Goal: Task Accomplishment & Management: Use online tool/utility

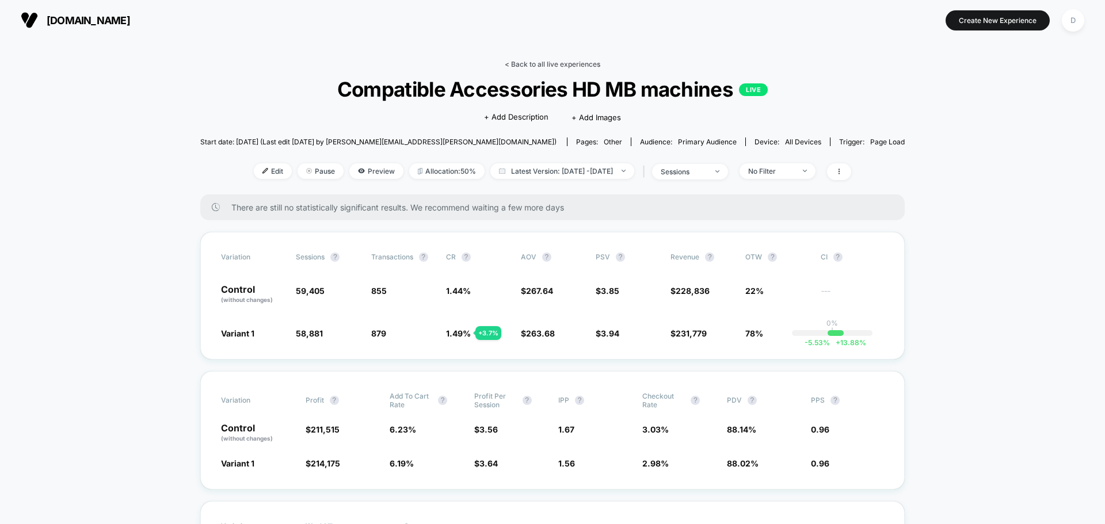
click at [557, 66] on link "< Back to all live experiences" at bounding box center [552, 64] width 95 height 9
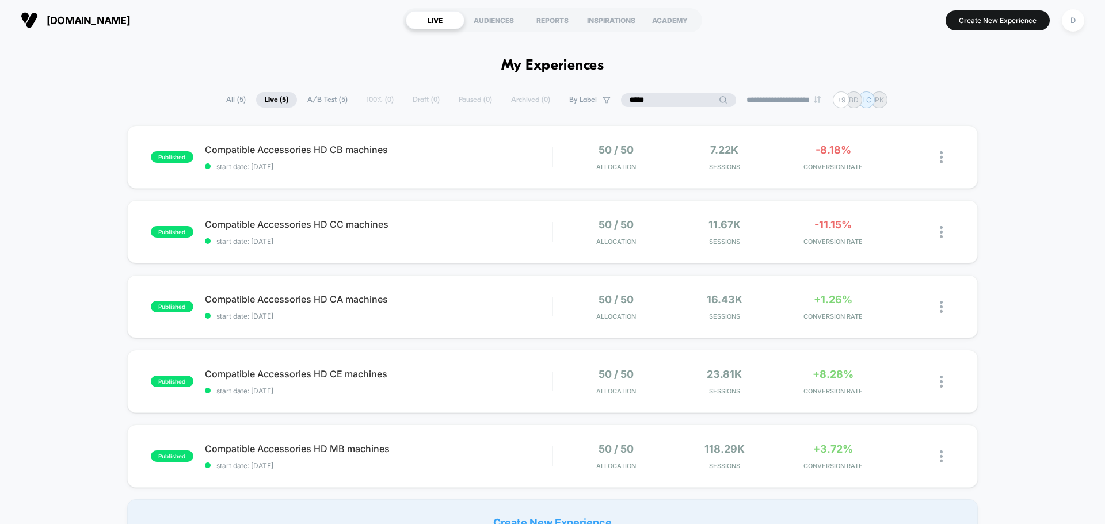
drag, startPoint x: 675, startPoint y: 97, endPoint x: 561, endPoint y: 75, distance: 115.3
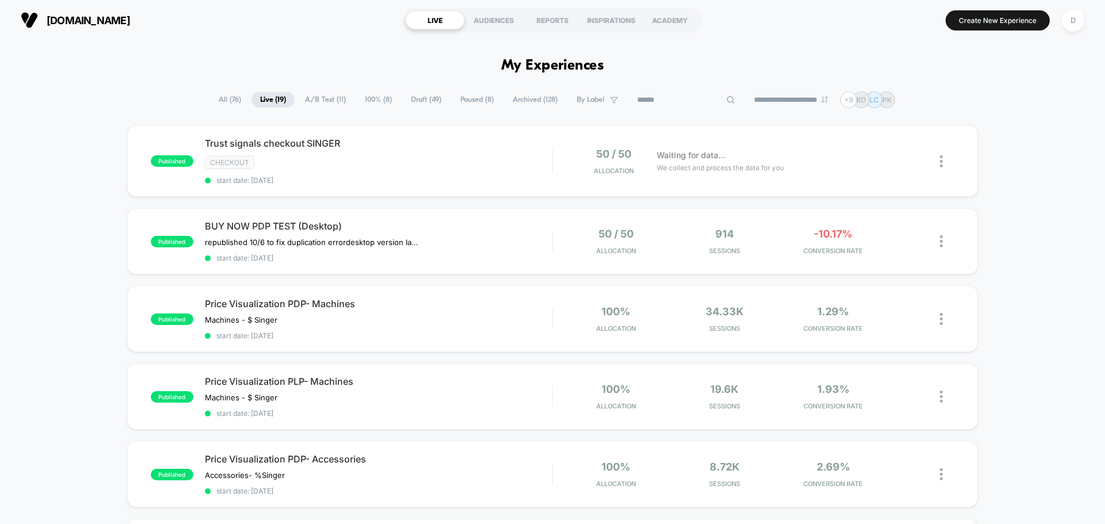
click at [535, 101] on span "Archived ( 128 )" at bounding box center [535, 100] width 62 height 16
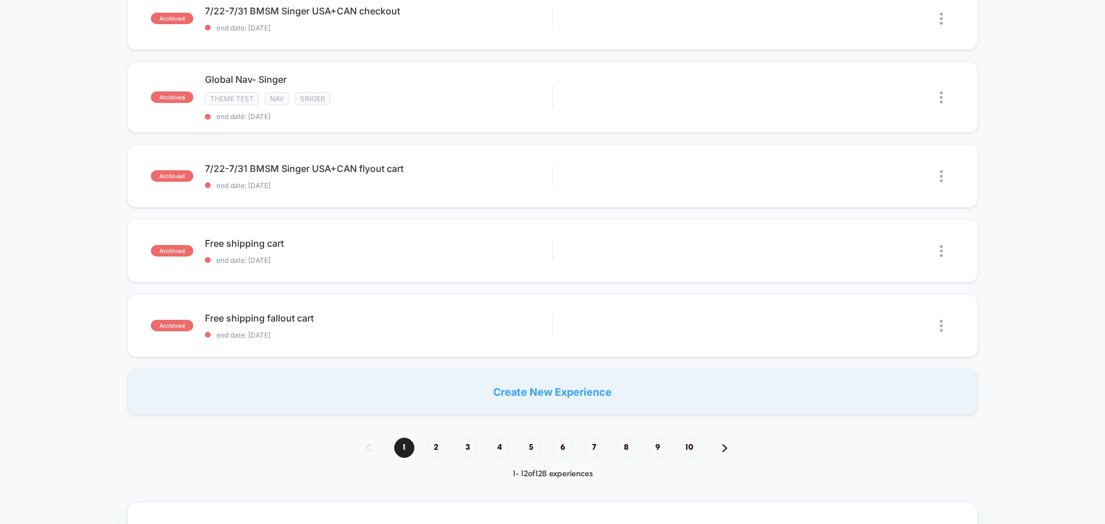
scroll to position [708, 0]
click at [438, 452] on span "2" at bounding box center [436, 447] width 20 height 20
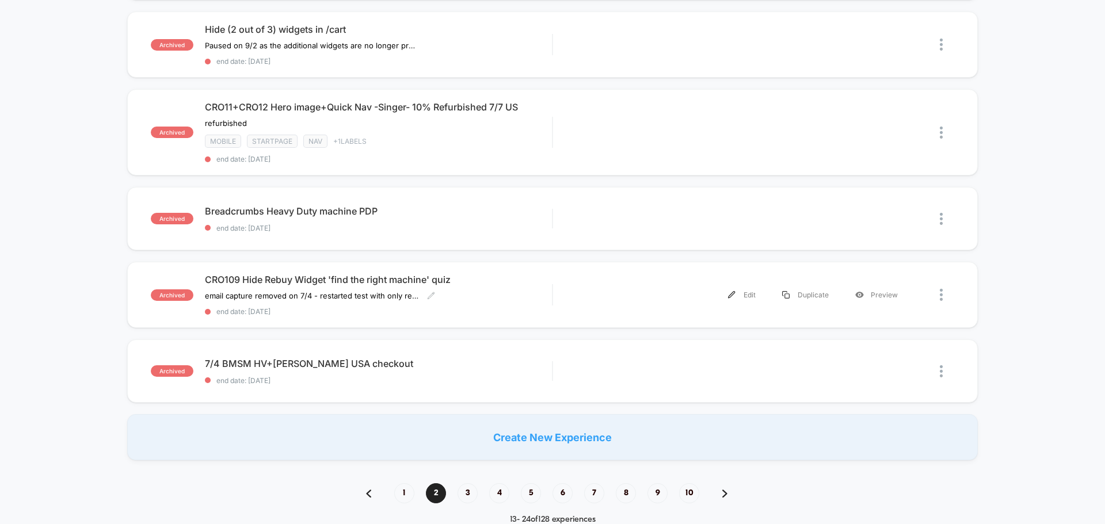
scroll to position [704, 0]
click at [472, 486] on span "3" at bounding box center [467, 492] width 20 height 20
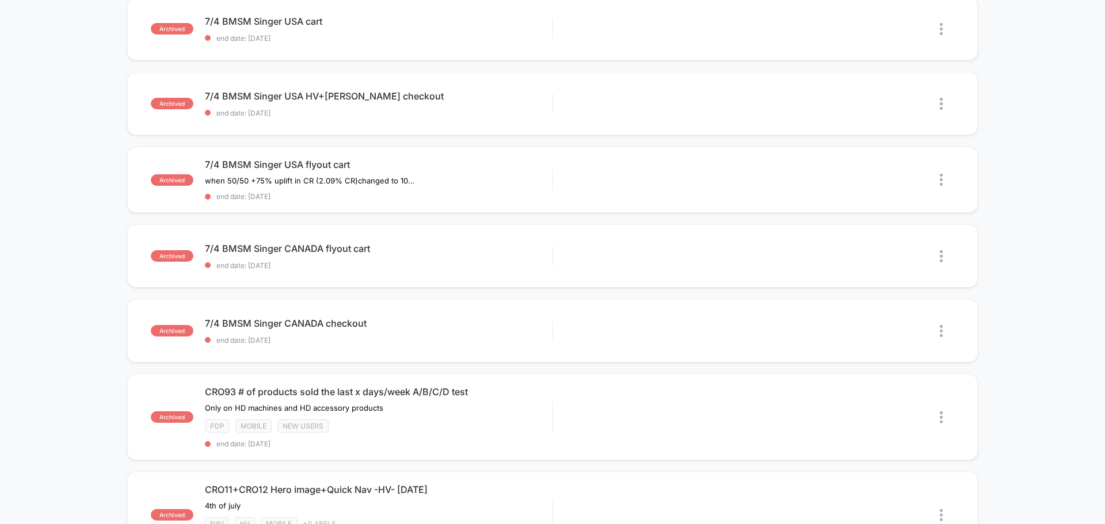
scroll to position [356, 0]
click at [941, 418] on img at bounding box center [940, 417] width 3 height 12
click at [895, 403] on div "Duplicate" at bounding box center [882, 404] width 104 height 26
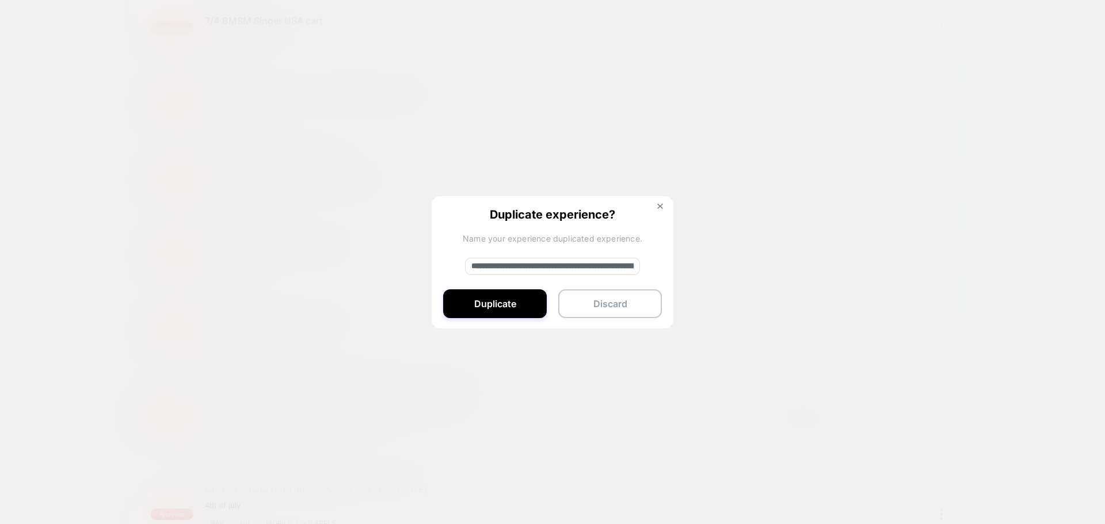
scroll to position [0, 156]
drag, startPoint x: 469, startPoint y: 265, endPoint x: 757, endPoint y: 247, distance: 288.2
click at [939, 404] on div "**********" at bounding box center [946, 417] width 14 height 26
type input "**********"
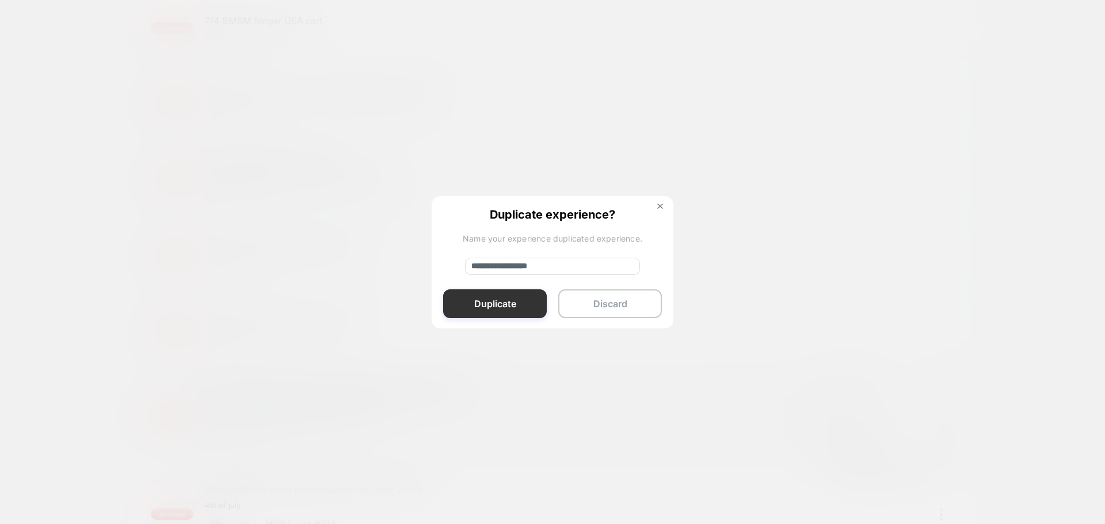
click at [517, 302] on button "Duplicate" at bounding box center [495, 303] width 104 height 29
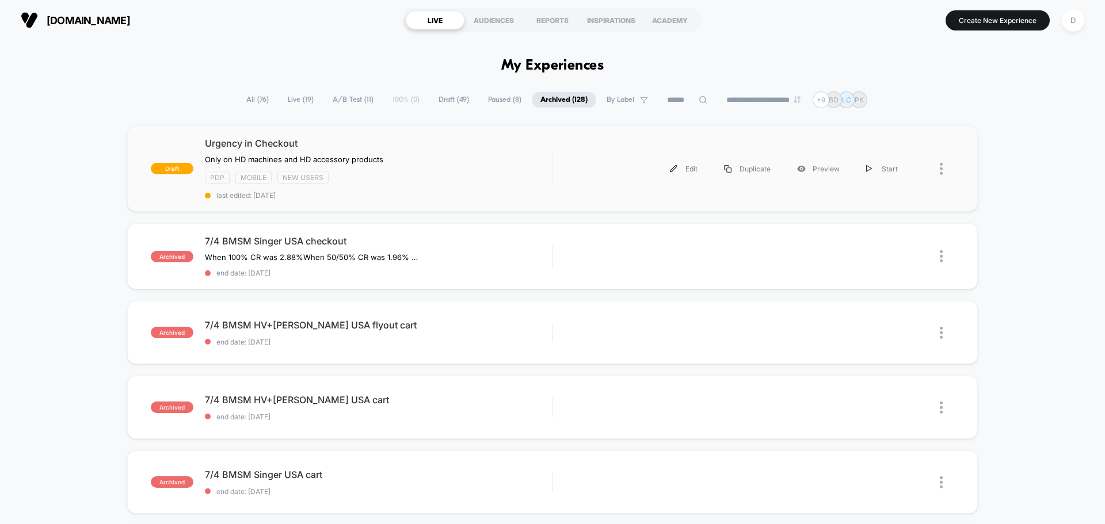
click at [575, 196] on div "draft Urgency in Checkout Only on HD machines and HD accessory products Click t…" at bounding box center [552, 168] width 850 height 86
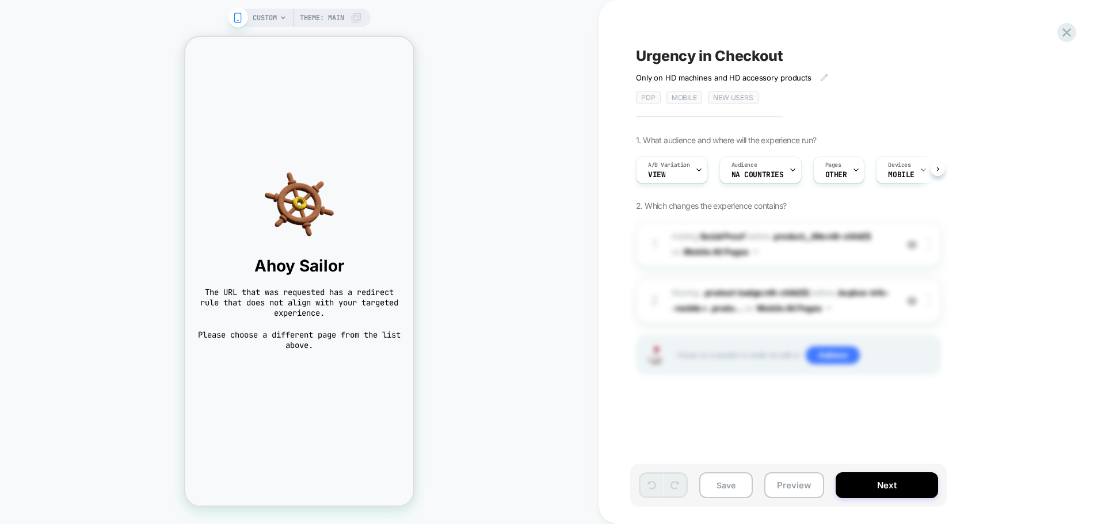
scroll to position [0, 1]
click at [683, 168] on span "A/B Variation" at bounding box center [668, 165] width 42 height 8
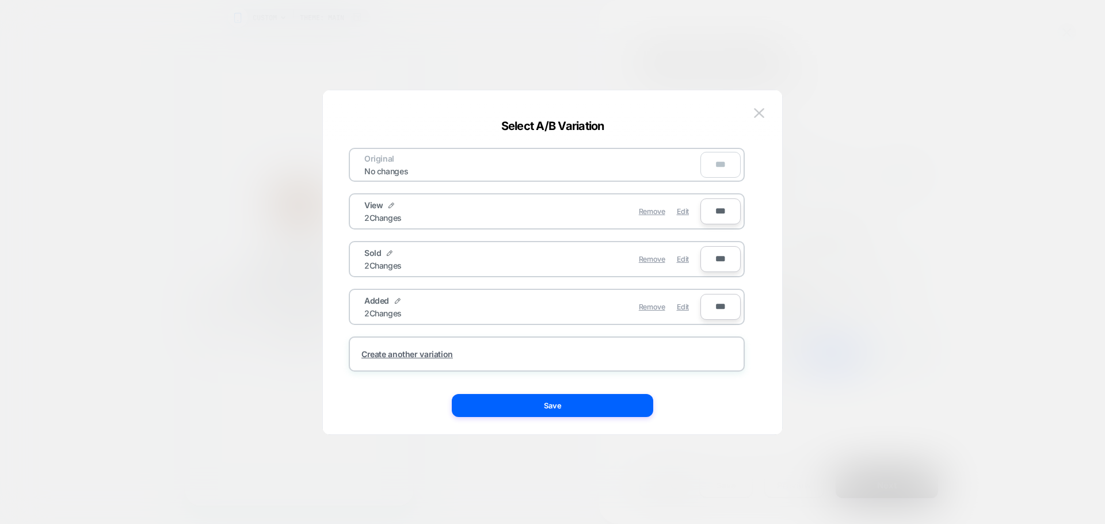
click at [554, 260] on div "Remove Edit" at bounding box center [613, 259] width 162 height 22
click at [581, 216] on div "Remove Edit" at bounding box center [613, 211] width 162 height 22
click at [563, 399] on button "Save" at bounding box center [552, 405] width 201 height 23
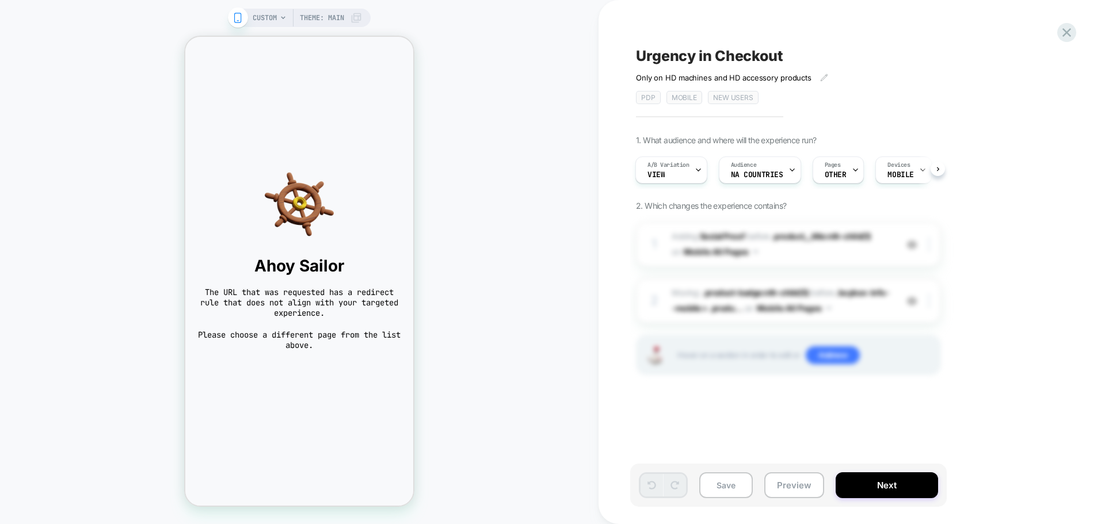
click at [322, 16] on span "Theme: MAIN" at bounding box center [322, 18] width 44 height 18
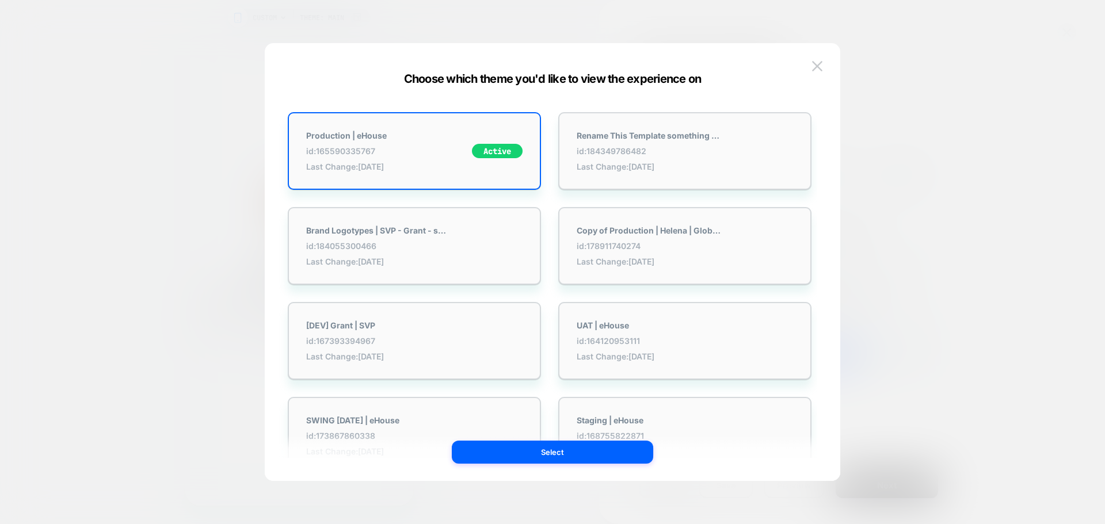
click at [364, 21] on div at bounding box center [552, 262] width 1105 height 524
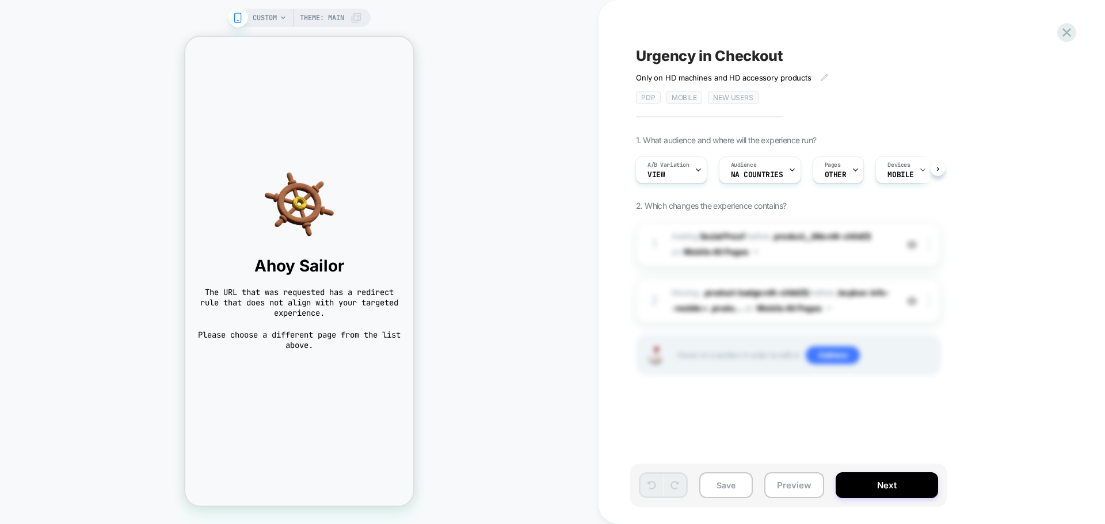
click at [275, 16] on span "CUSTOM" at bounding box center [265, 18] width 24 height 18
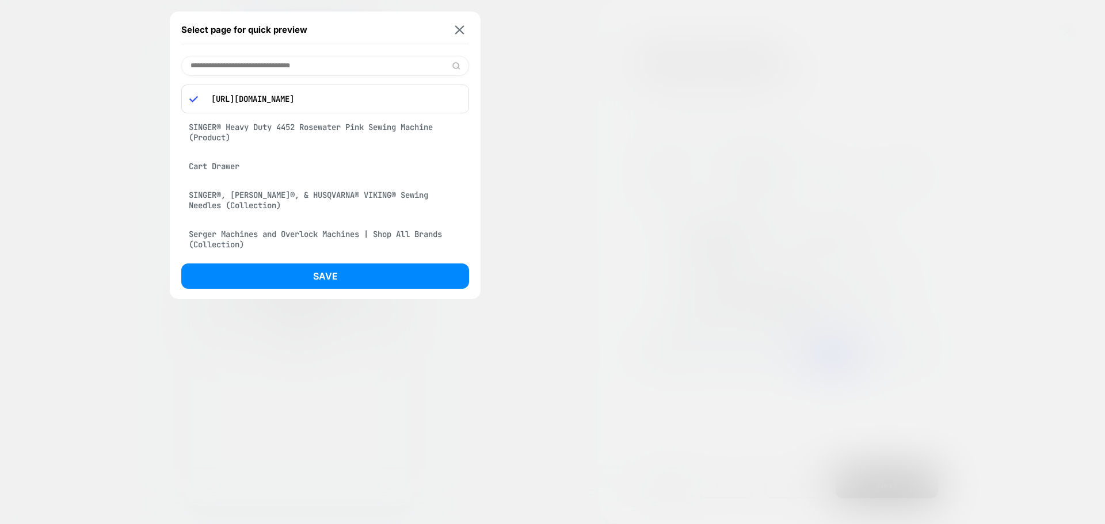
click at [303, 56] on input at bounding box center [325, 66] width 288 height 20
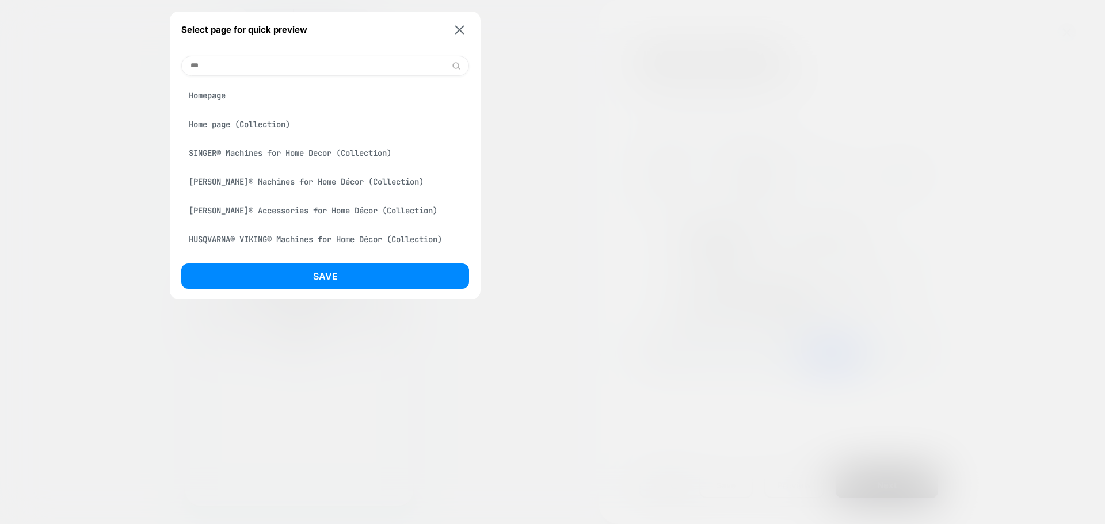
type input "***"
click at [308, 102] on div "Homepage" at bounding box center [325, 96] width 288 height 22
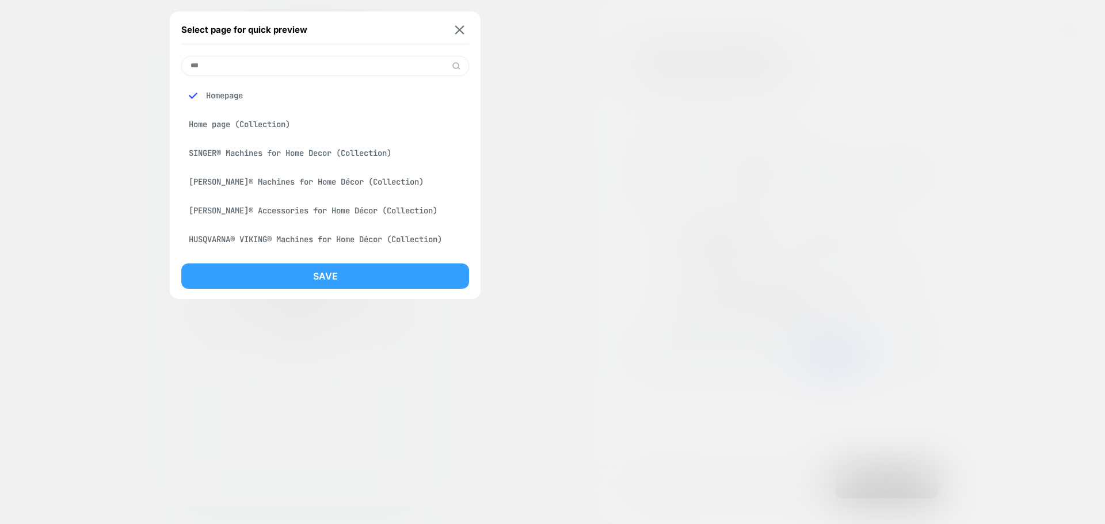
click at [327, 273] on button "Save" at bounding box center [325, 275] width 288 height 25
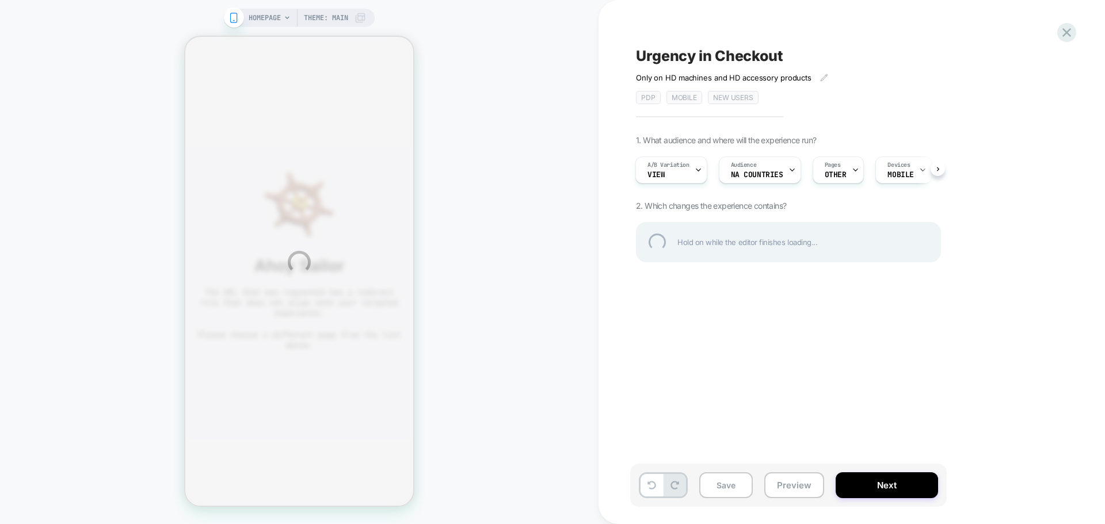
click at [791, 481] on div "HOMEPAGE Theme: MAIN Urgency in Checkout Only on HD machines and HD accessory p…" at bounding box center [552, 262] width 1105 height 524
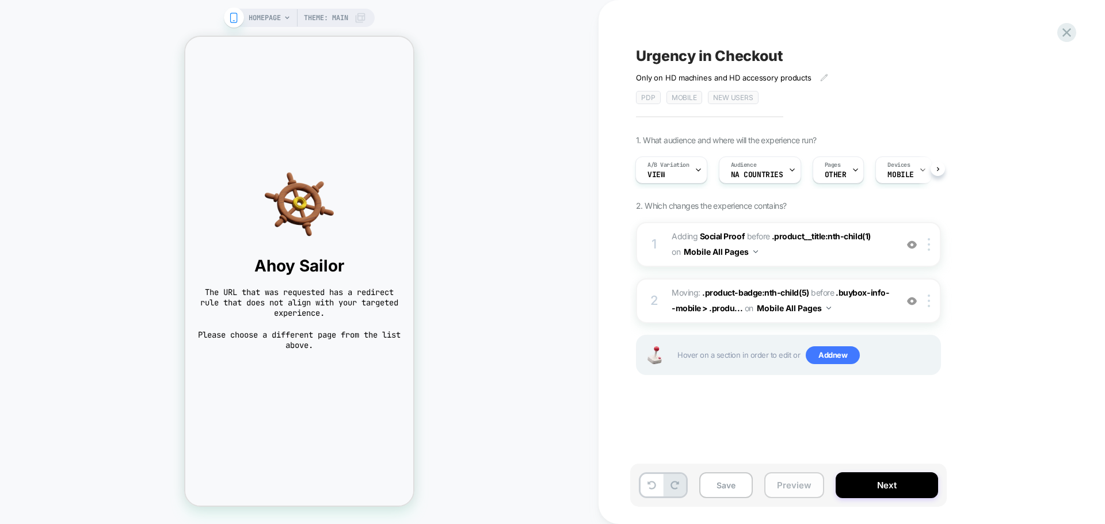
scroll to position [0, 1]
click at [790, 486] on button "Preview" at bounding box center [794, 485] width 60 height 26
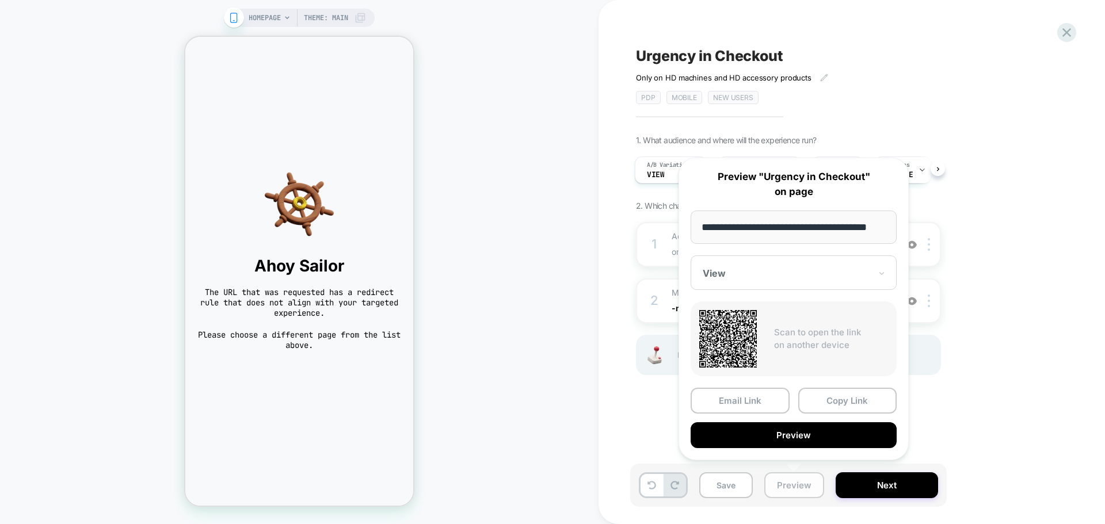
scroll to position [0, 21]
click at [849, 394] on button "Copy Link" at bounding box center [847, 401] width 99 height 26
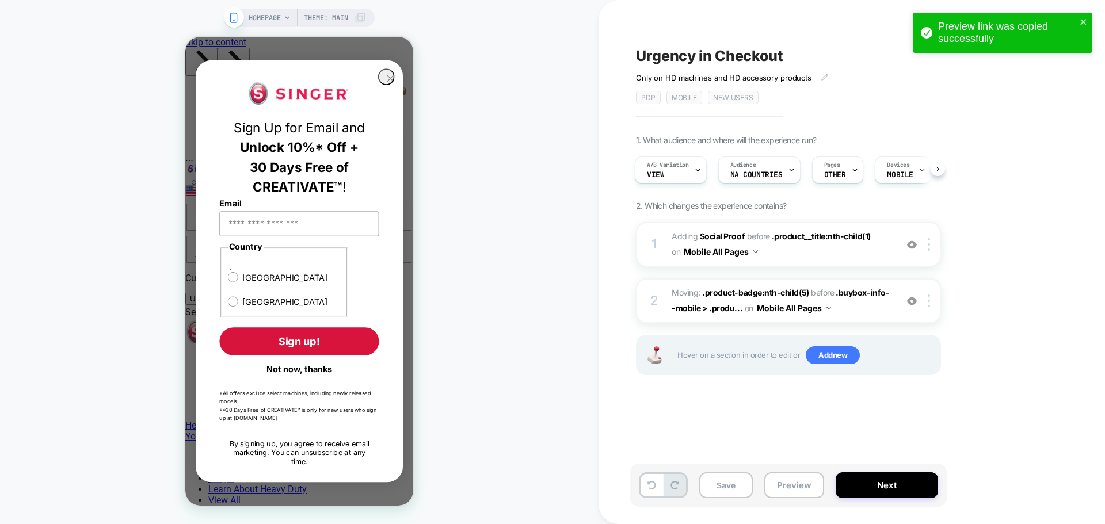
scroll to position [0, 0]
click at [672, 164] on span "A/B Variation" at bounding box center [668, 165] width 42 height 8
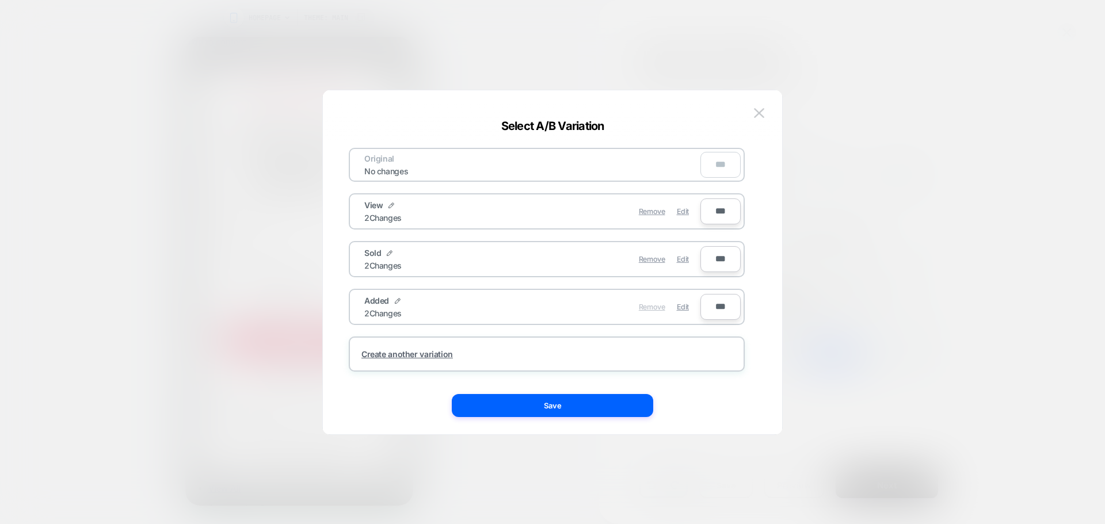
click at [651, 305] on span "Remove" at bounding box center [652, 307] width 26 height 9
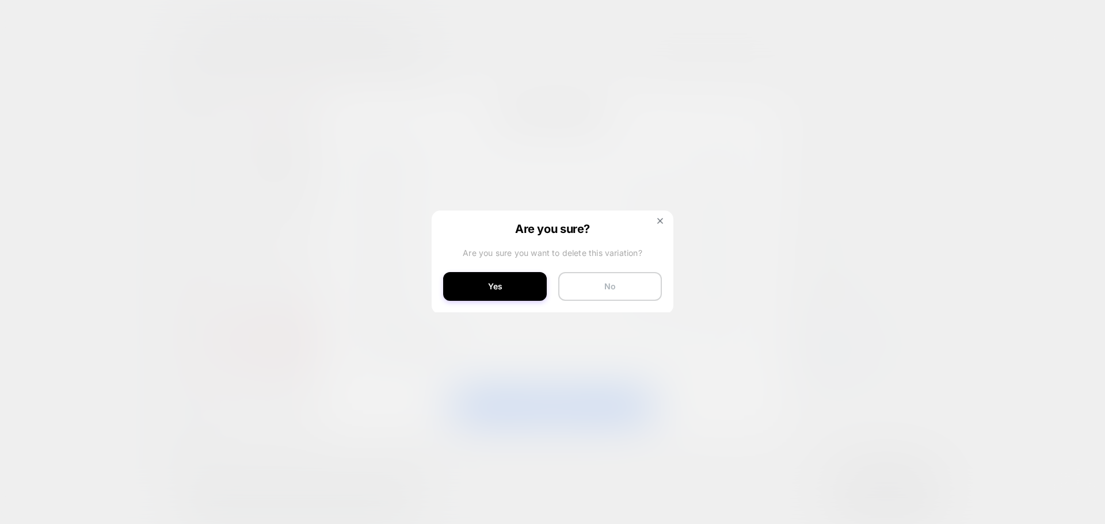
click at [633, 293] on button "No" at bounding box center [610, 286] width 104 height 29
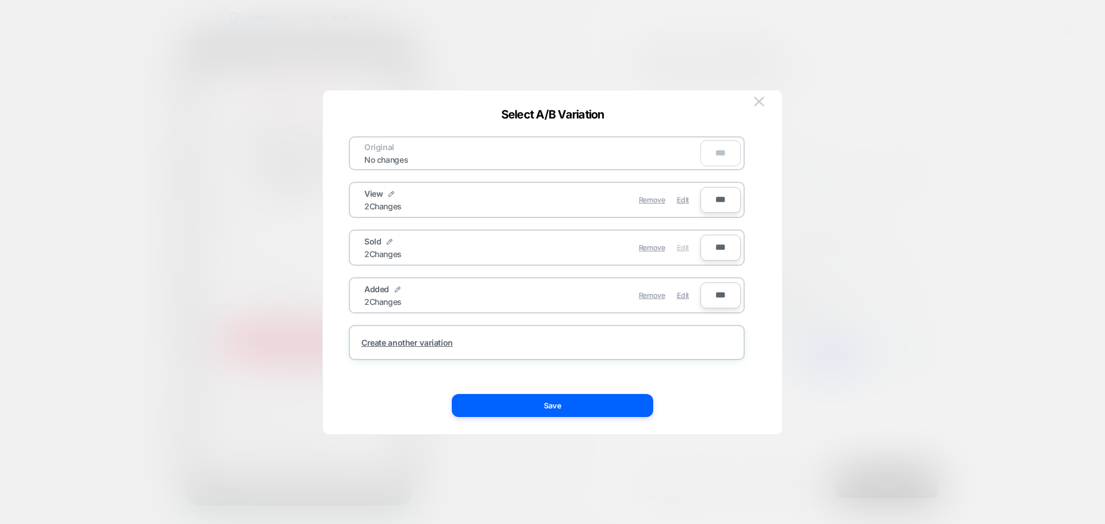
click at [685, 247] on span "Edit" at bounding box center [683, 247] width 12 height 9
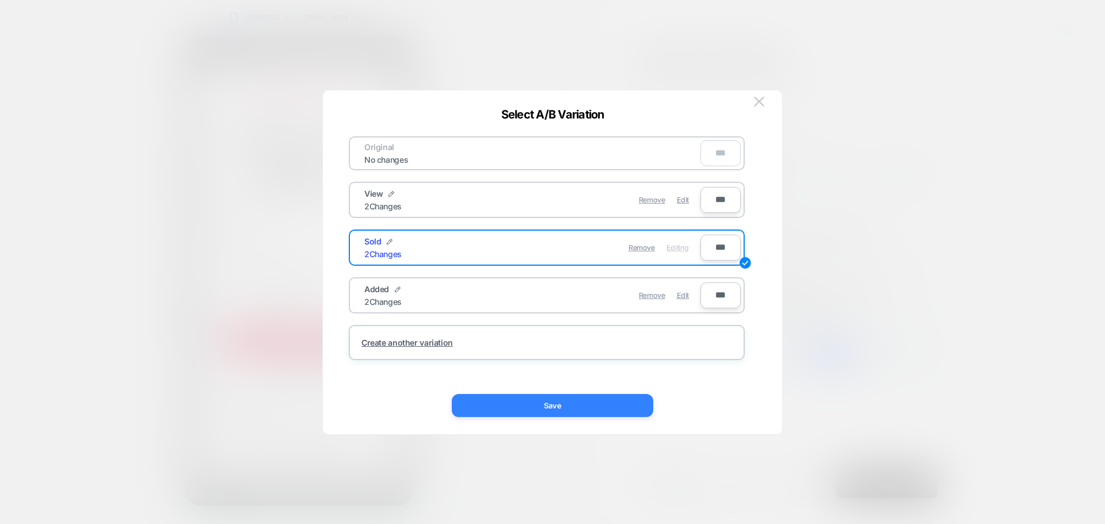
click at [584, 407] on button "Save" at bounding box center [552, 405] width 201 height 23
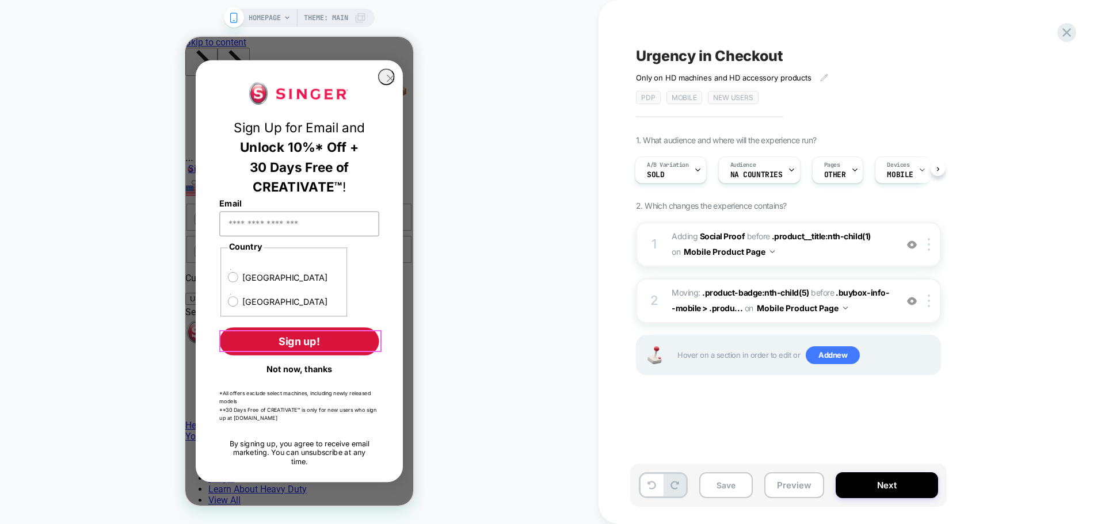
click at [319, 360] on button "Not now, thanks" at bounding box center [298, 370] width 159 height 20
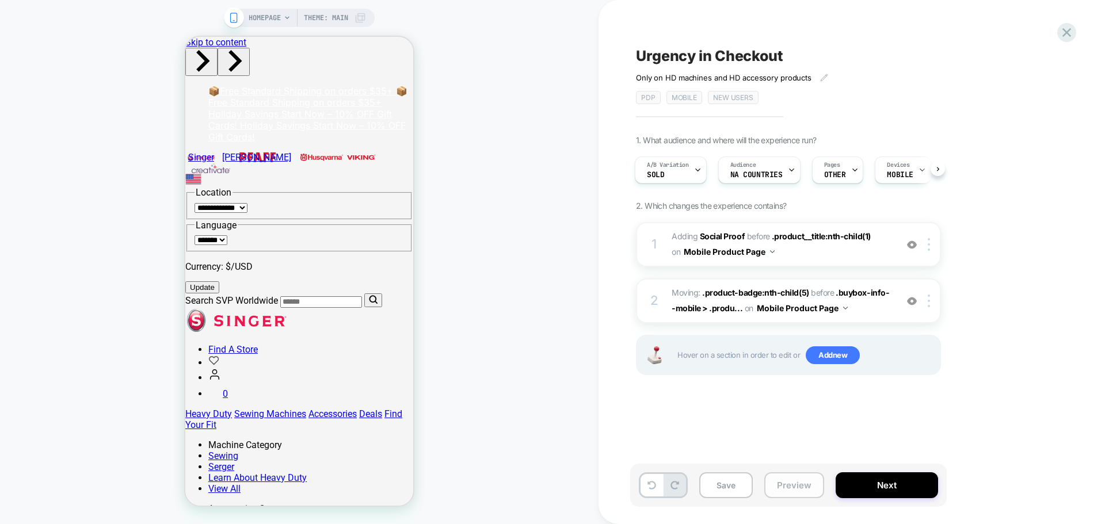
click at [789, 484] on button "Preview" at bounding box center [794, 485] width 60 height 26
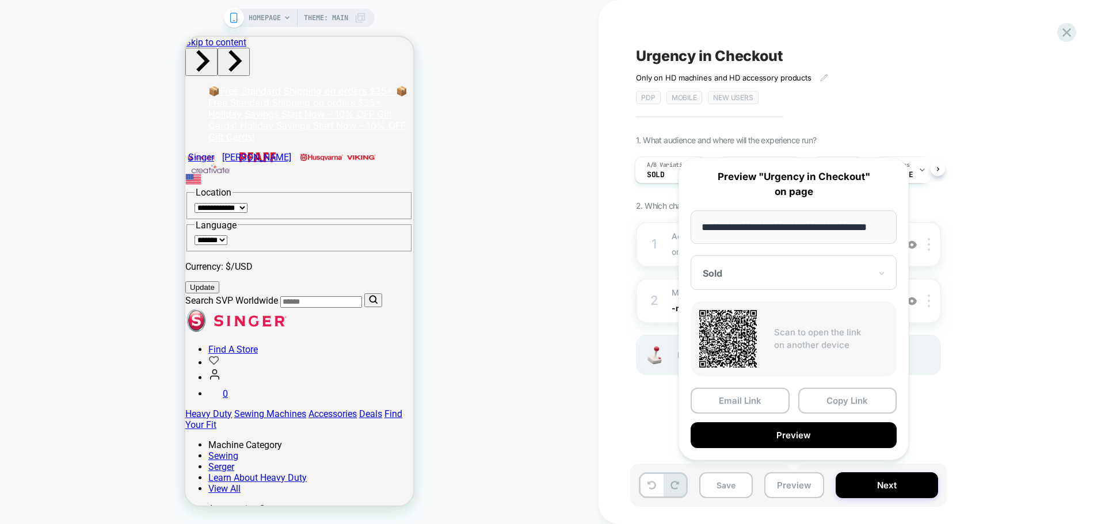
scroll to position [0, 21]
click at [839, 403] on button "Copy Link" at bounding box center [847, 401] width 99 height 26
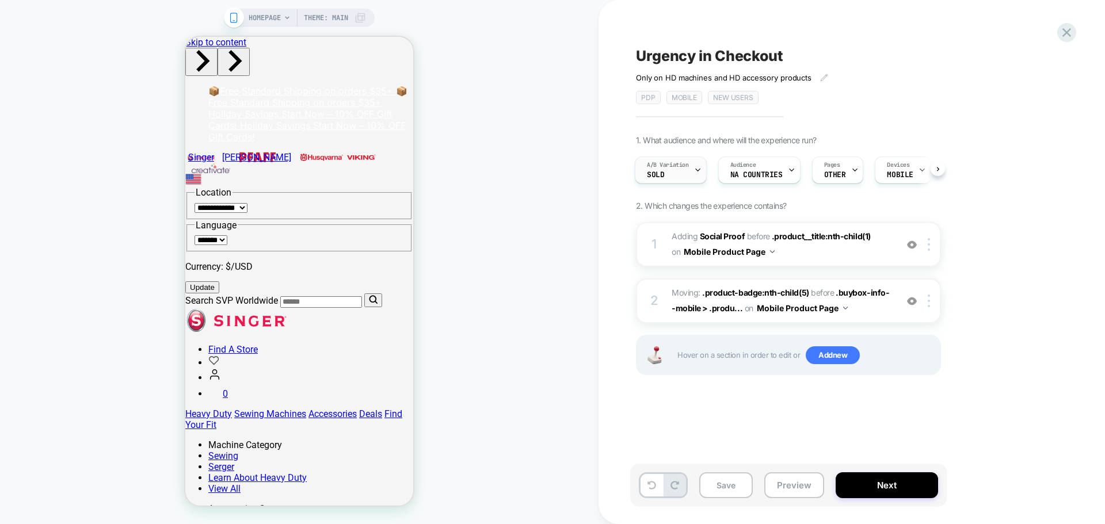
click at [666, 170] on div "A/B Variation Sold" at bounding box center [667, 170] width 65 height 26
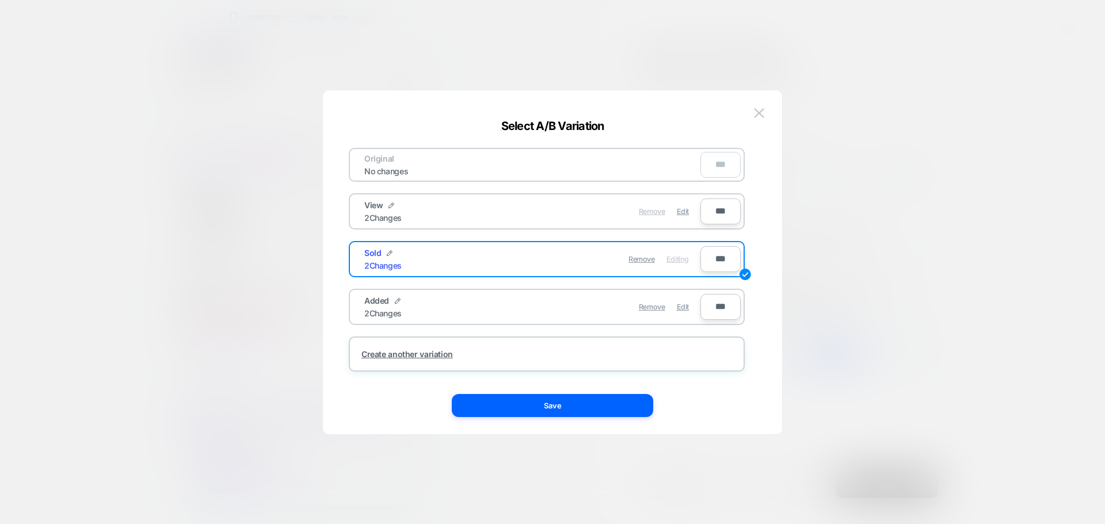
click at [654, 211] on span "Remove" at bounding box center [652, 211] width 26 height 9
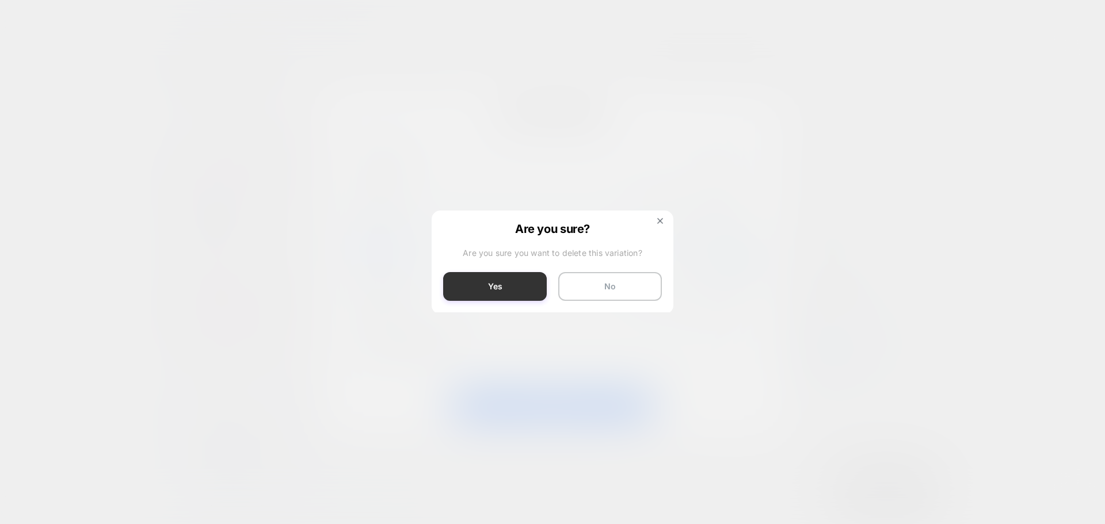
click at [490, 291] on button "Yes" at bounding box center [495, 286] width 104 height 29
type input "***"
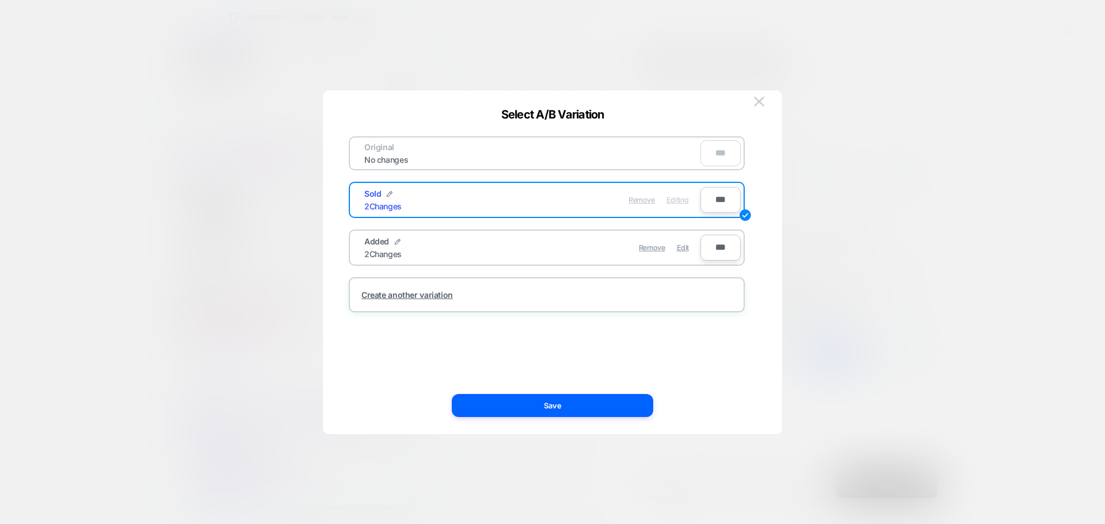
click at [643, 200] on span "Remove" at bounding box center [641, 200] width 26 height 9
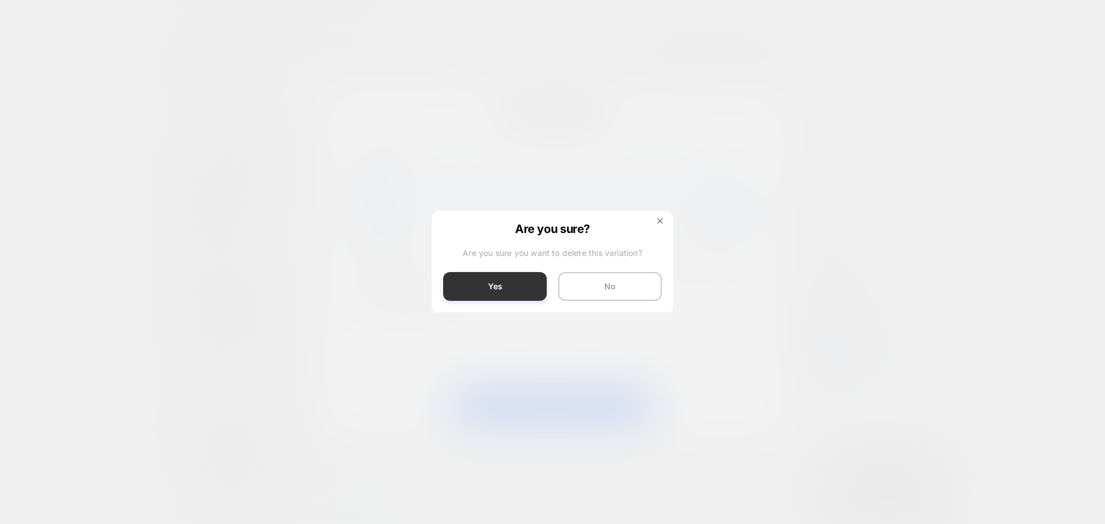
click at [502, 288] on button "Yes" at bounding box center [495, 286] width 104 height 29
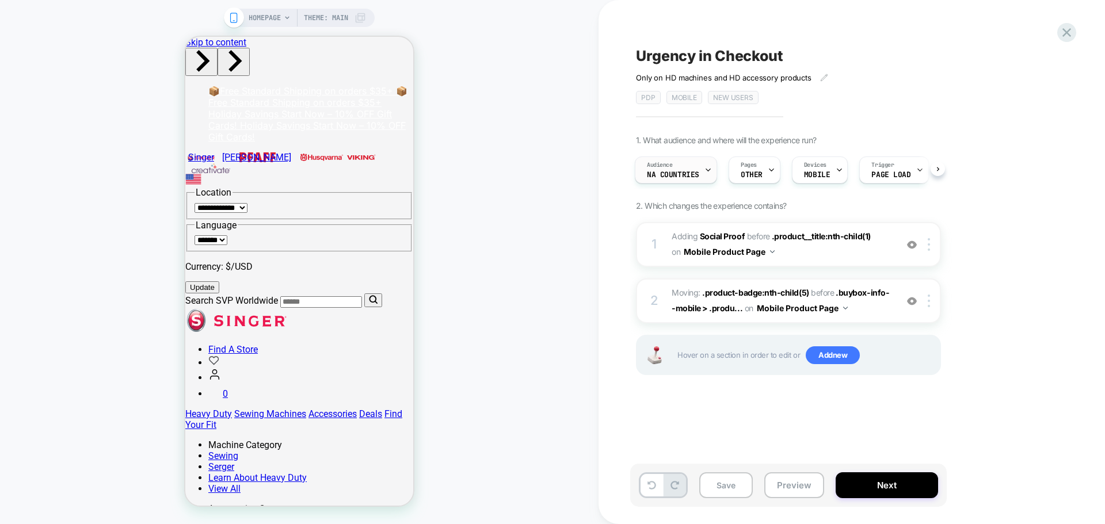
click at [680, 173] on span "NA countries" at bounding box center [673, 175] width 52 height 8
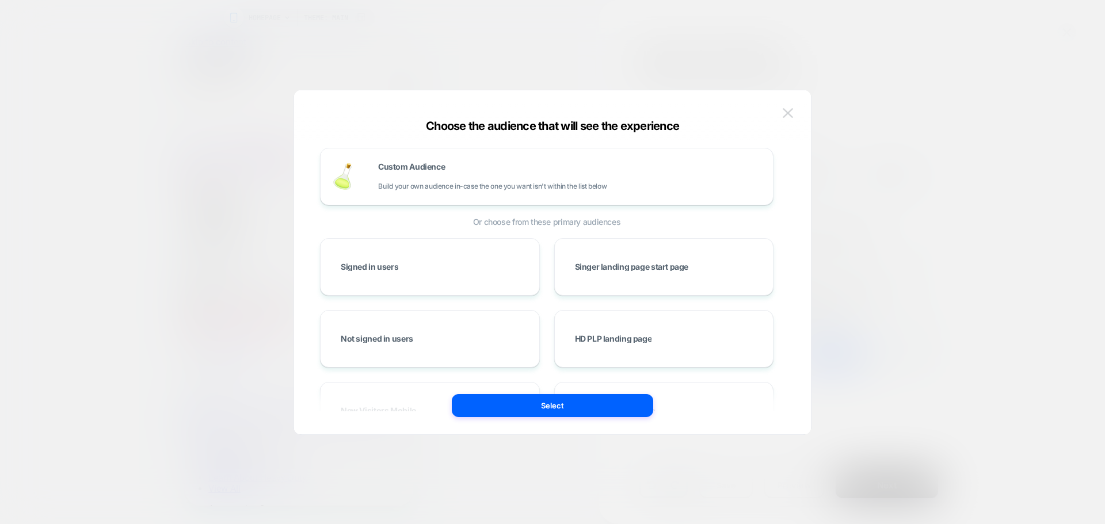
click at [787, 114] on img at bounding box center [787, 113] width 10 height 10
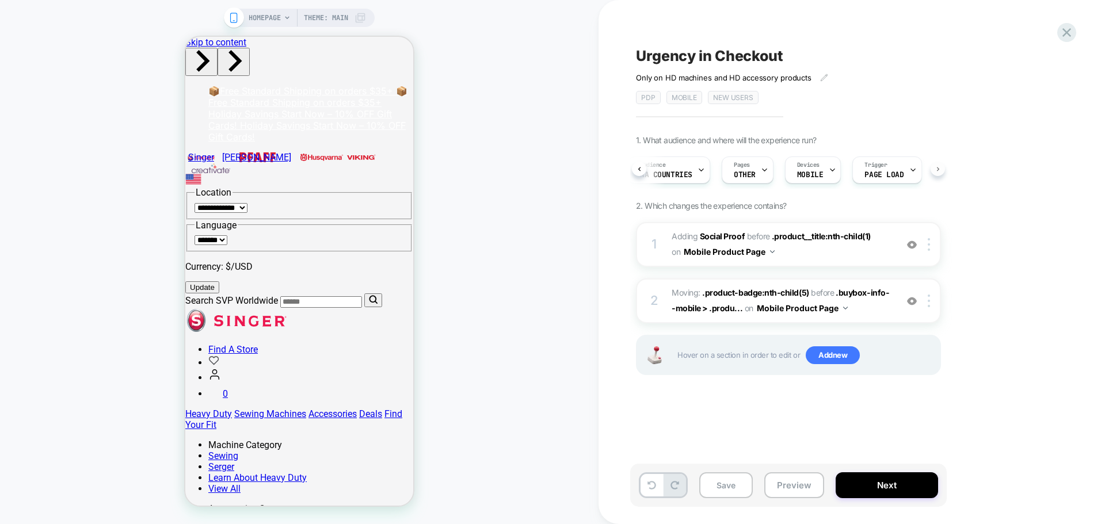
click at [937, 173] on button at bounding box center [937, 169] width 14 height 14
click at [640, 165] on button at bounding box center [639, 169] width 14 height 14
click at [632, 167] on div "Audience NA countries" at bounding box center [669, 170] width 75 height 26
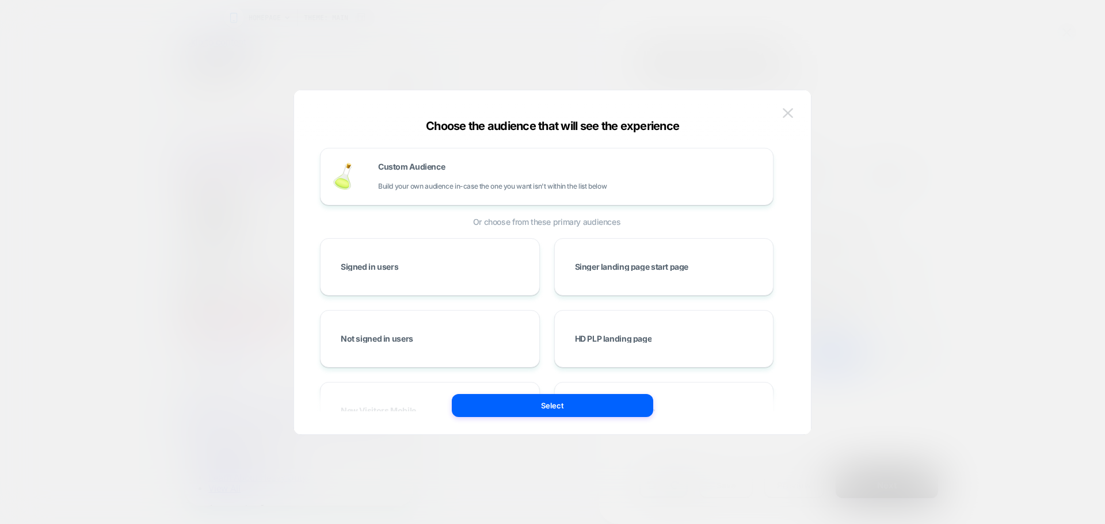
click at [794, 113] on button at bounding box center [787, 113] width 17 height 17
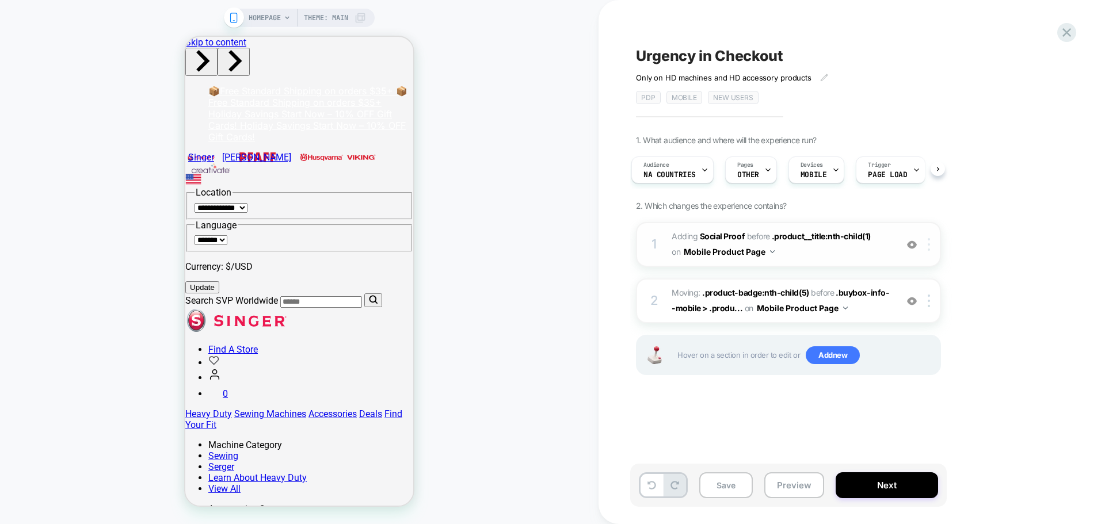
click at [928, 244] on img at bounding box center [928, 244] width 2 height 13
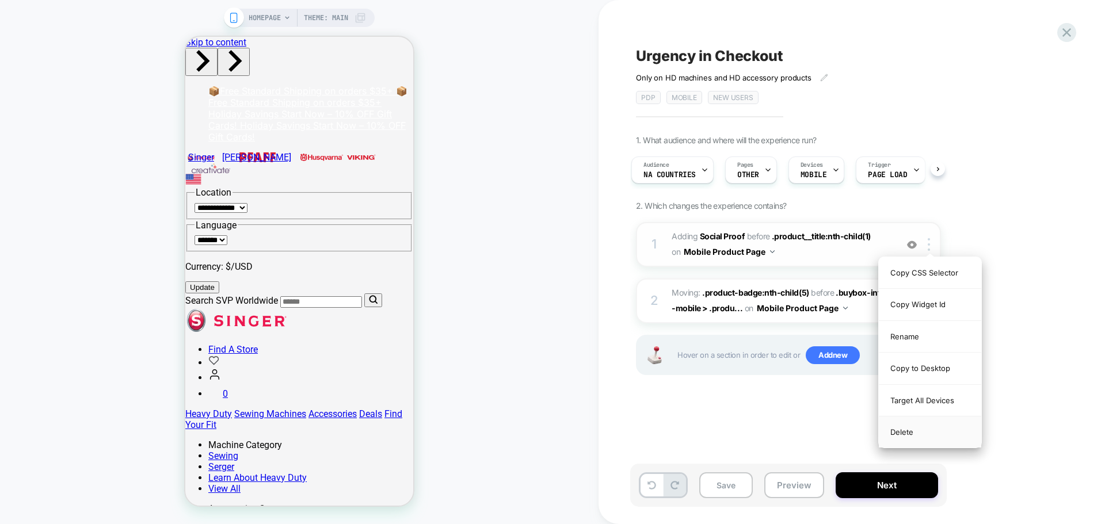
click at [923, 440] on div "Delete" at bounding box center [929, 432] width 102 height 31
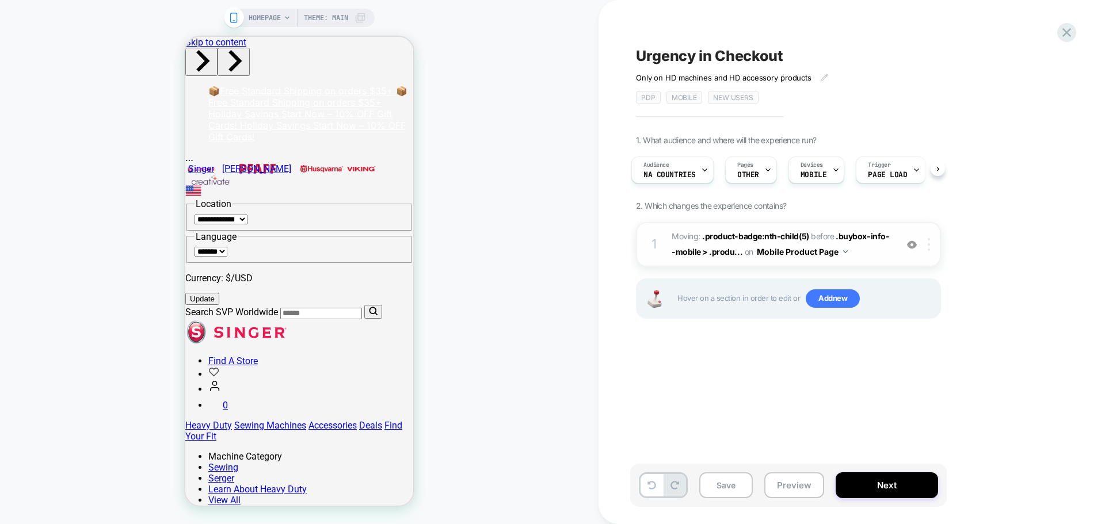
click at [930, 247] on img at bounding box center [928, 244] width 2 height 13
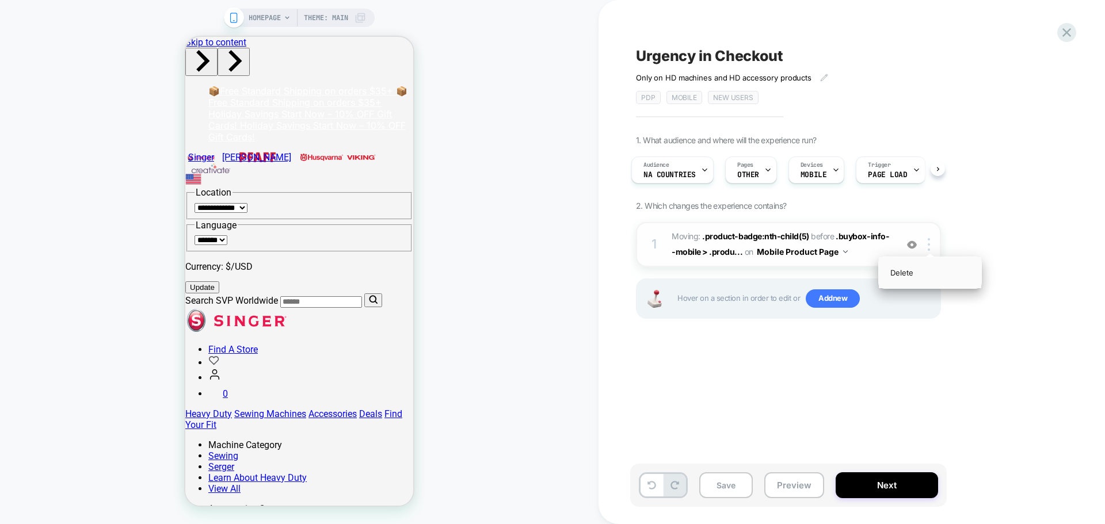
click at [910, 269] on div "Delete" at bounding box center [929, 272] width 102 height 31
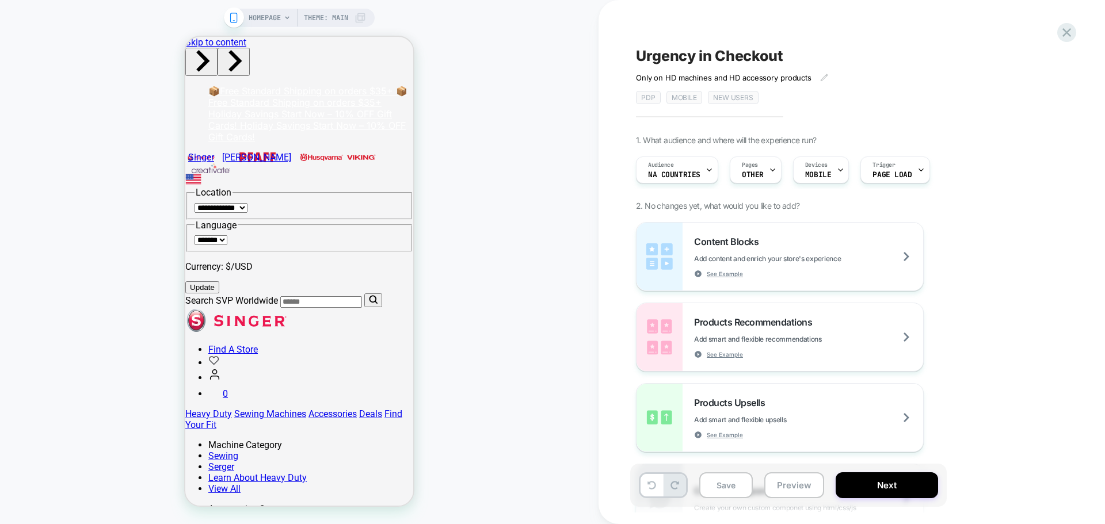
scroll to position [0, 0]
click at [272, 27] on div "HOMEPAGE Theme: MAIN" at bounding box center [299, 262] width 598 height 501
click at [272, 21] on span "HOMEPAGE" at bounding box center [265, 18] width 32 height 18
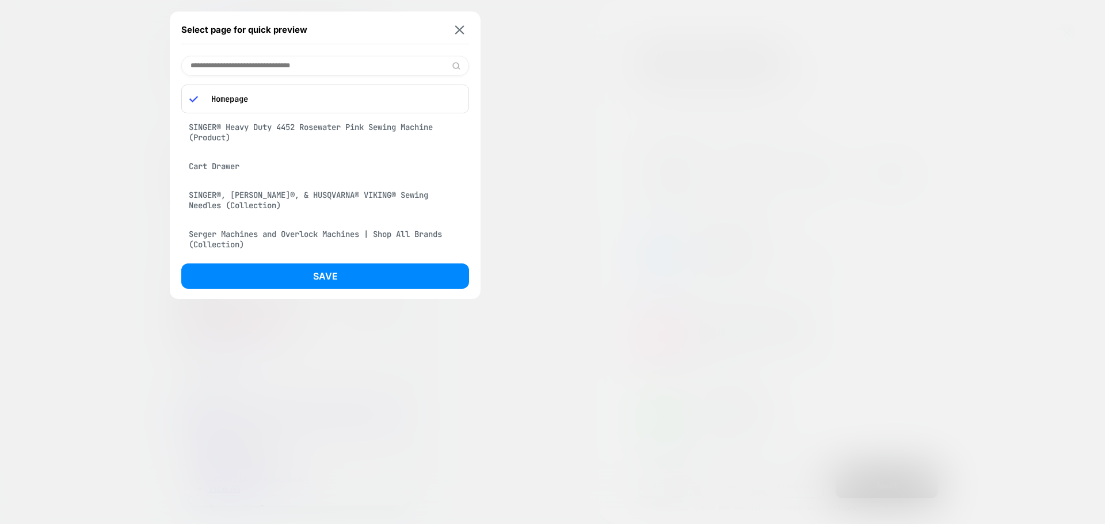
click at [297, 68] on input at bounding box center [325, 66] width 288 height 20
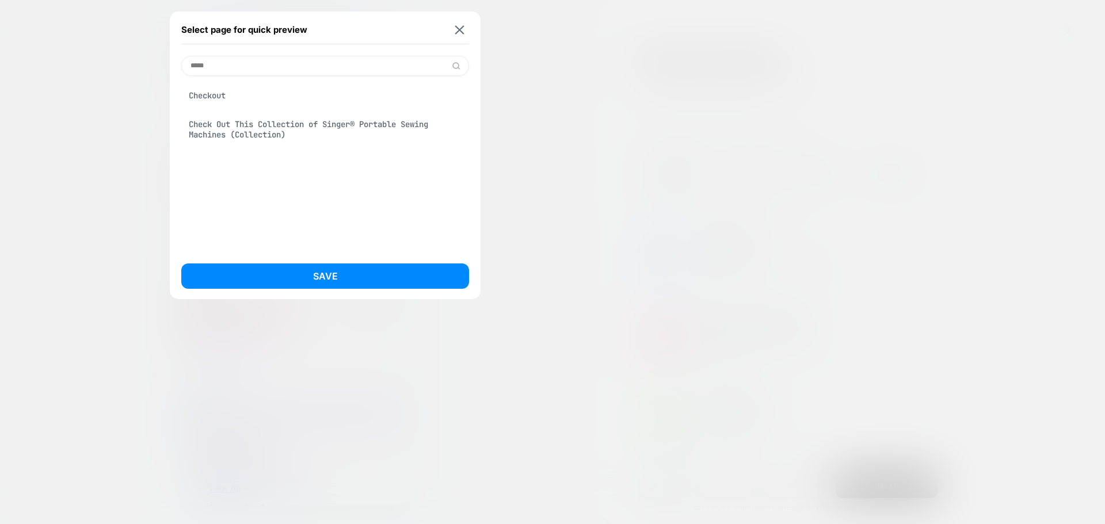
type input "*****"
click at [295, 88] on div "Checkout" at bounding box center [325, 96] width 288 height 22
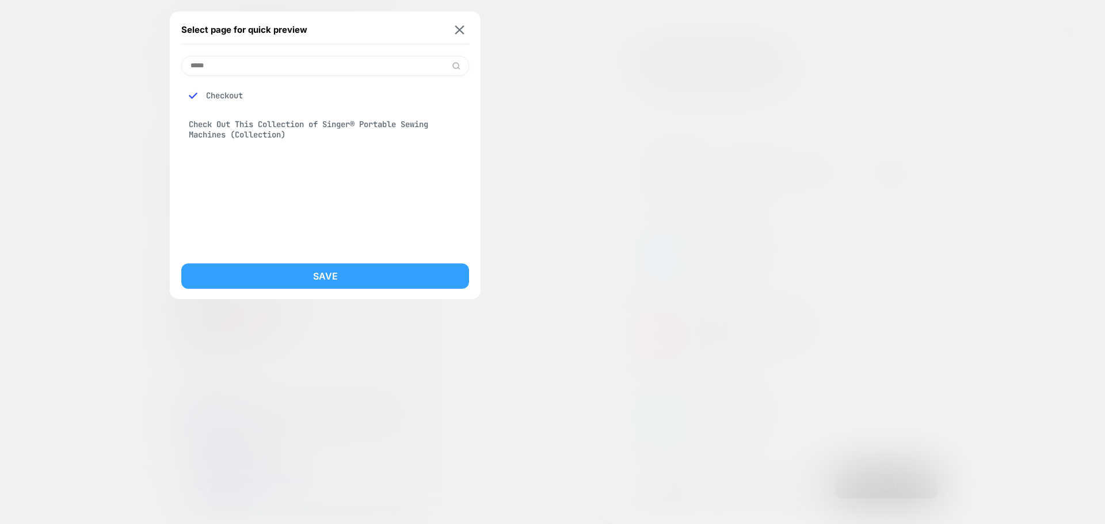
click at [333, 274] on button "Save" at bounding box center [325, 275] width 288 height 25
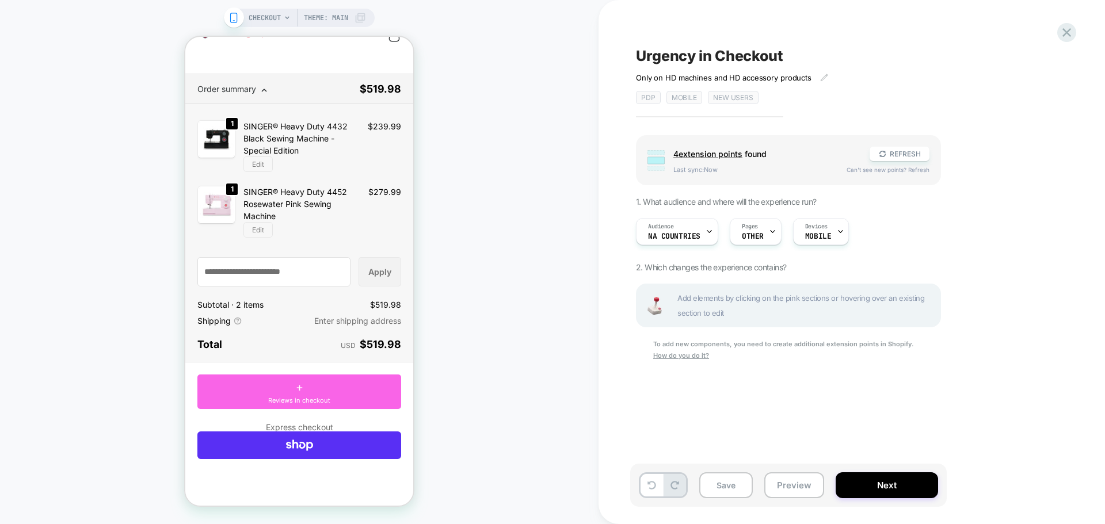
scroll to position [26, 0]
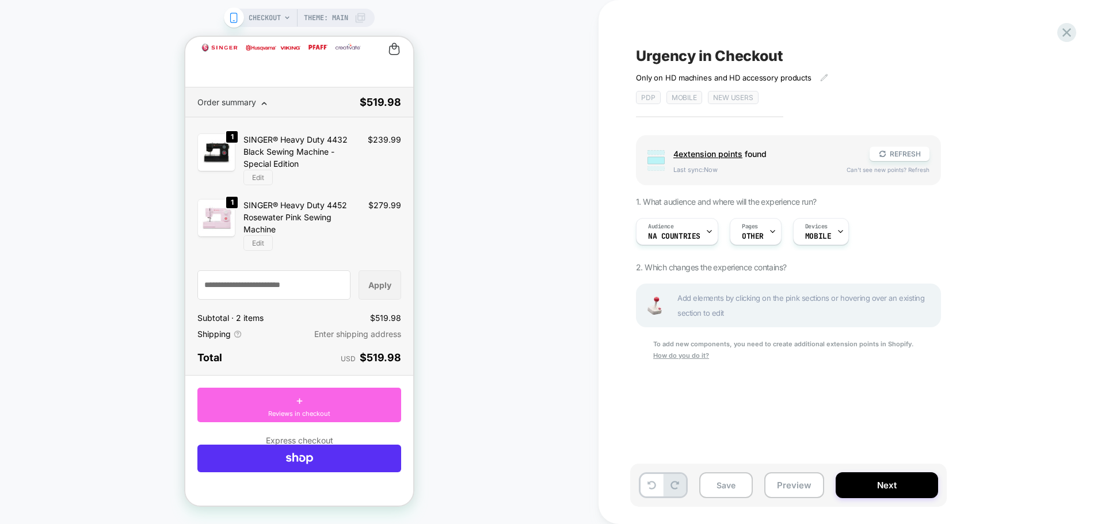
click at [236, 21] on rect at bounding box center [234, 17] width 6 height 9
click at [825, 243] on div "Devices MOBILE" at bounding box center [817, 232] width 49 height 26
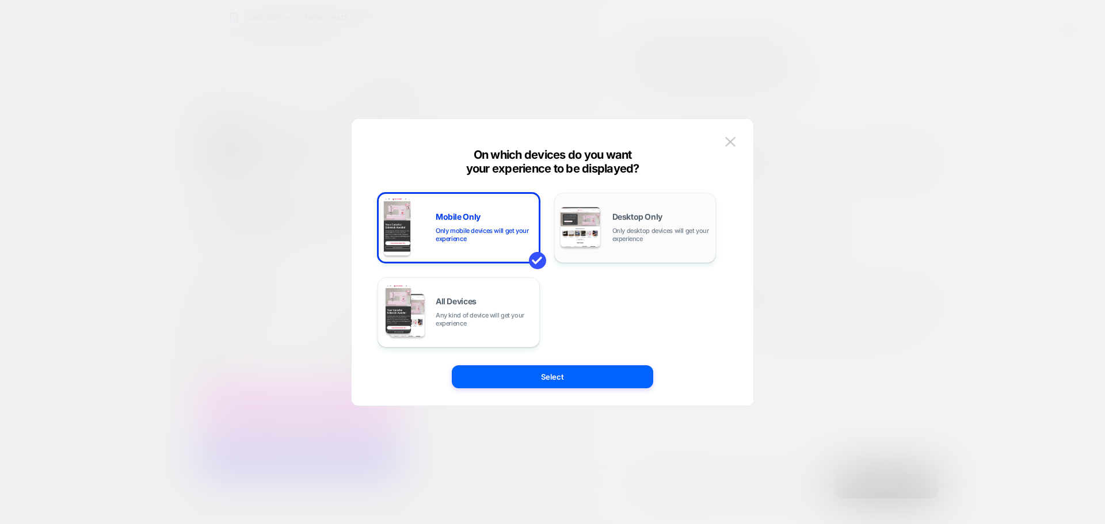
click at [656, 248] on div "Desktop Only Only desktop devices will get your experience" at bounding box center [635, 227] width 150 height 59
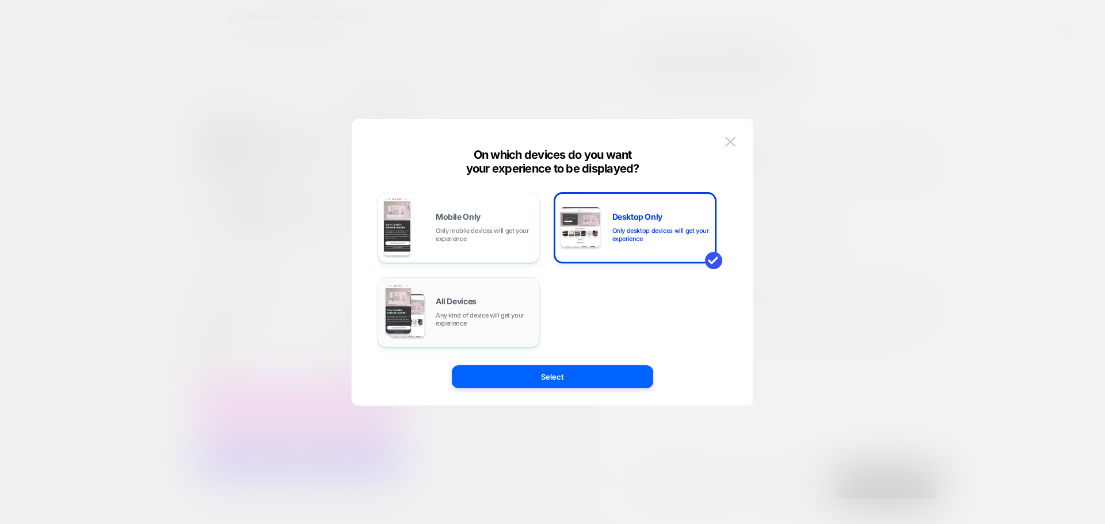
click at [505, 297] on div "All Devices Any kind of device will get your experience" at bounding box center [484, 312] width 98 height 30
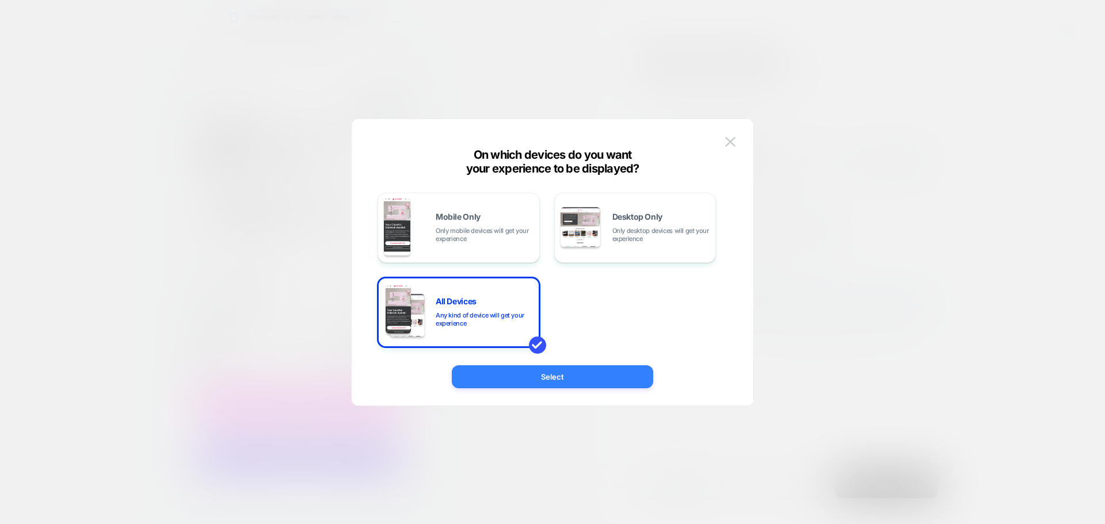
click at [578, 370] on button "Select" at bounding box center [552, 376] width 201 height 23
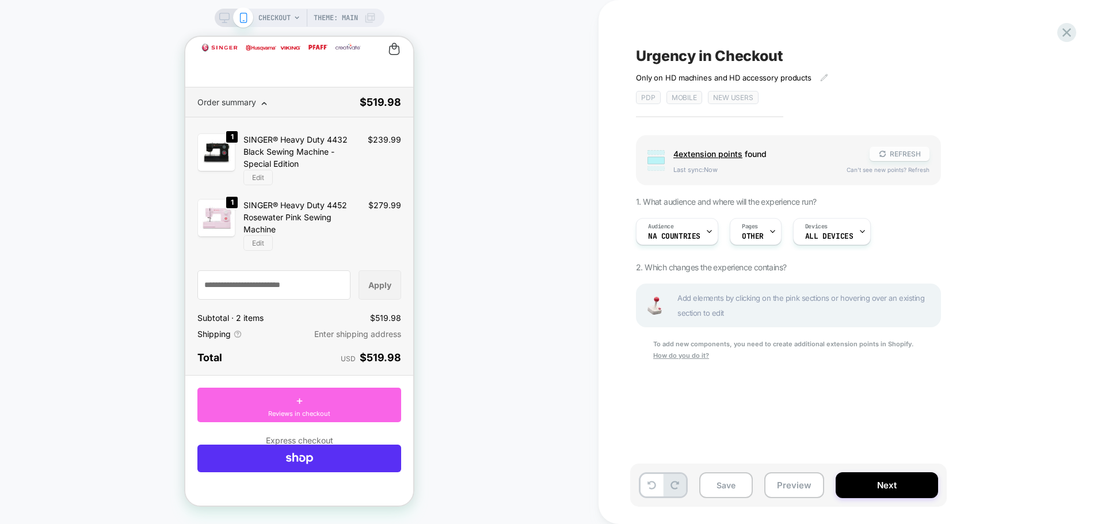
click at [890, 151] on button "REFRESH" at bounding box center [899, 154] width 60 height 14
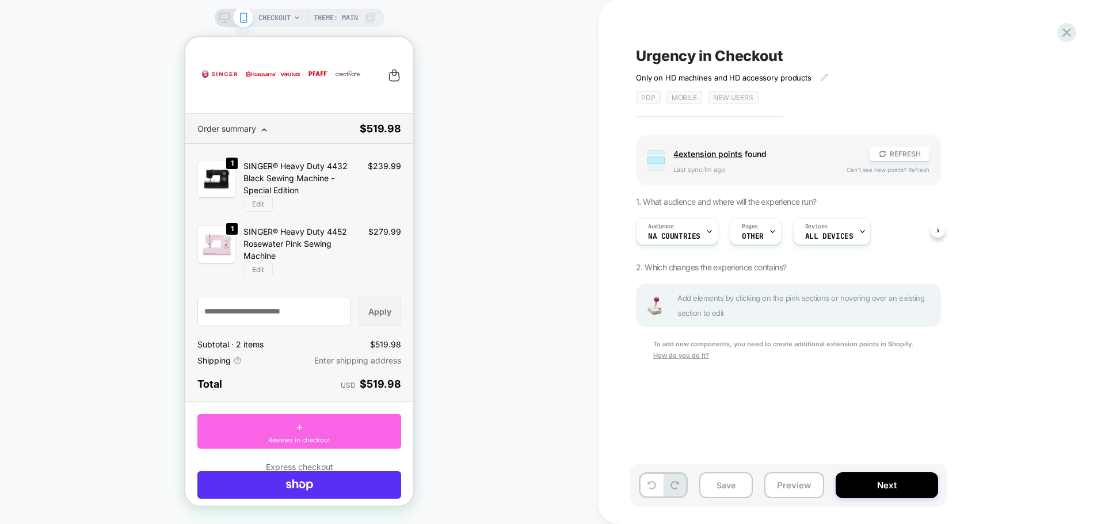
drag, startPoint x: 292, startPoint y: 102, endPoint x: 360, endPoint y: 95, distance: 68.8
click at [360, 95] on div at bounding box center [299, 75] width 204 height 52
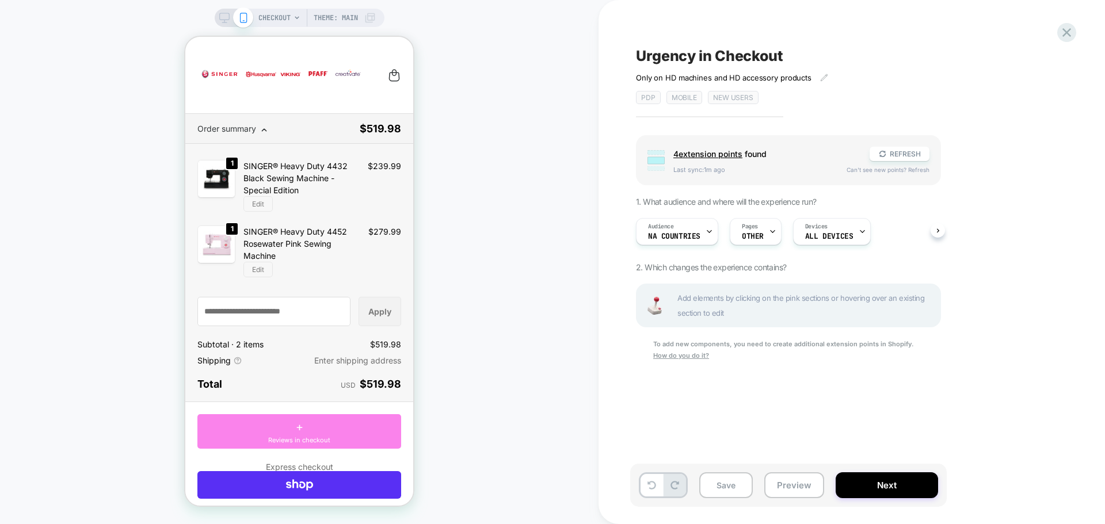
click at [282, 435] on span "Reviews in checkout" at bounding box center [299, 440] width 62 height 10
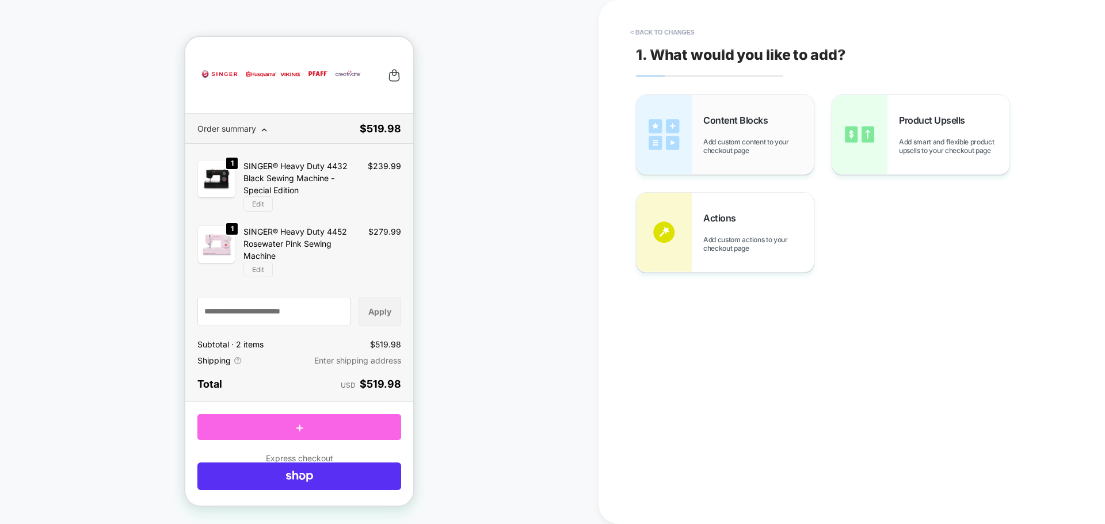
click at [746, 105] on div "Content Blocks Add custom content to your checkout page" at bounding box center [724, 134] width 177 height 79
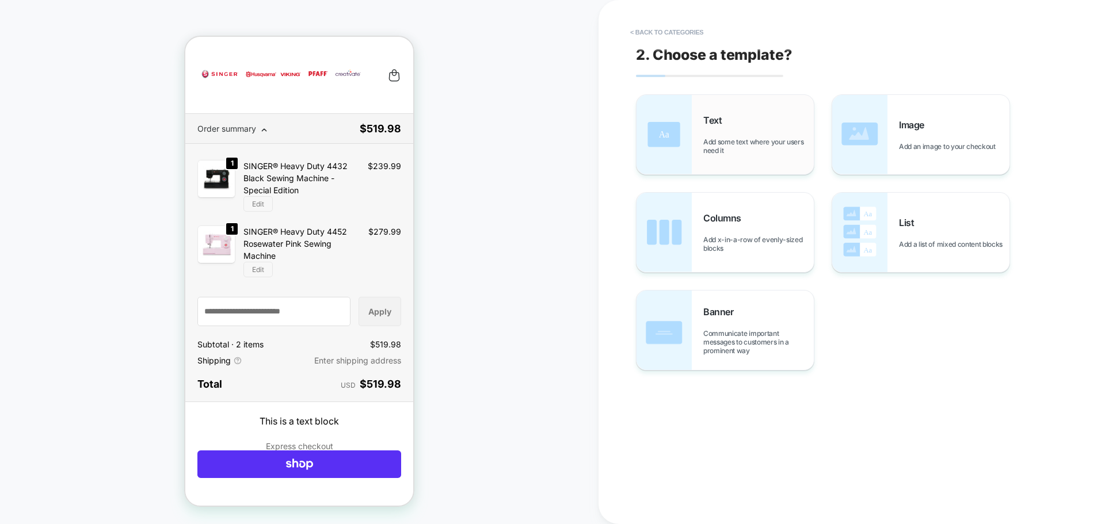
click at [783, 141] on span "Add some text where your users need it" at bounding box center [758, 145] width 110 height 17
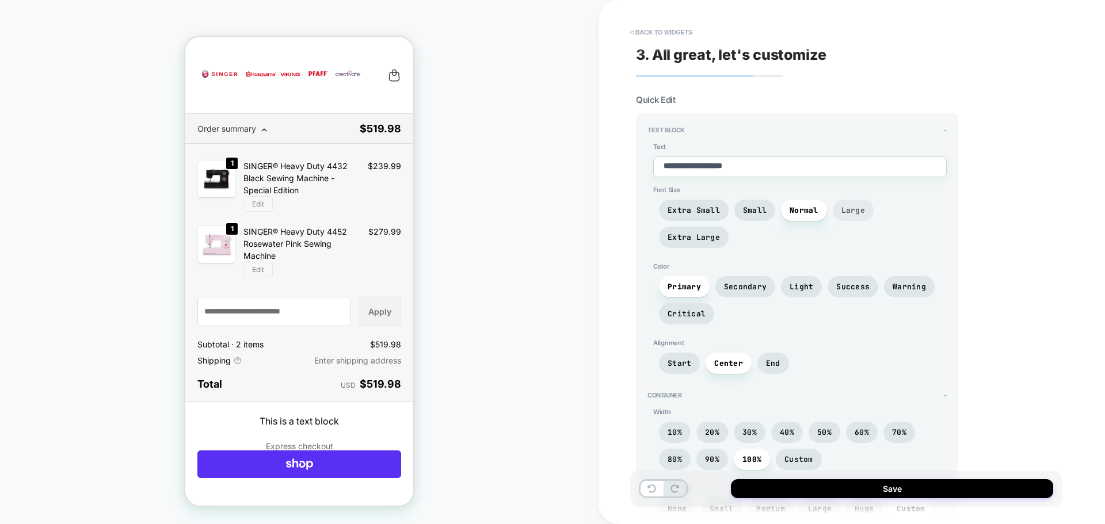
click at [862, 210] on span "Large" at bounding box center [852, 210] width 41 height 21
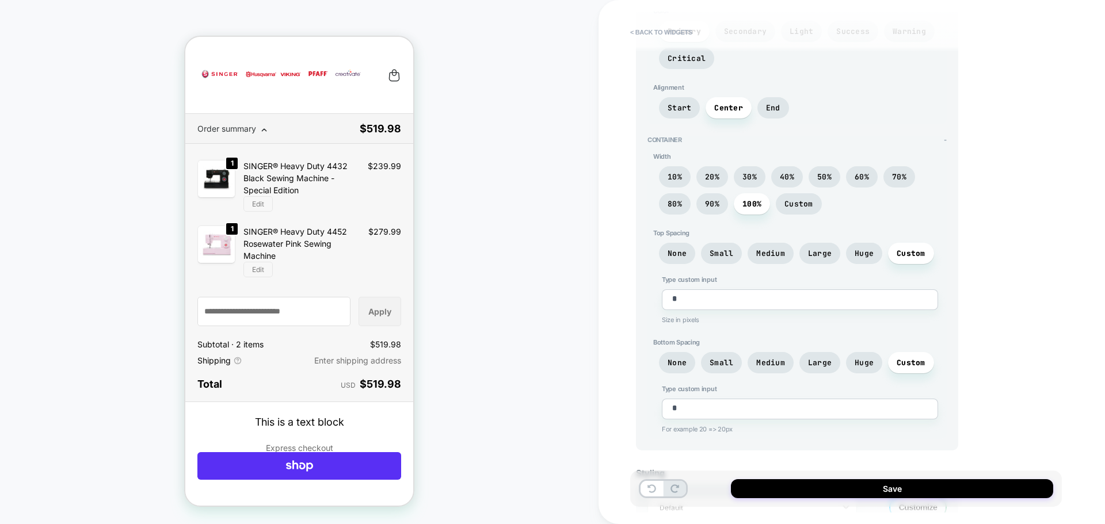
scroll to position [292, 0]
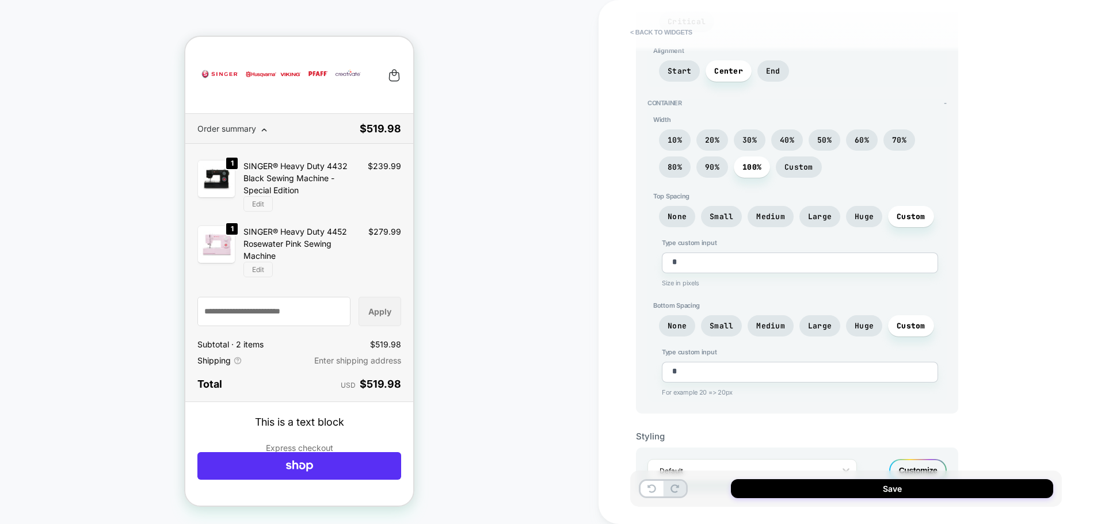
click at [916, 459] on div "Customize" at bounding box center [918, 470] width 58 height 23
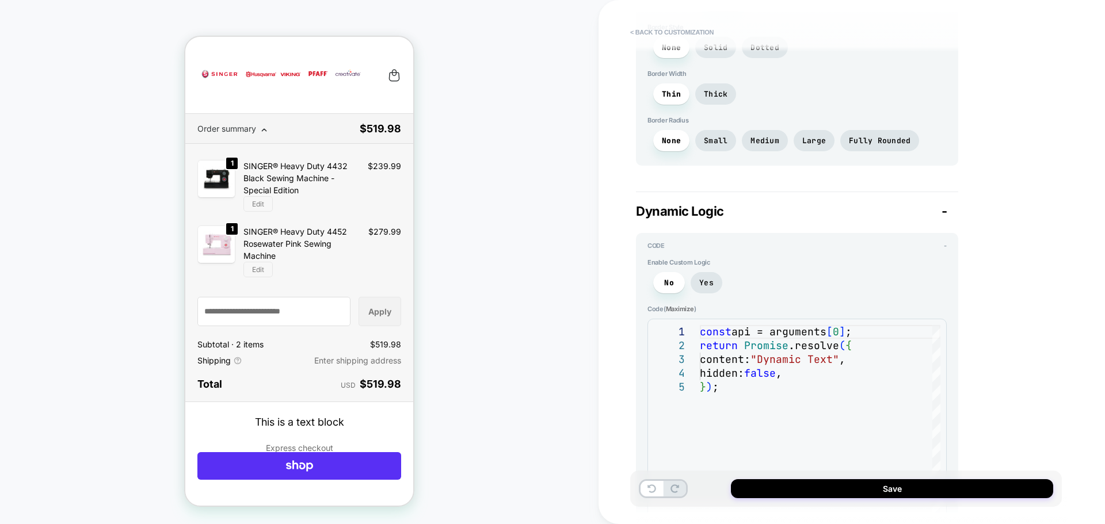
scroll to position [1029, 0]
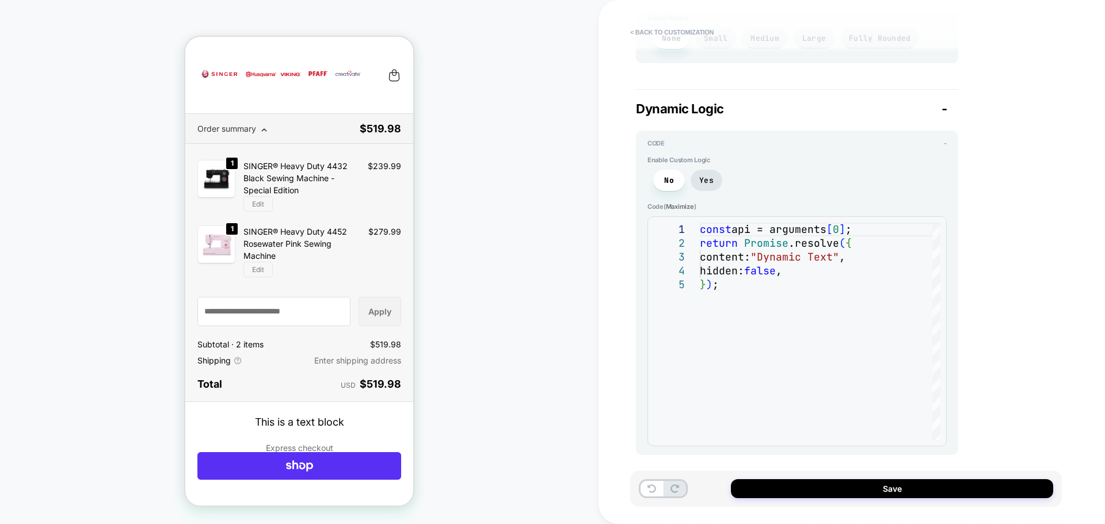
click at [946, 110] on span "-" at bounding box center [944, 108] width 6 height 15
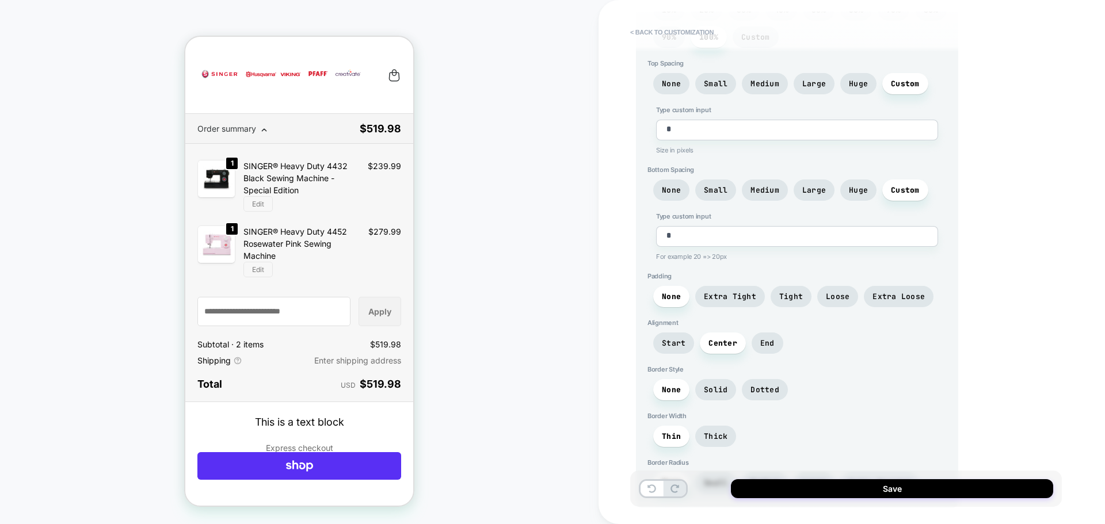
scroll to position [696, 0]
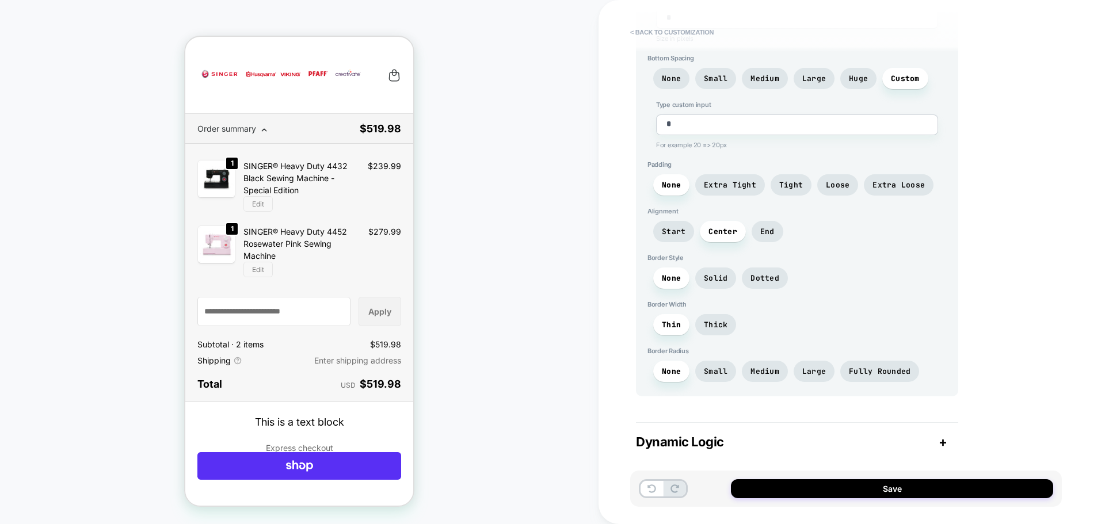
click at [772, 438] on div "Dynamic Logic +" at bounding box center [797, 441] width 322 height 15
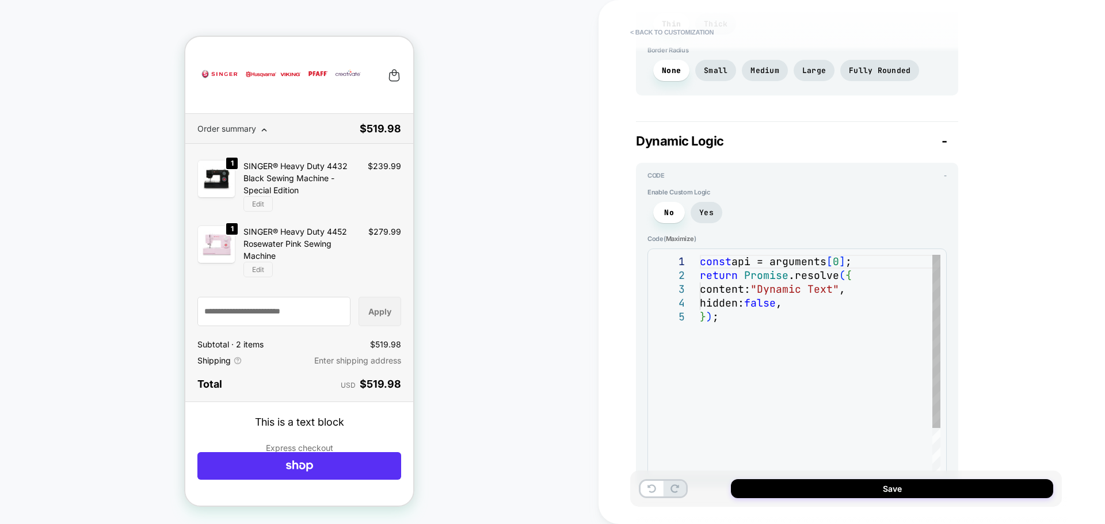
scroll to position [1029, 0]
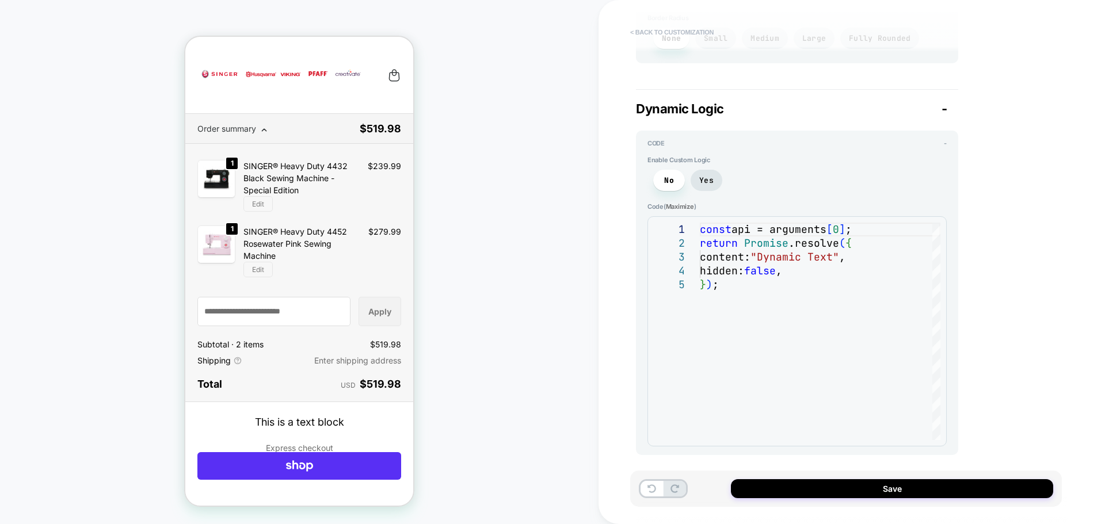
click at [654, 30] on button "< Back to customization" at bounding box center [671, 32] width 95 height 18
type textarea "*"
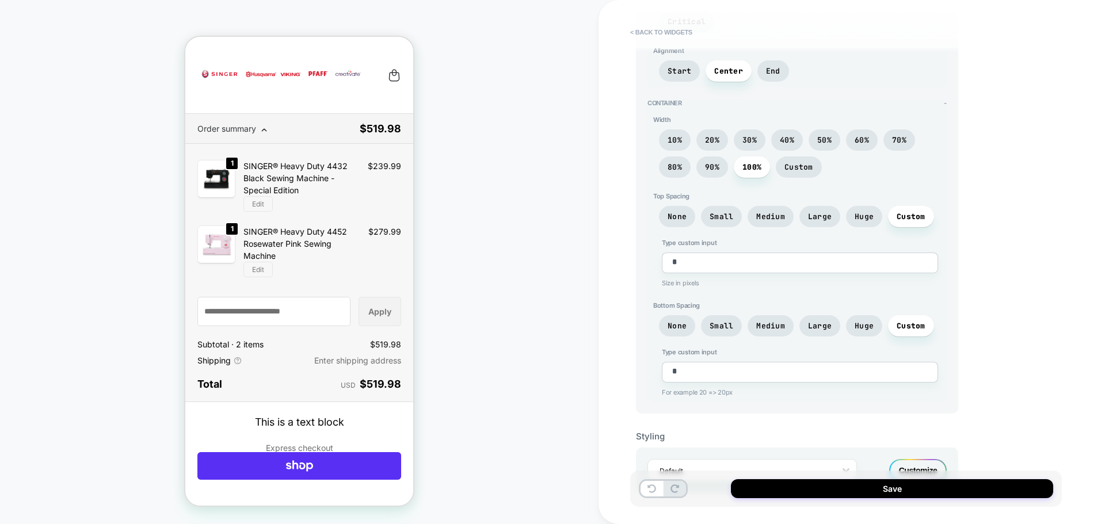
scroll to position [0, 0]
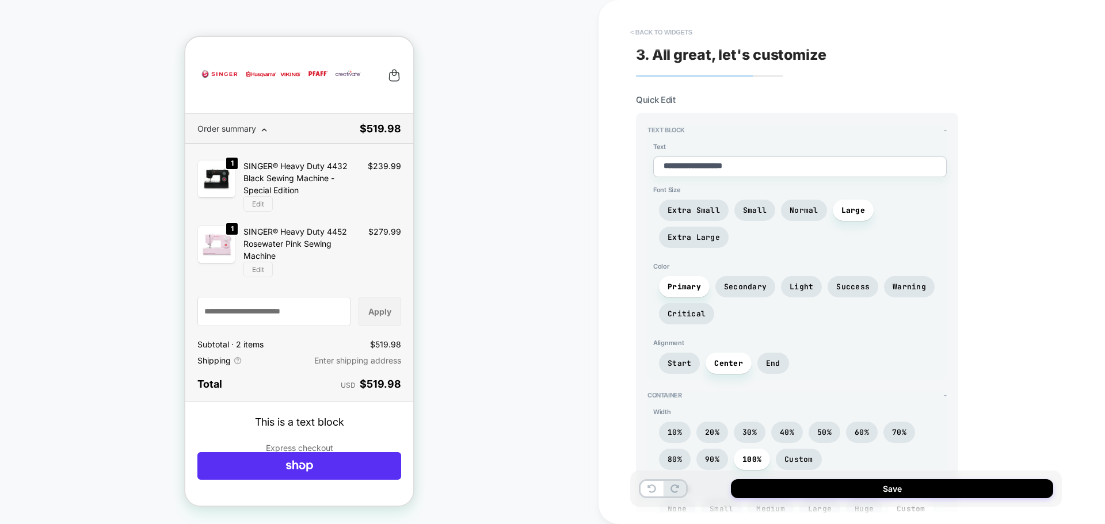
click at [674, 35] on button "< Back to widgets" at bounding box center [661, 32] width 74 height 18
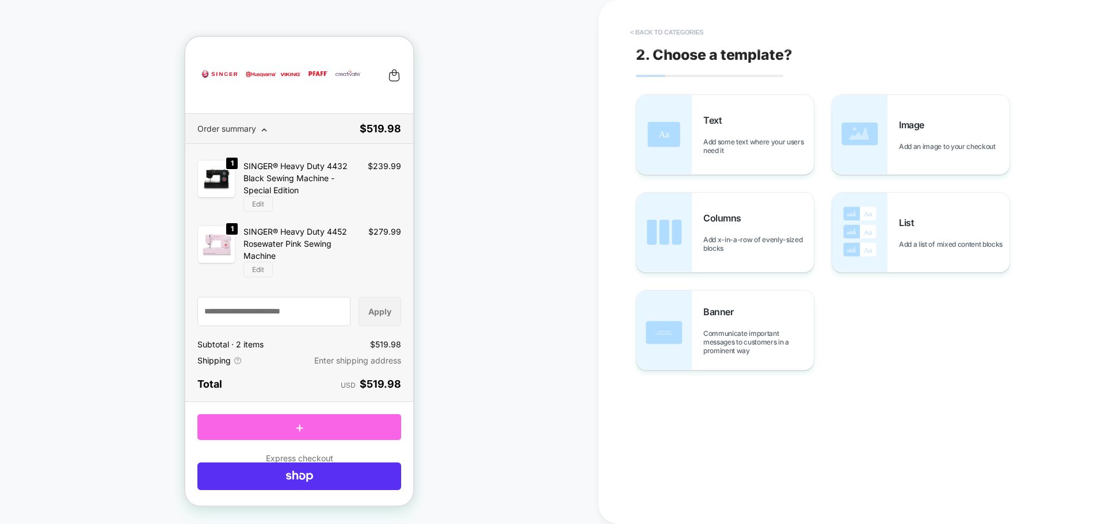
click at [670, 32] on button "< Back to categories" at bounding box center [666, 32] width 85 height 18
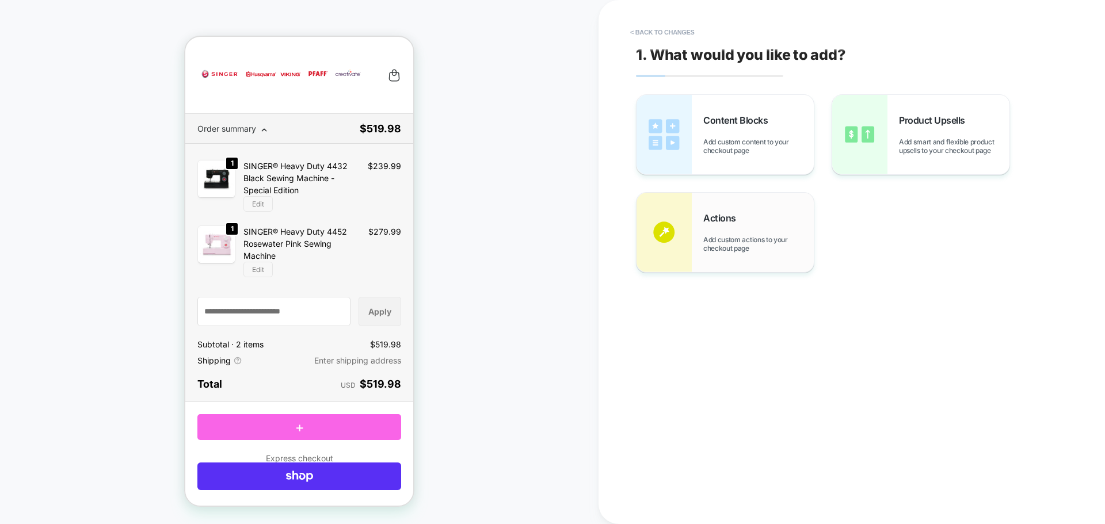
click at [734, 263] on div "Actions Add custom actions to your checkout page" at bounding box center [724, 232] width 177 height 79
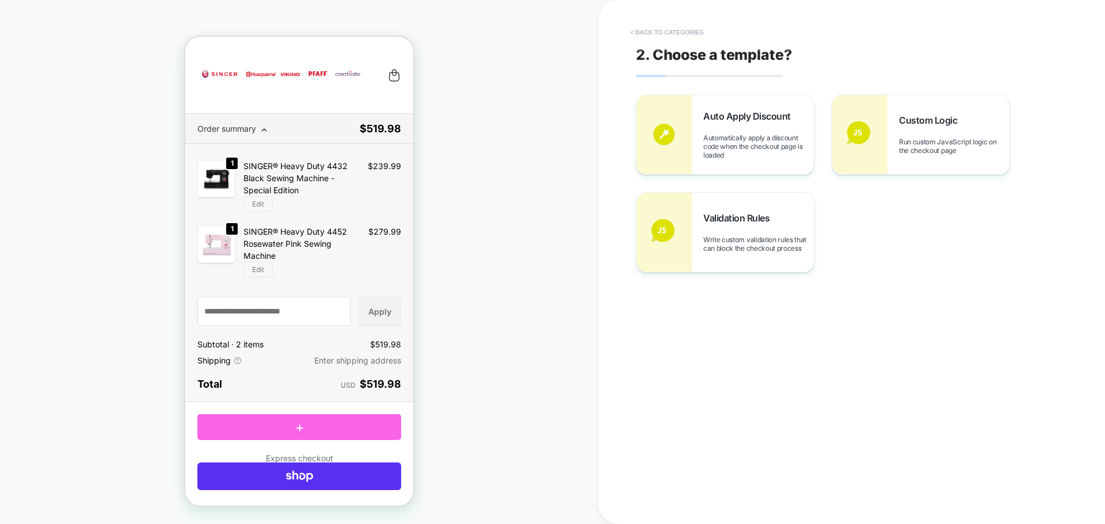
click at [663, 29] on button "< Back to categories" at bounding box center [666, 32] width 85 height 18
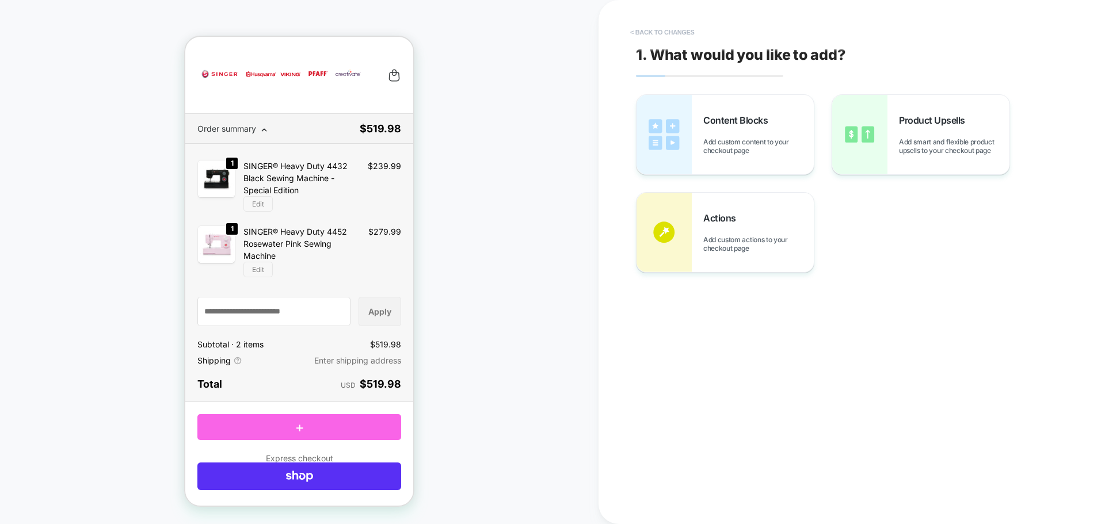
click at [663, 29] on button "< Back to changes" at bounding box center [662, 32] width 76 height 18
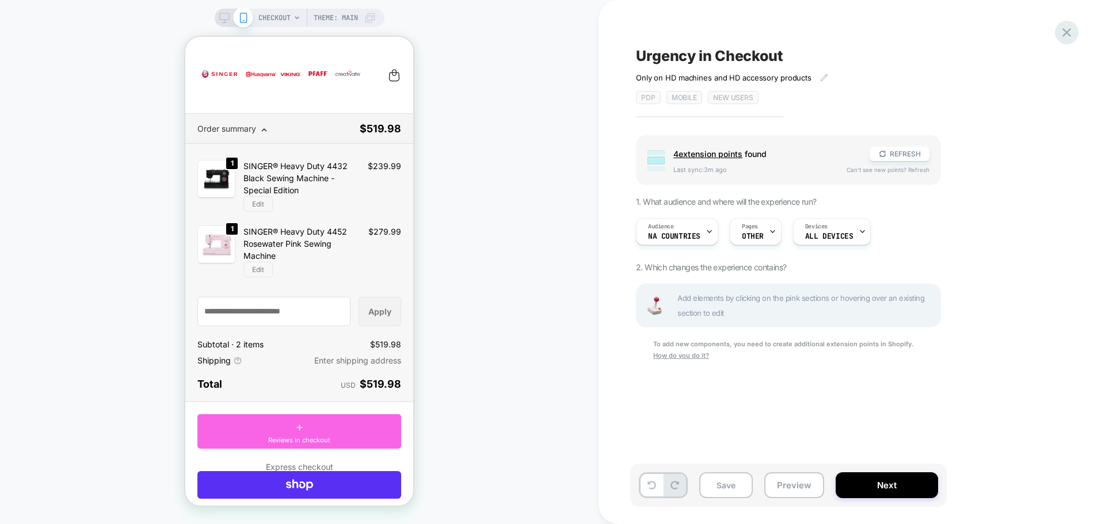
click at [1065, 30] on icon at bounding box center [1067, 33] width 16 height 16
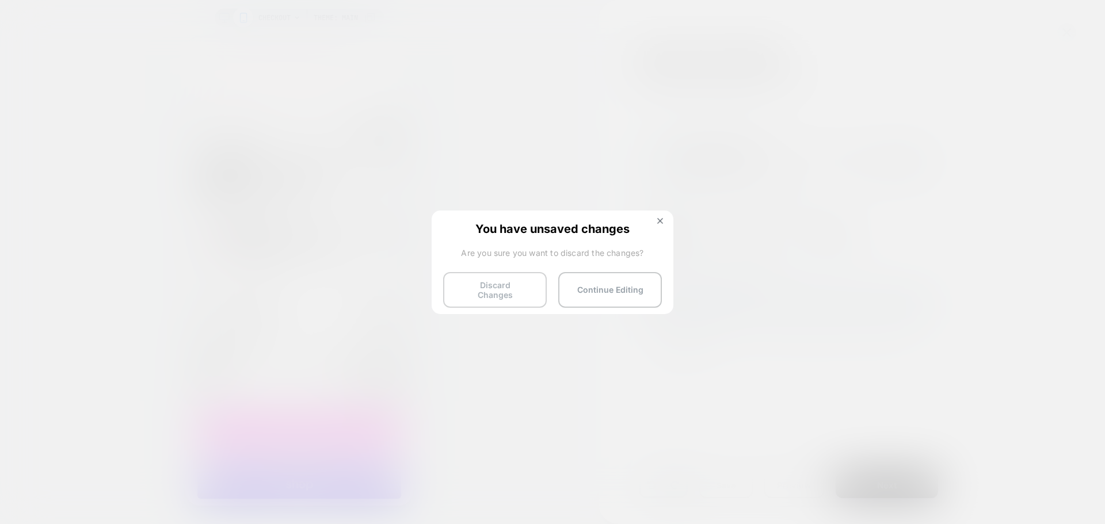
click at [493, 282] on button "Discard Changes" at bounding box center [495, 290] width 104 height 36
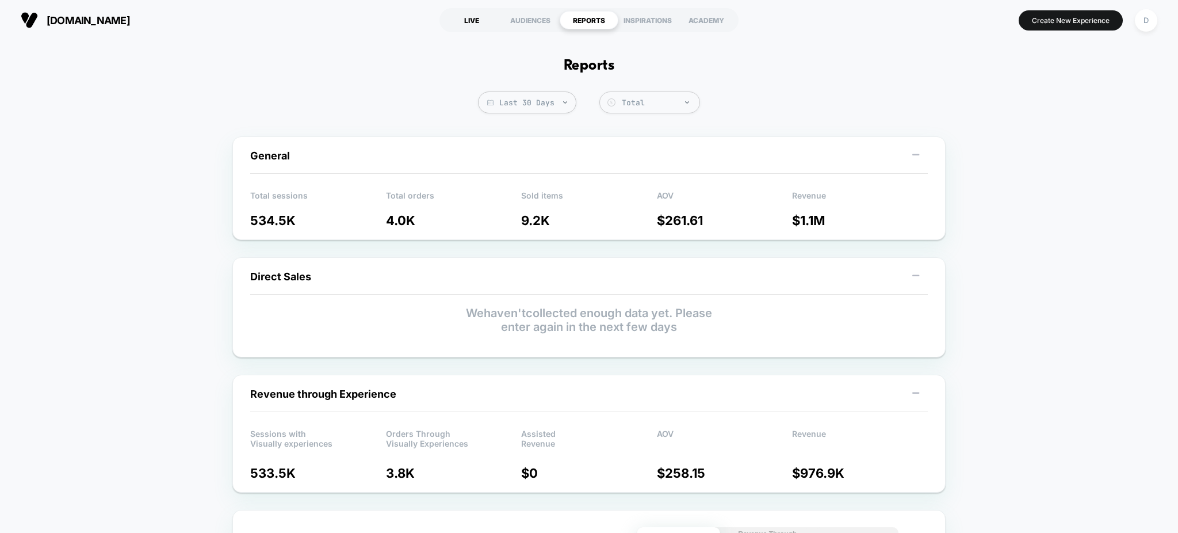
click at [466, 17] on div "LIVE" at bounding box center [471, 20] width 59 height 18
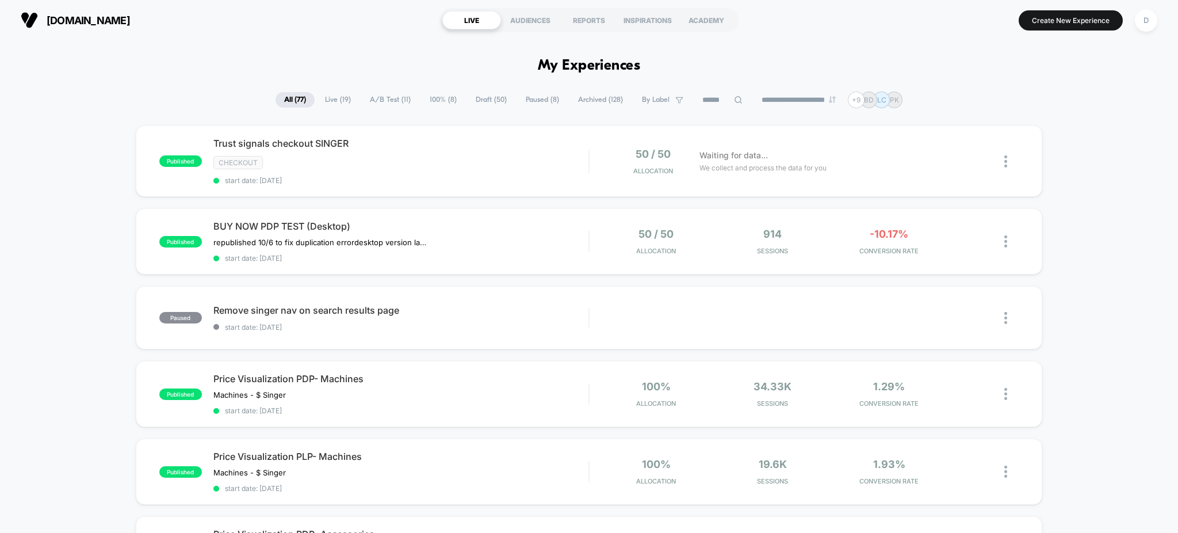
click at [734, 98] on icon at bounding box center [738, 99] width 9 height 9
drag, startPoint x: 459, startPoint y: 105, endPoint x: 452, endPoint y: 106, distance: 6.9
click at [467, 105] on span "Draft ( 50 )" at bounding box center [491, 100] width 48 height 16
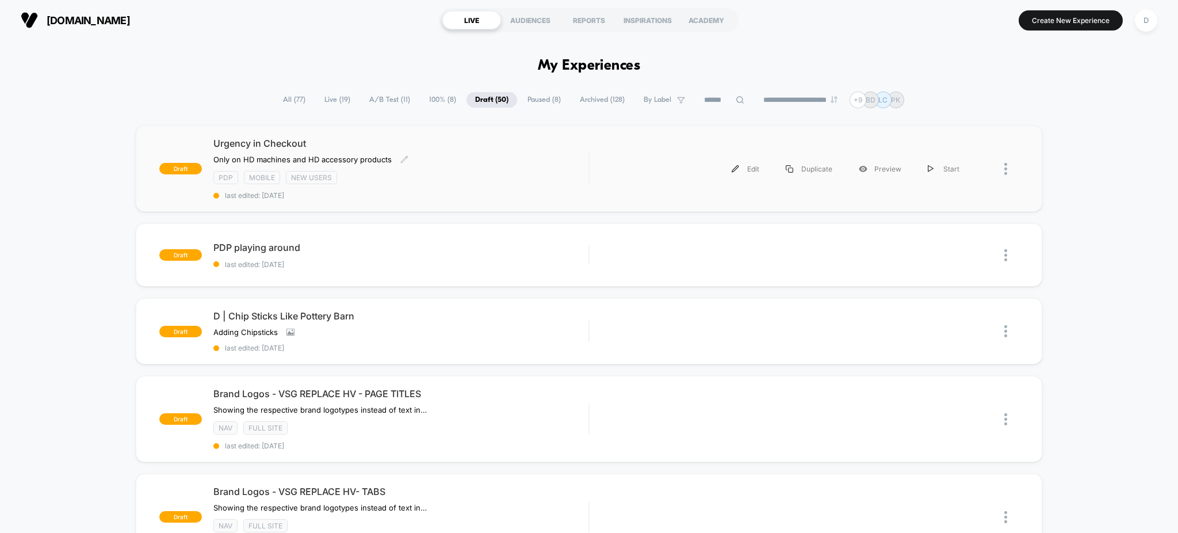
click at [494, 193] on span "last edited: [DATE]" at bounding box center [401, 195] width 376 height 9
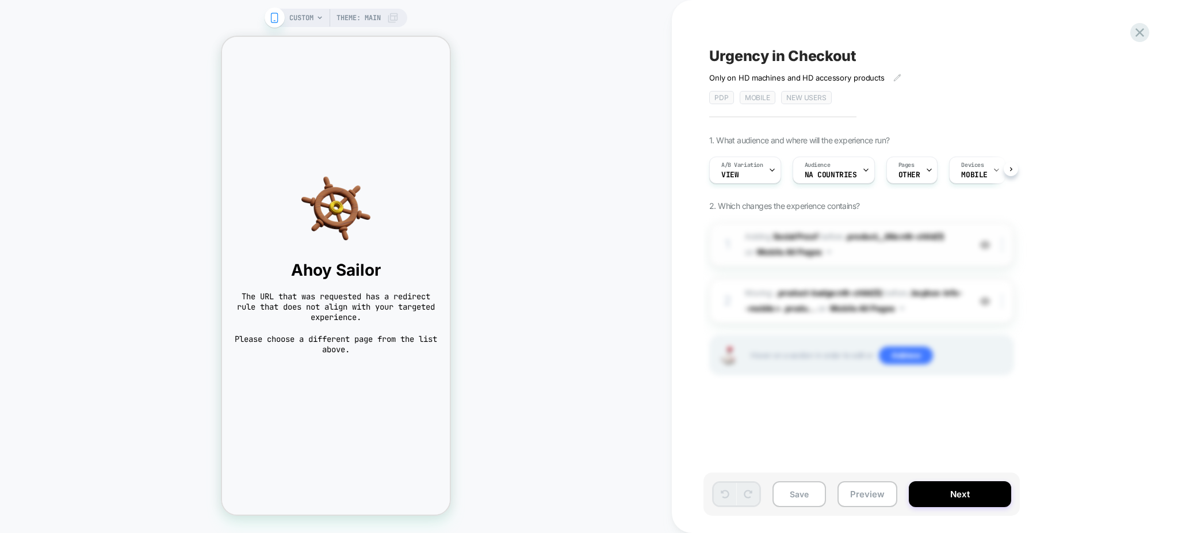
scroll to position [0, 1]
click at [304, 22] on span "CUSTOM" at bounding box center [301, 18] width 24 height 18
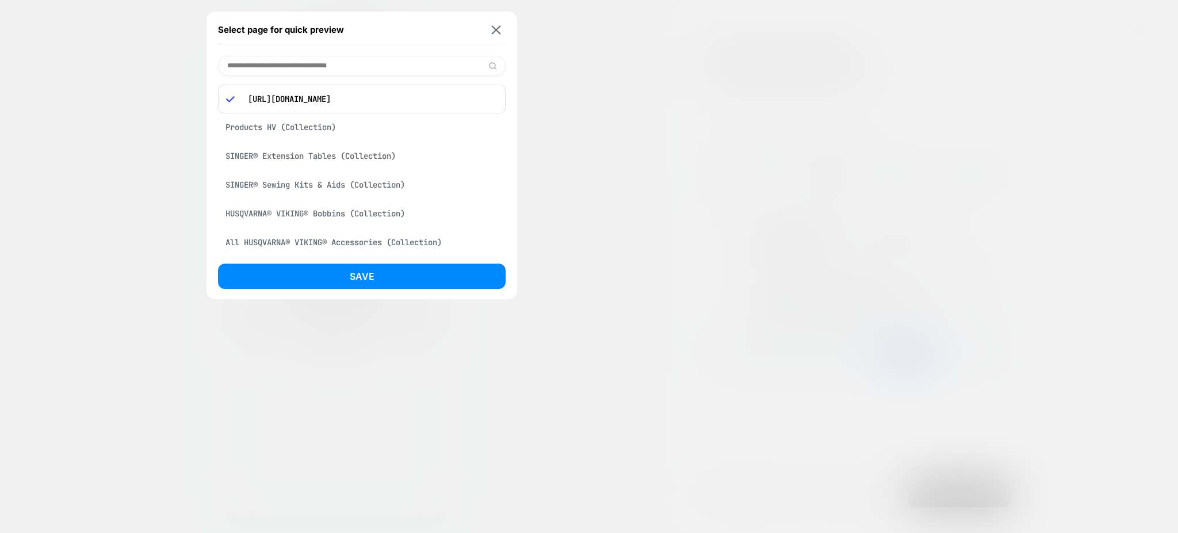
click at [312, 60] on input at bounding box center [362, 66] width 288 height 20
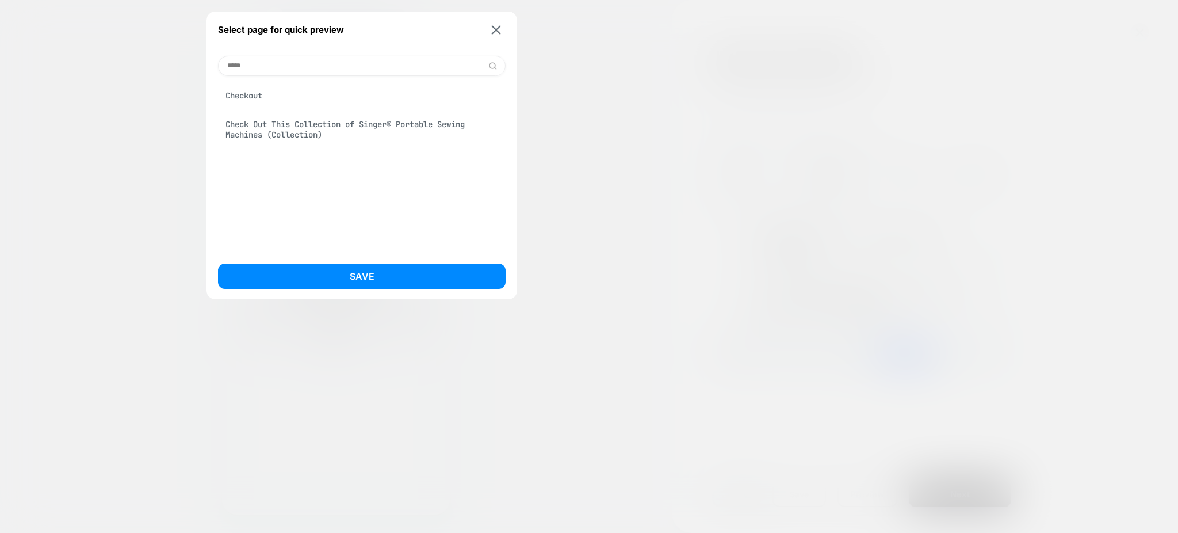
type input "*****"
click at [319, 92] on div "Checkout" at bounding box center [362, 96] width 288 height 22
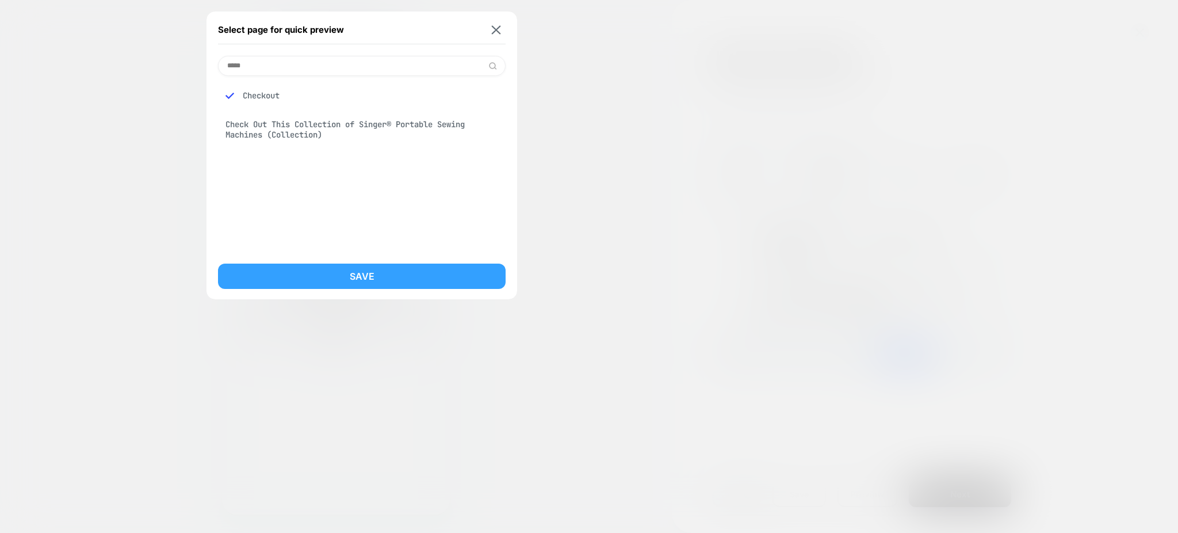
click at [365, 269] on button "Save" at bounding box center [362, 275] width 288 height 25
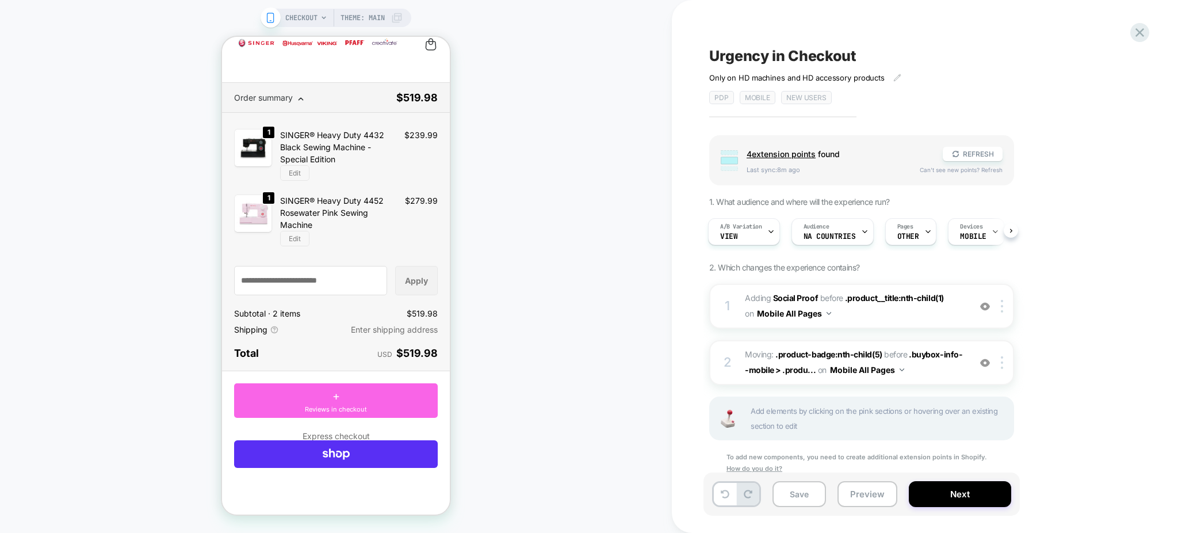
scroll to position [21, 0]
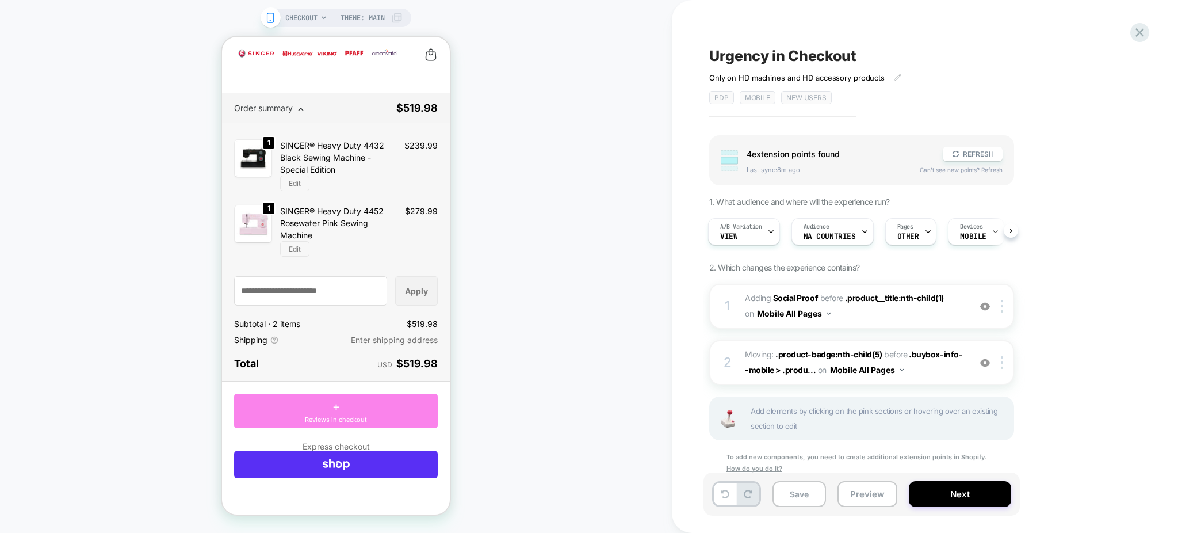
click at [362, 397] on div "+ Reviews in checkout" at bounding box center [336, 410] width 204 height 35
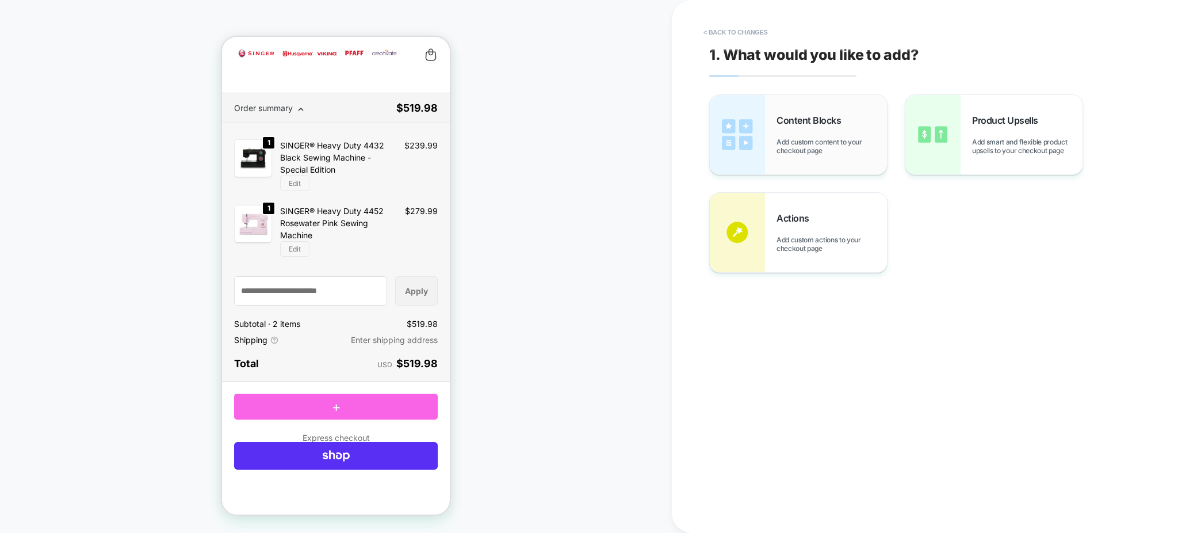
click at [786, 144] on span "Add custom content to your checkout page" at bounding box center [832, 145] width 110 height 17
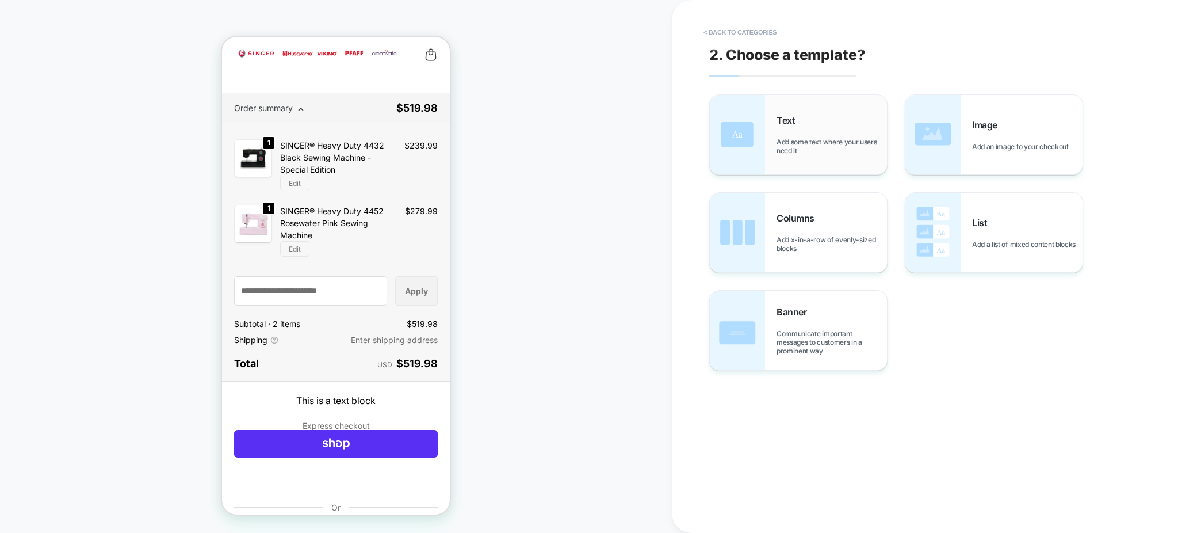
click at [825, 148] on span "Add some text where your users need it" at bounding box center [832, 145] width 110 height 17
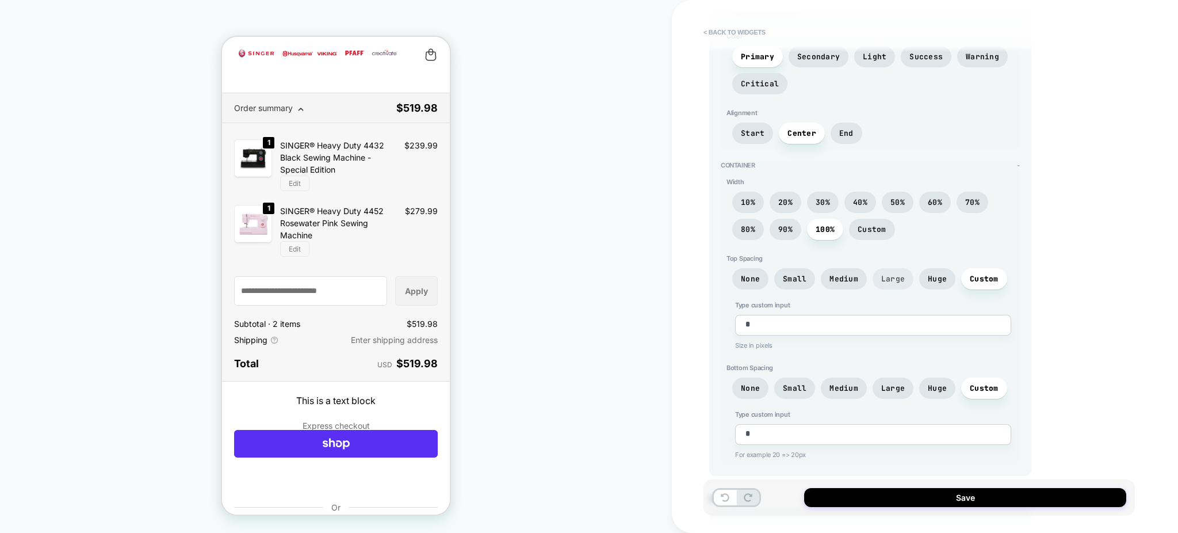
scroll to position [273, 0]
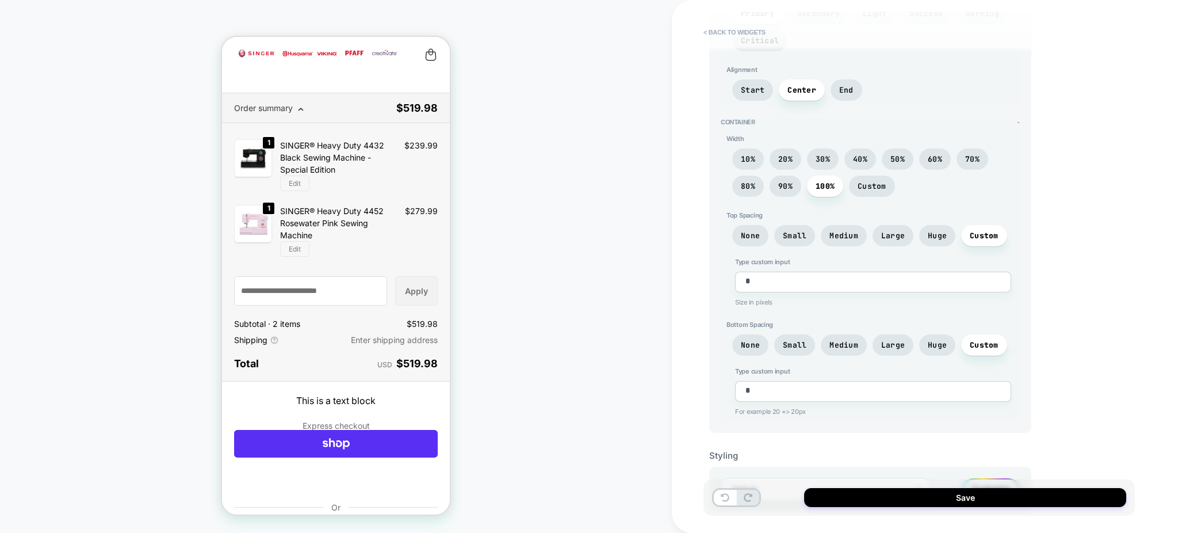
click at [1001, 478] on div "Customize" at bounding box center [991, 489] width 58 height 23
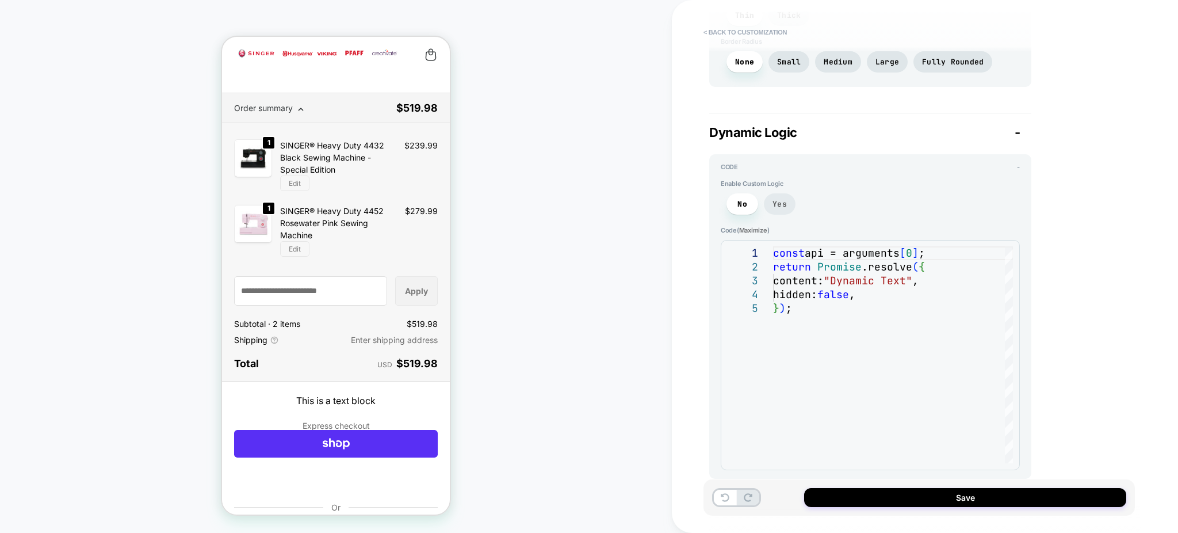
click at [785, 196] on span "Yes" at bounding box center [780, 203] width 32 height 21
click at [840, 268] on div "const api = arguments [ 0 ] ; return Promise .resolve ( { content: "Dynamic Tex…" at bounding box center [893, 382] width 240 height 272
click at [856, 291] on div "const api = arguments [ 0 ] ; return Promise .resolve ( { content: "Dynamic Tex…" at bounding box center [893, 382] width 240 height 272
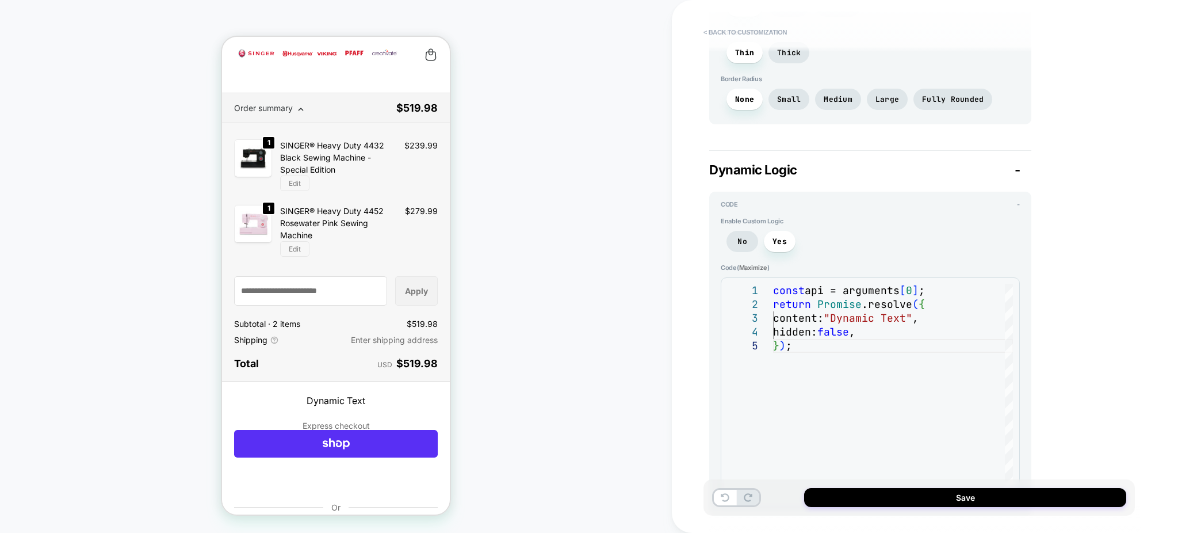
scroll to position [954, 0]
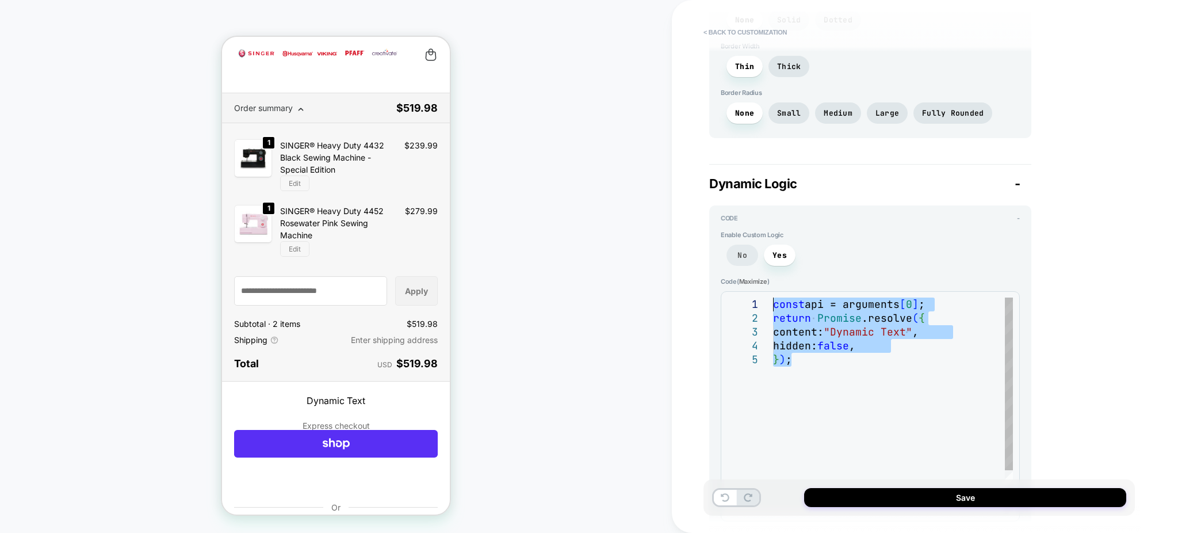
drag, startPoint x: 823, startPoint y: 345, endPoint x: 748, endPoint y: 242, distance: 126.9
click at [773, 297] on div "const api = arguments [ 0 ] ; return Promise .resolve ( { content: "Dynamic Tex…" at bounding box center [893, 433] width 240 height 272
type textarea "*"
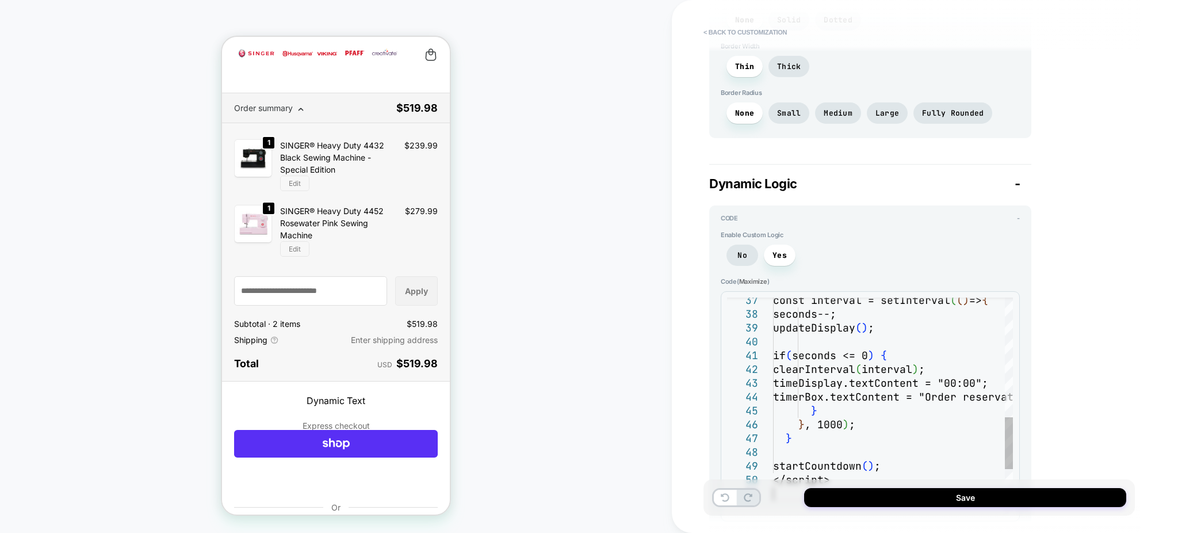
scroll to position [0, 0]
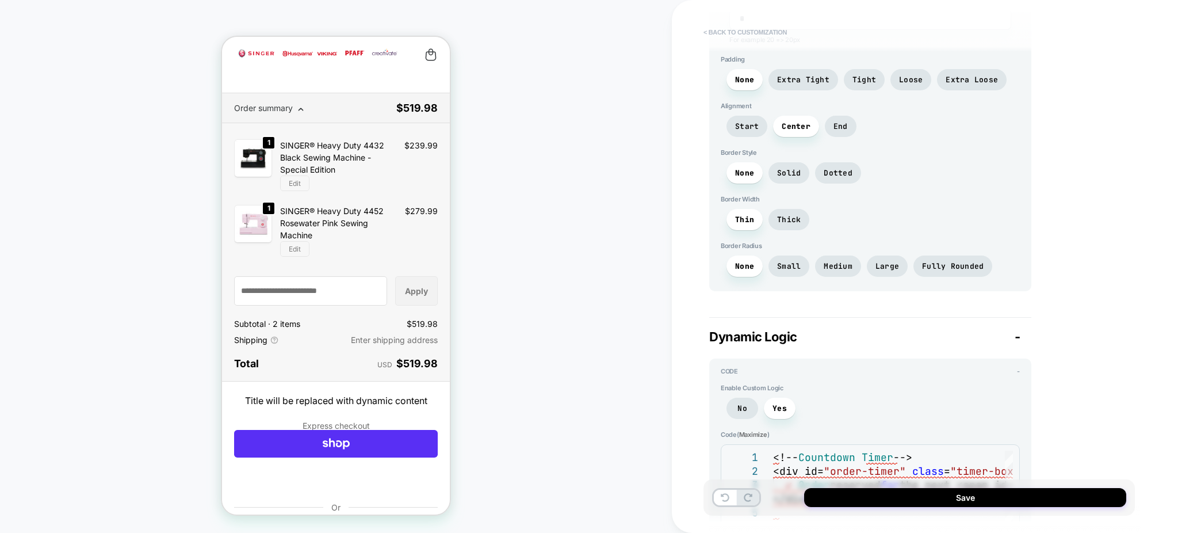
click at [738, 28] on button "< Back to customization" at bounding box center [745, 32] width 95 height 18
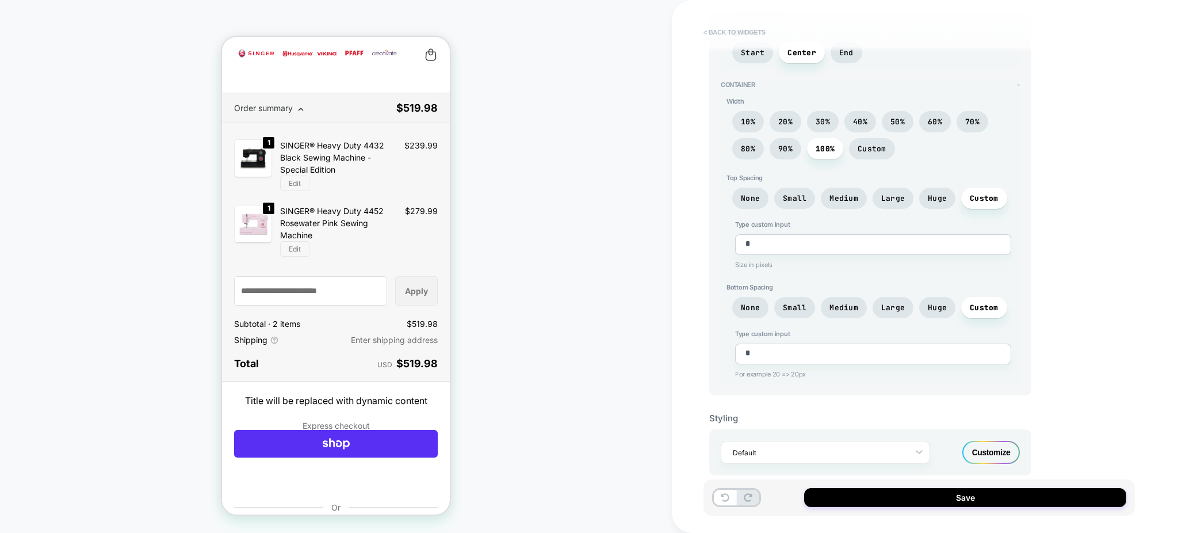
scroll to position [273, 0]
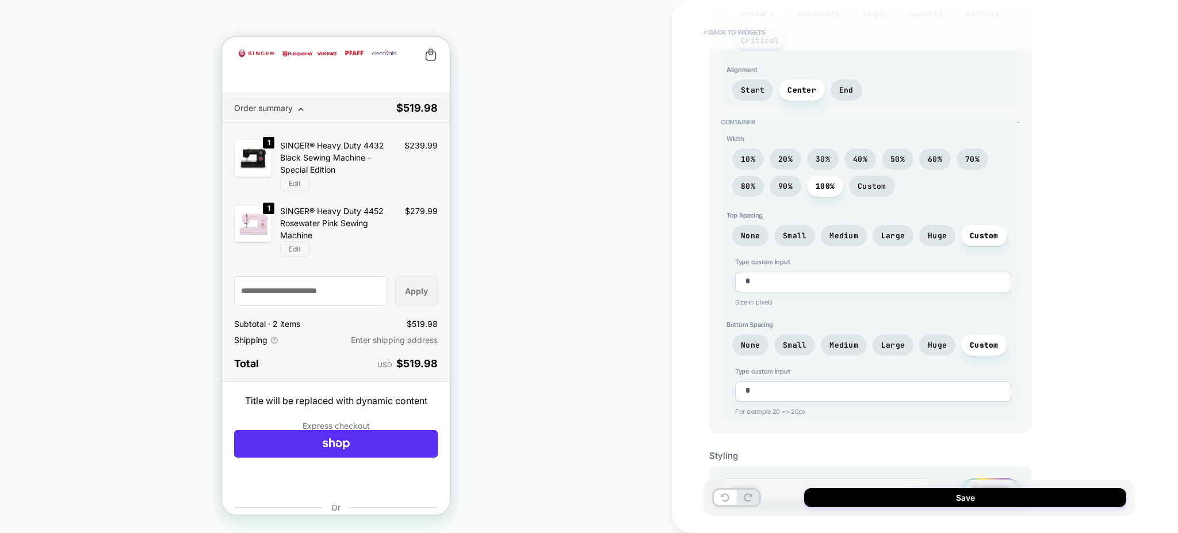
click at [738, 32] on button "< Back to widgets" at bounding box center [735, 32] width 74 height 18
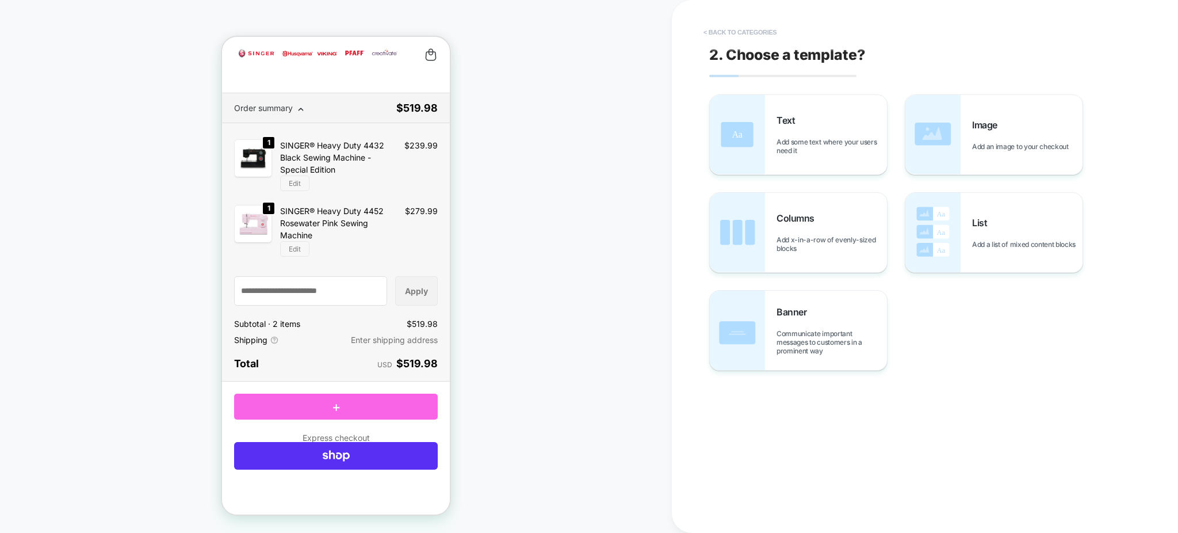
click at [738, 32] on button "< Back to categories" at bounding box center [740, 32] width 85 height 18
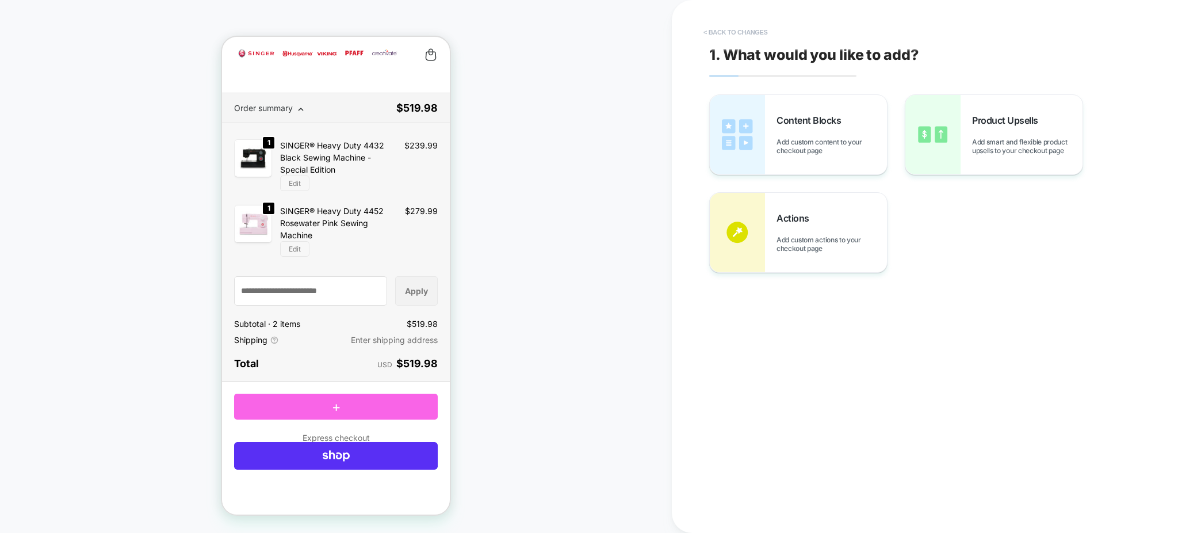
click at [738, 32] on button "< Back to changes" at bounding box center [736, 32] width 76 height 18
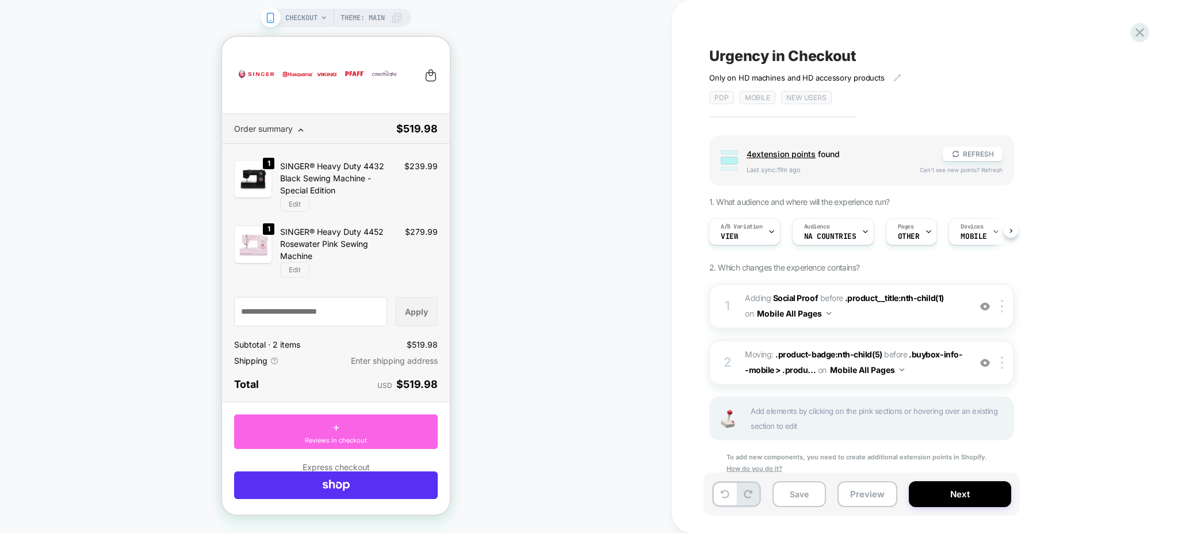
drag, startPoint x: 366, startPoint y: 425, endPoint x: 307, endPoint y: 95, distance: 334.9
click at [307, 95] on link at bounding box center [318, 75] width 168 height 52
click at [999, 312] on div "1 #_loomi_addon_1747129654464_dup1750272781_dup1759778919 Adding Social Proof B…" at bounding box center [861, 306] width 305 height 45
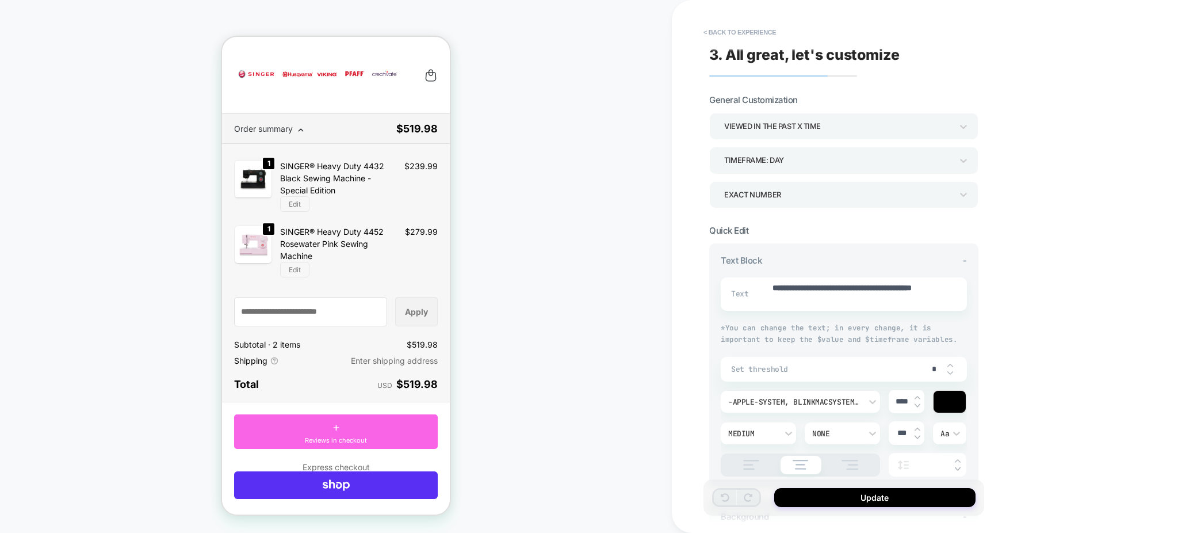
type textarea "*"
click at [743, 25] on button "< Back to experience" at bounding box center [740, 32] width 84 height 18
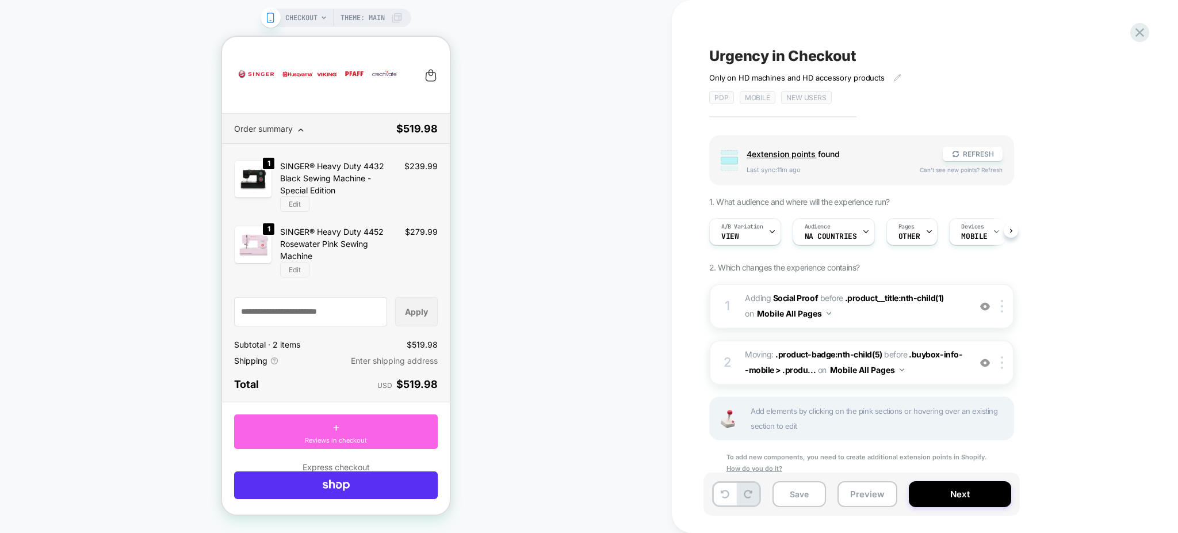
scroll to position [0, 1]
click at [1006, 307] on div at bounding box center [1004, 306] width 19 height 13
click at [1008, 421] on div "Delete" at bounding box center [1004, 429] width 102 height 31
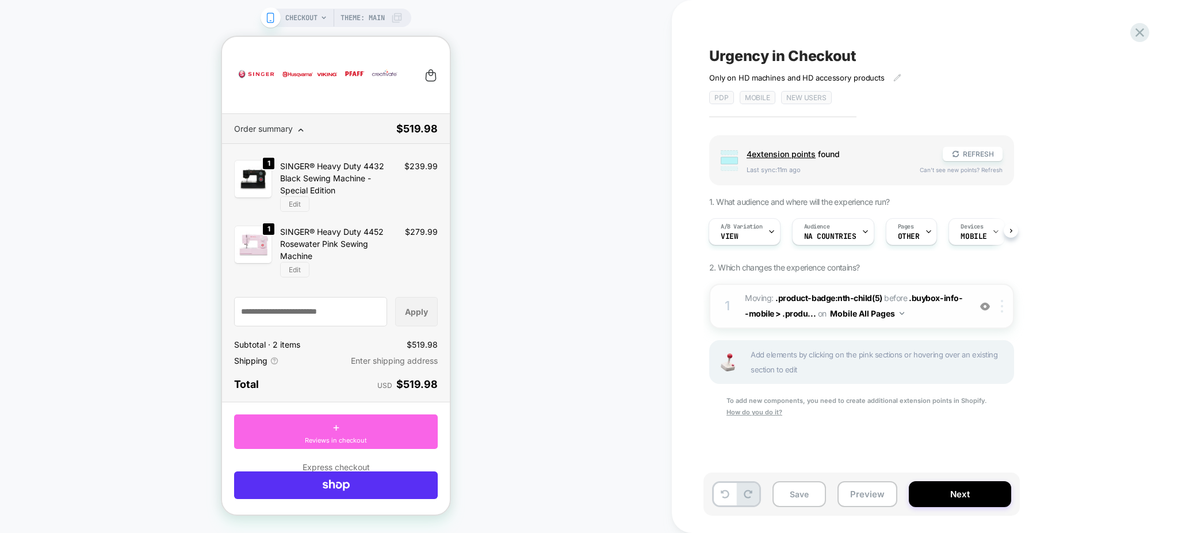
click at [1001, 300] on img at bounding box center [1002, 306] width 2 height 13
click at [989, 401] on div "Delete" at bounding box center [1004, 397] width 102 height 31
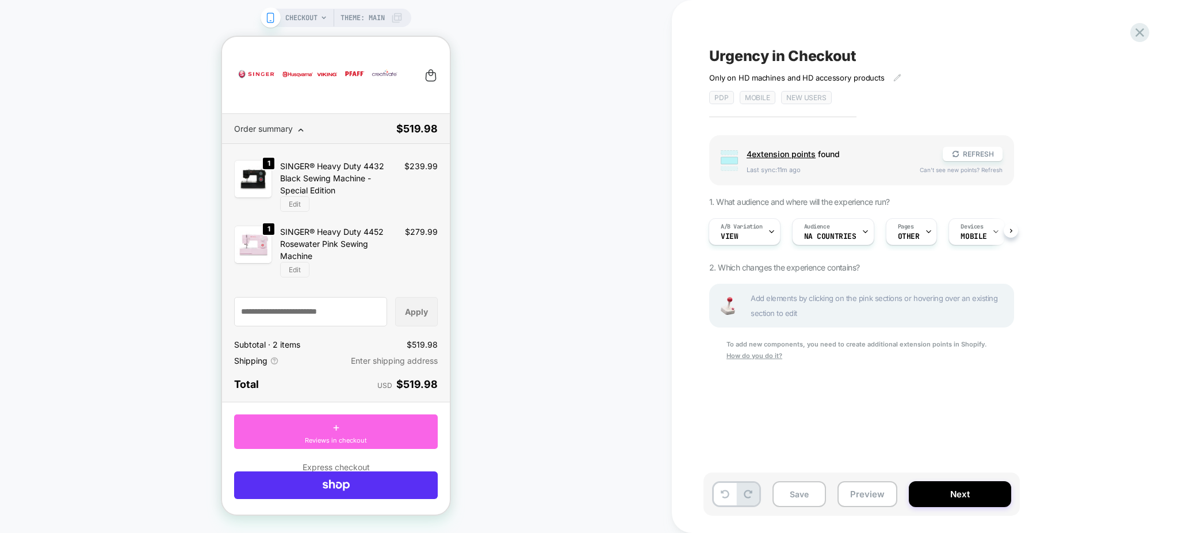
click at [760, 246] on div "A/B Variation View Audience NA countries Pages OTHER Devices MOBILE" at bounding box center [856, 231] width 305 height 39
click at [763, 231] on div "A/B Variation View" at bounding box center [741, 232] width 65 height 26
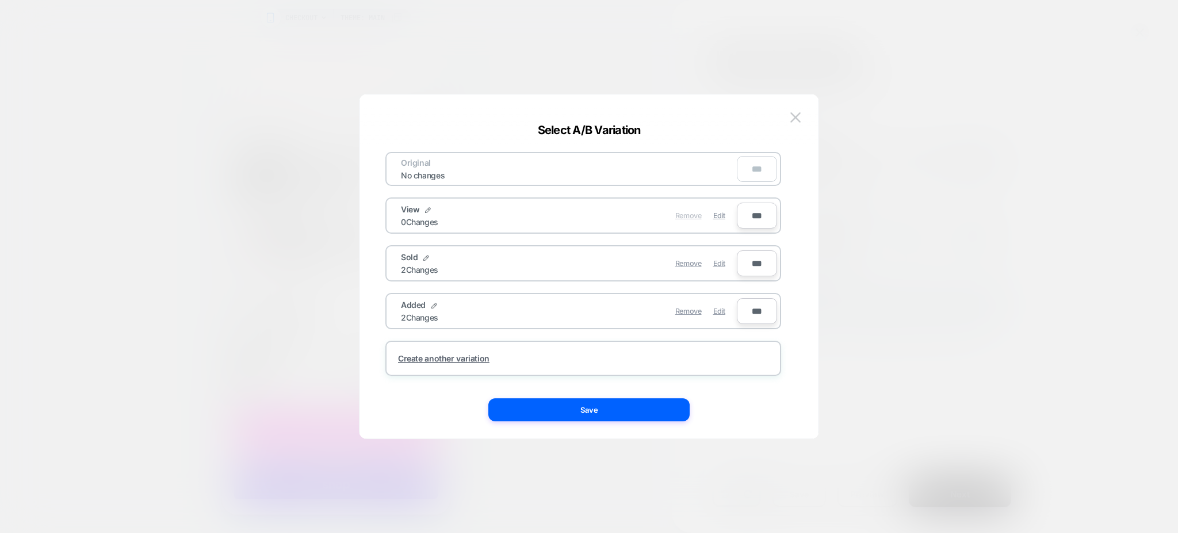
click at [688, 211] on span "Remove" at bounding box center [688, 215] width 26 height 9
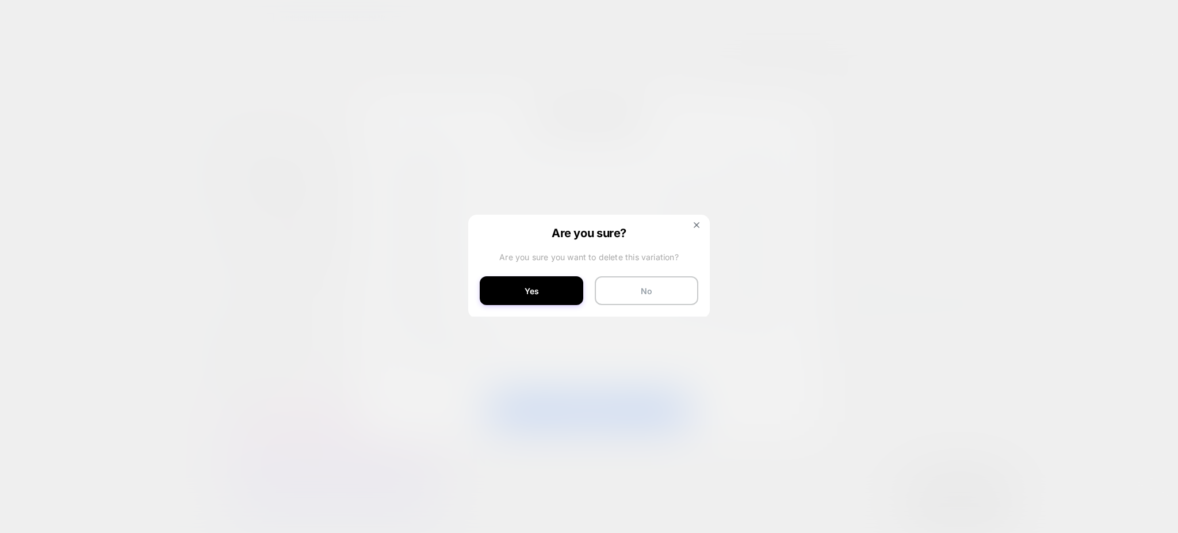
click at [544, 293] on button "Yes" at bounding box center [532, 290] width 104 height 29
type input "***"
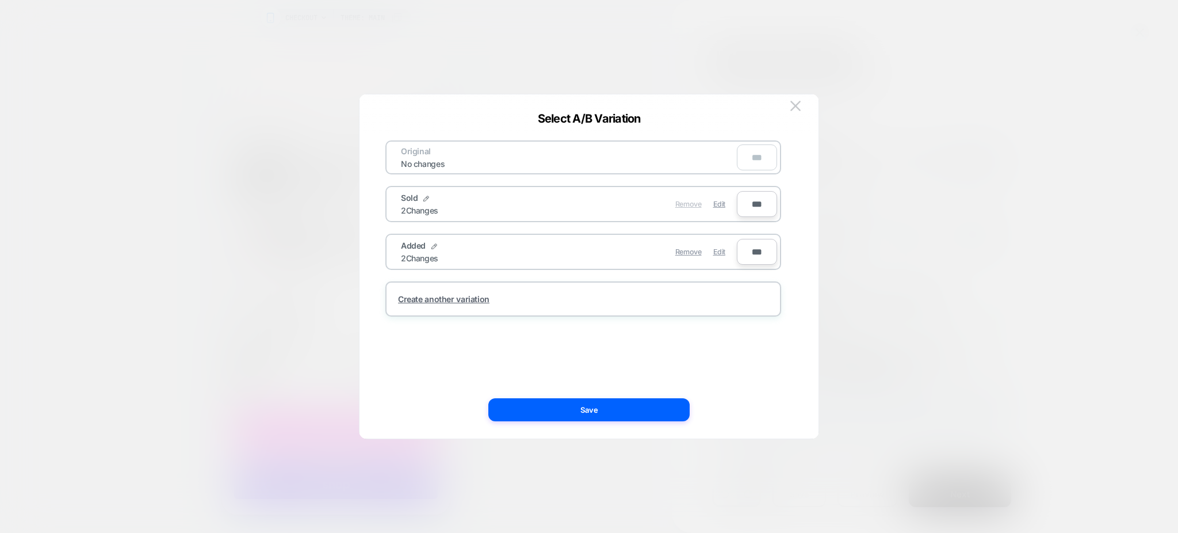
click at [685, 201] on span "Remove" at bounding box center [688, 204] width 26 height 9
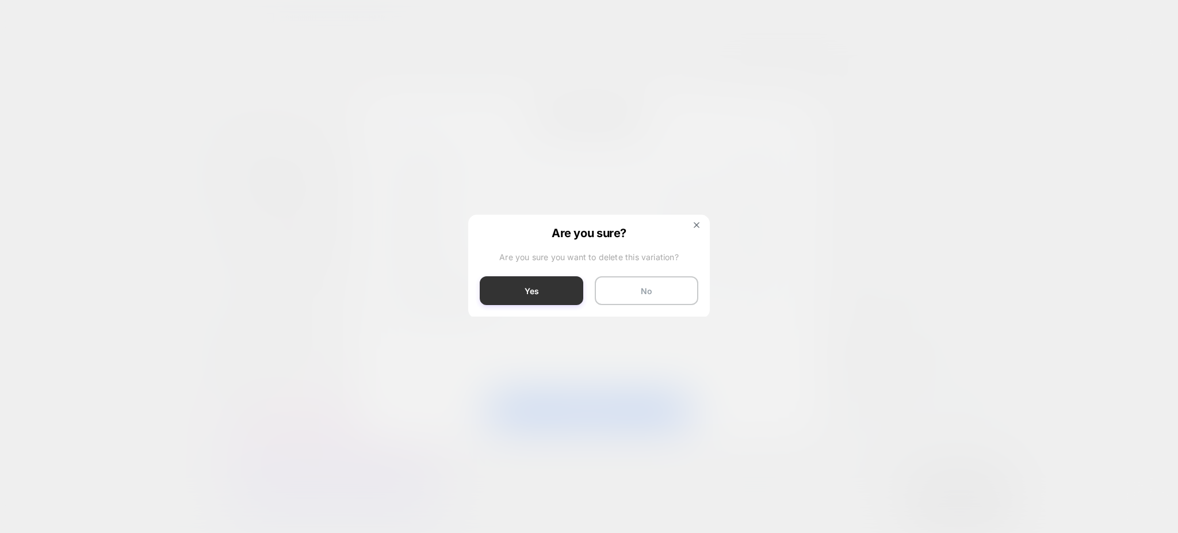
click at [556, 283] on button "Yes" at bounding box center [532, 290] width 104 height 29
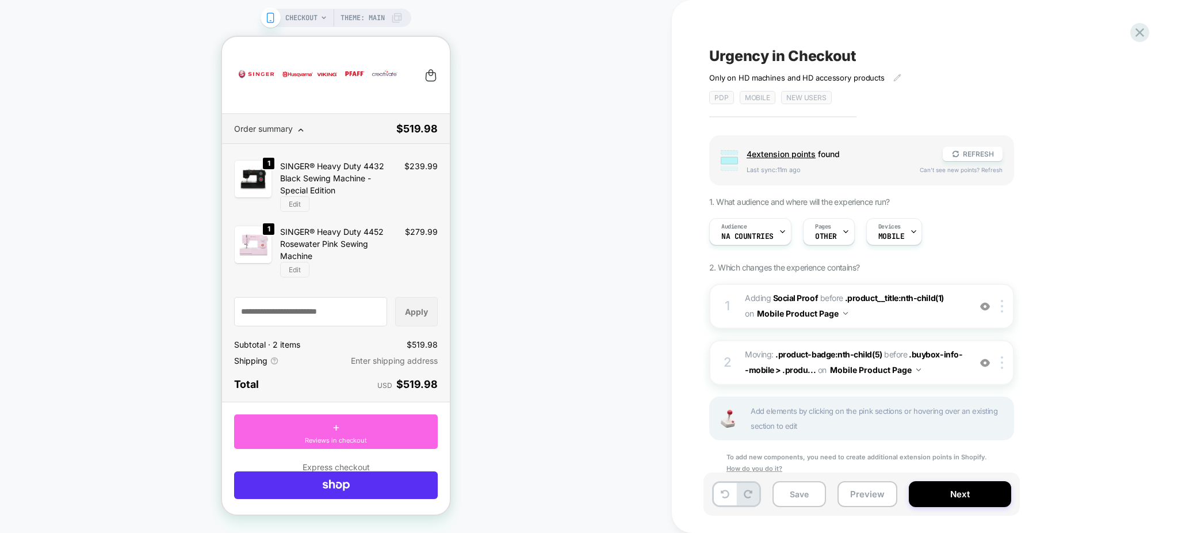
scroll to position [0, 0]
click at [741, 242] on div "Audience NA countries" at bounding box center [747, 232] width 75 height 26
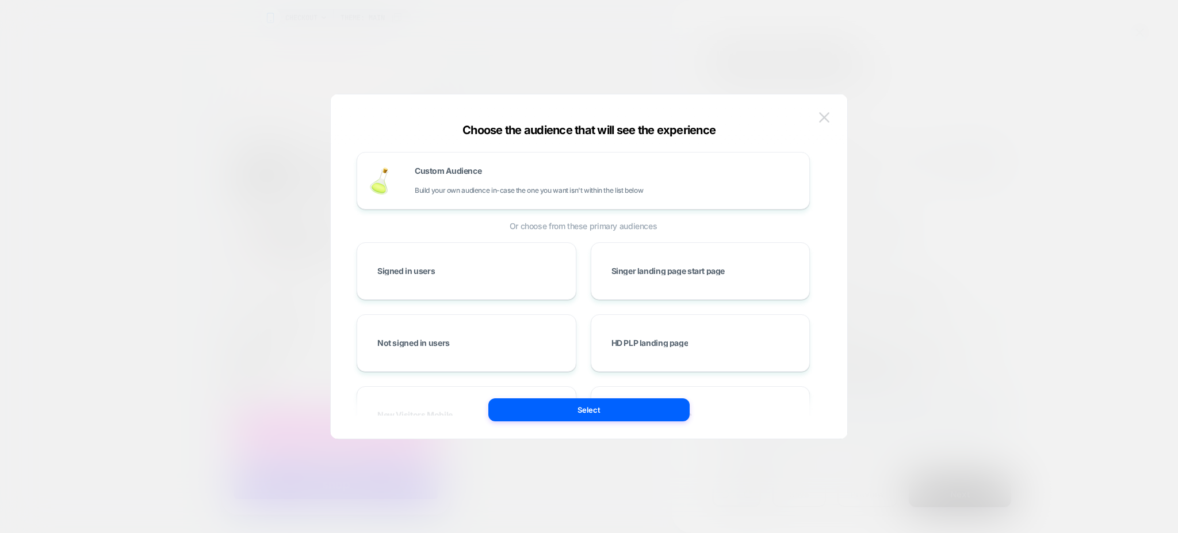
click at [826, 112] on img at bounding box center [824, 117] width 10 height 10
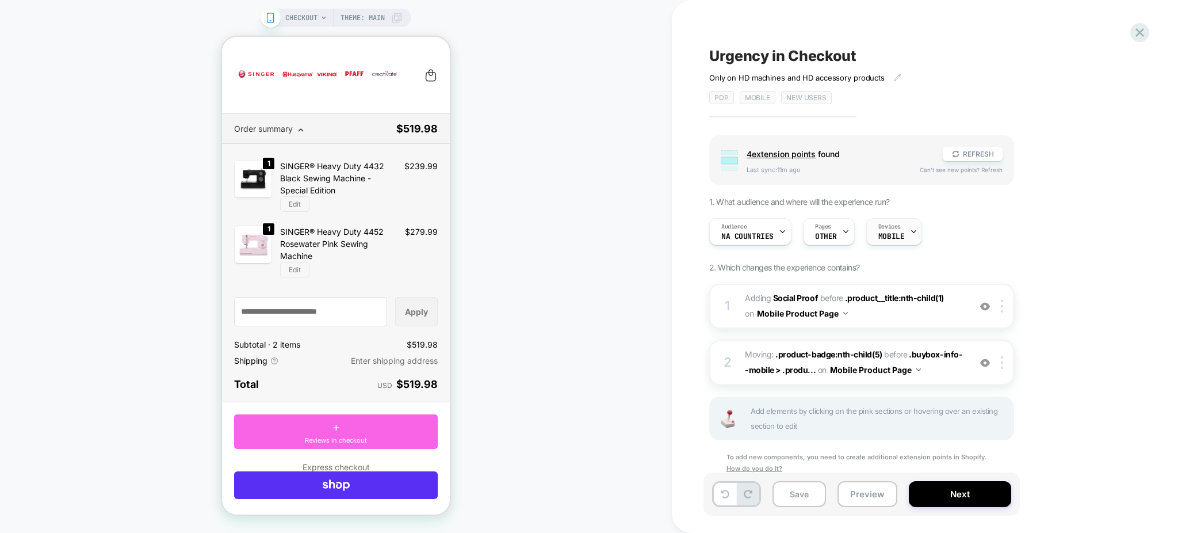
click at [888, 230] on span "Devices" at bounding box center [889, 227] width 22 height 8
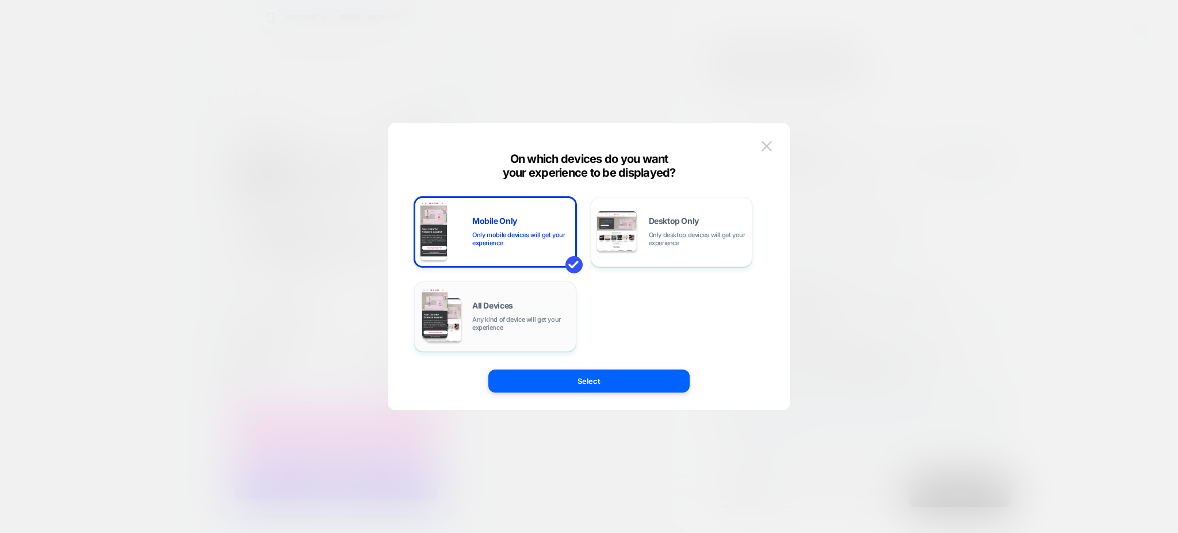
click at [518, 300] on div "All Devices Any kind of device will get your experience" at bounding box center [496, 316] width 150 height 59
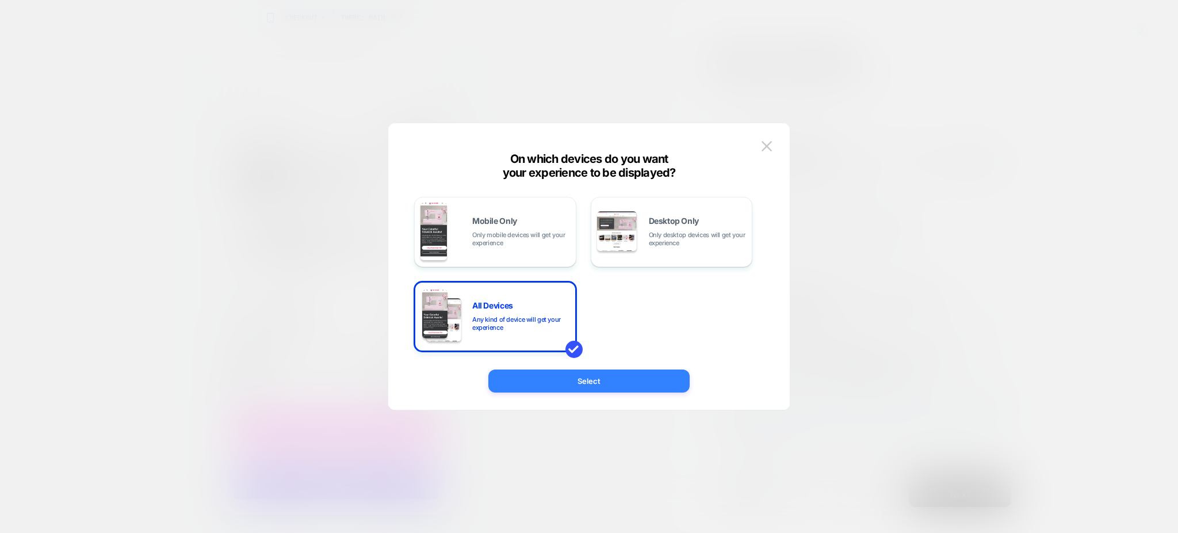
click at [571, 384] on button "Select" at bounding box center [588, 380] width 201 height 23
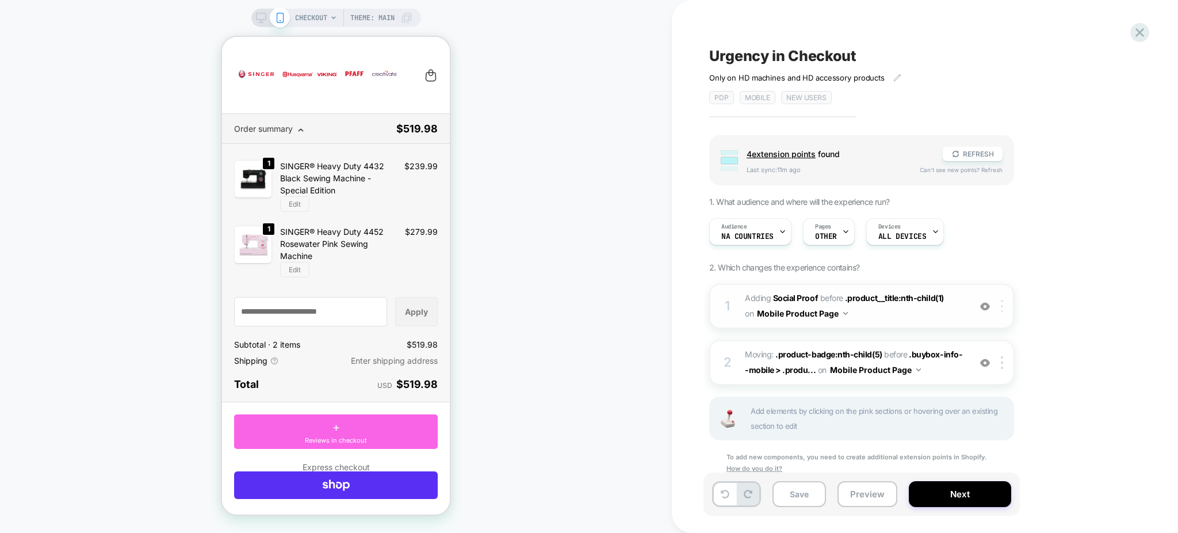
click at [1007, 307] on div at bounding box center [1004, 306] width 19 height 13
click at [976, 363] on div "Delete" at bounding box center [1004, 365] width 102 height 31
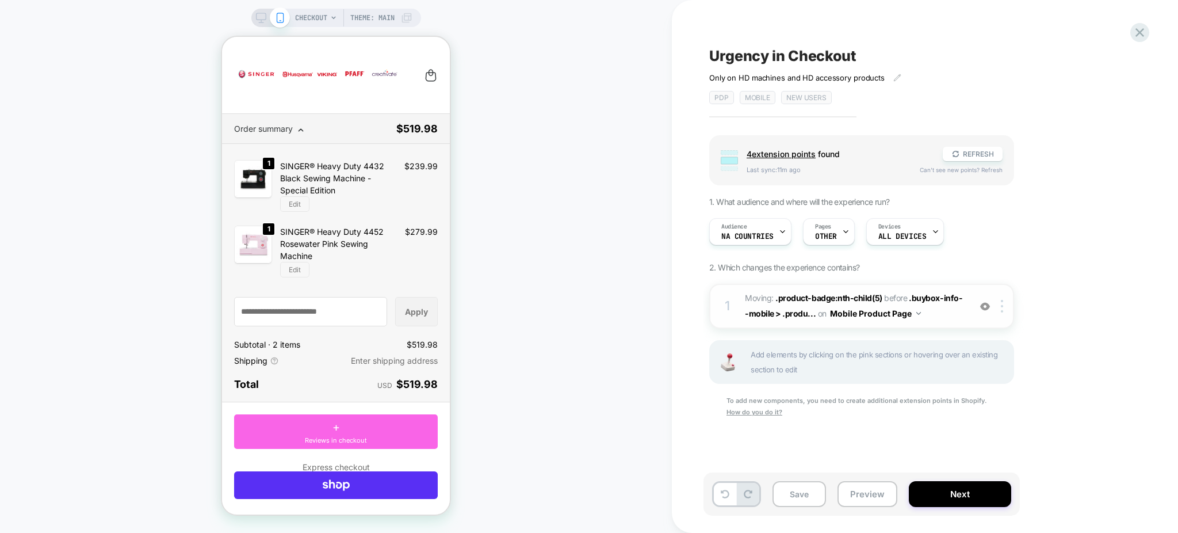
click at [1002, 314] on div "1 Moving: .product-badge:nth-child(5) .product-badge:nth-child(5) before .buybo…" at bounding box center [861, 306] width 305 height 45
click at [1006, 305] on div at bounding box center [1004, 306] width 19 height 13
click at [991, 338] on div "Delete" at bounding box center [1004, 333] width 102 height 31
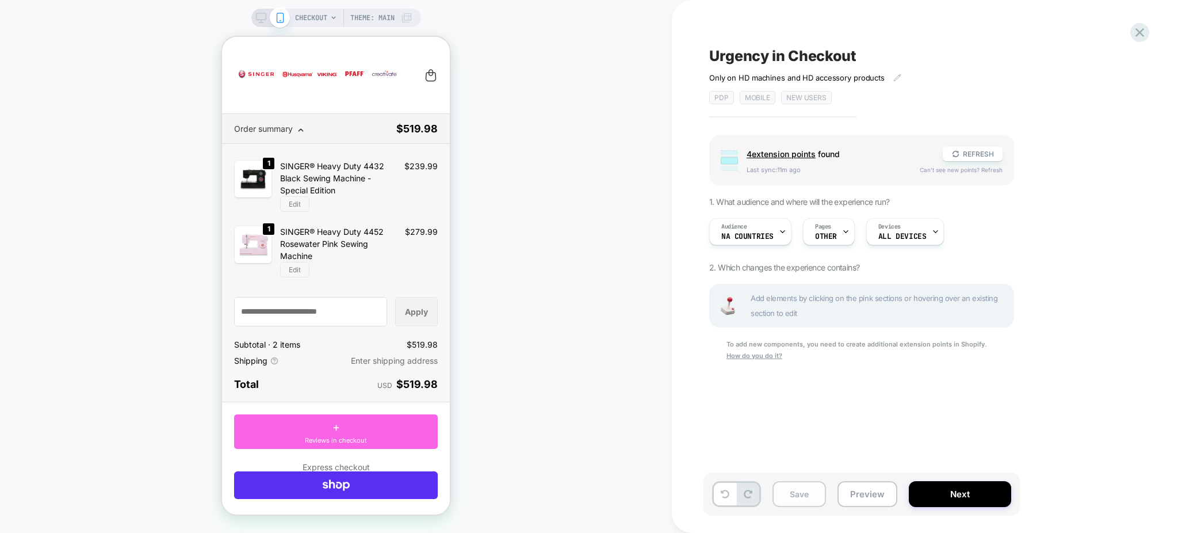
drag, startPoint x: 820, startPoint y: 491, endPoint x: 807, endPoint y: 489, distance: 13.4
click at [815, 491] on button "Save" at bounding box center [800, 494] width 54 height 26
click at [260, 17] on icon at bounding box center [261, 18] width 10 height 10
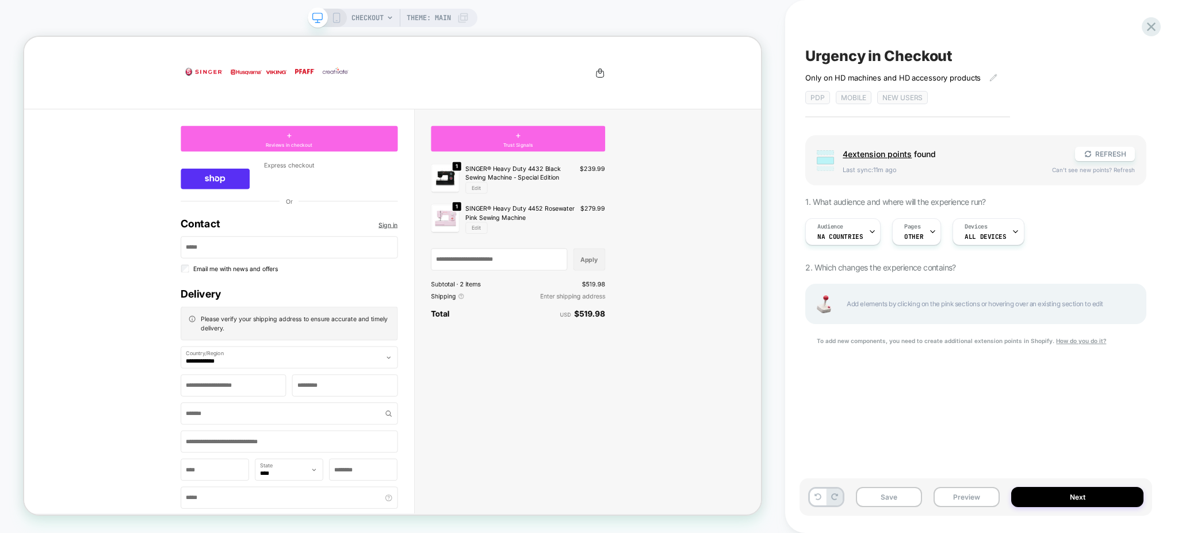
click at [374, 168] on span "+" at bounding box center [377, 167] width 7 height 17
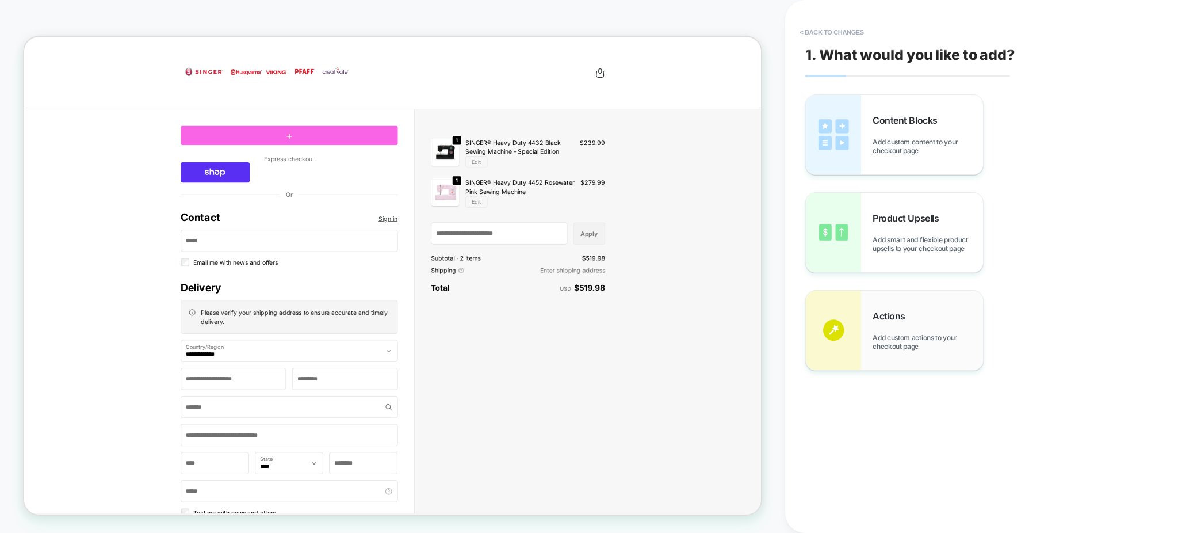
click at [923, 353] on div "Actions Add custom actions to your checkout page" at bounding box center [894, 330] width 177 height 79
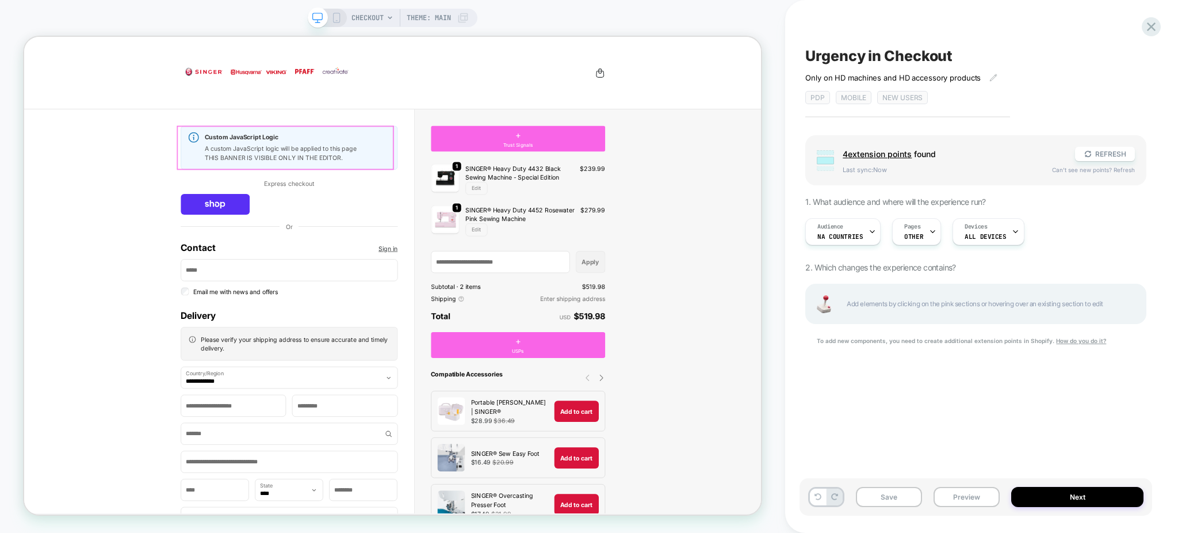
click at [309, 172] on h1 "Custom JavaScript Logic" at bounding box center [388, 171] width 247 height 10
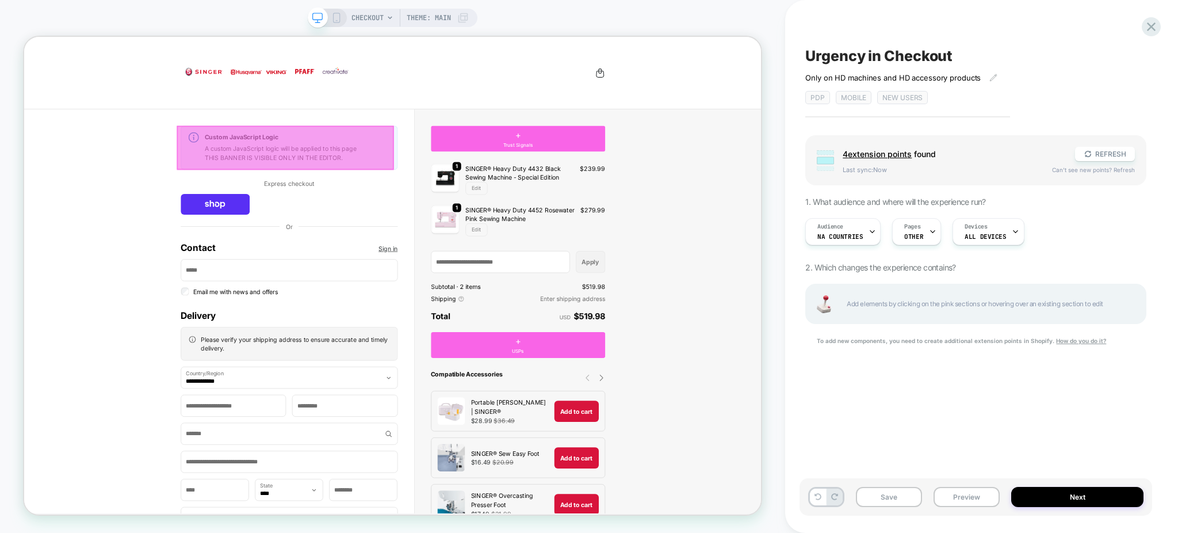
click at [317, 174] on div at bounding box center [372, 184] width 289 height 59
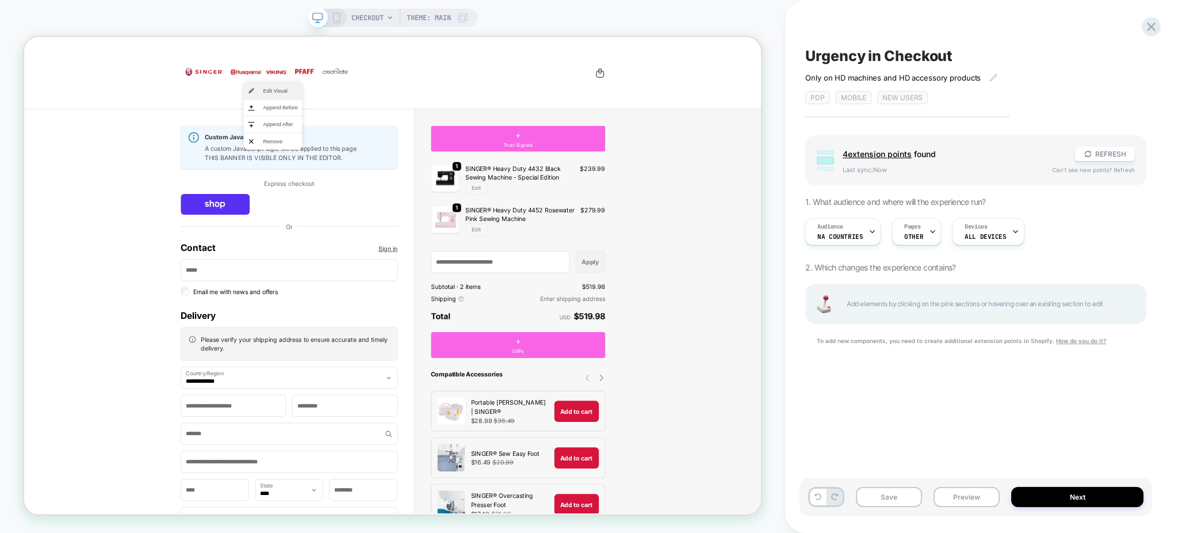
click at [346, 105] on span "Edit Visual" at bounding box center [366, 109] width 46 height 10
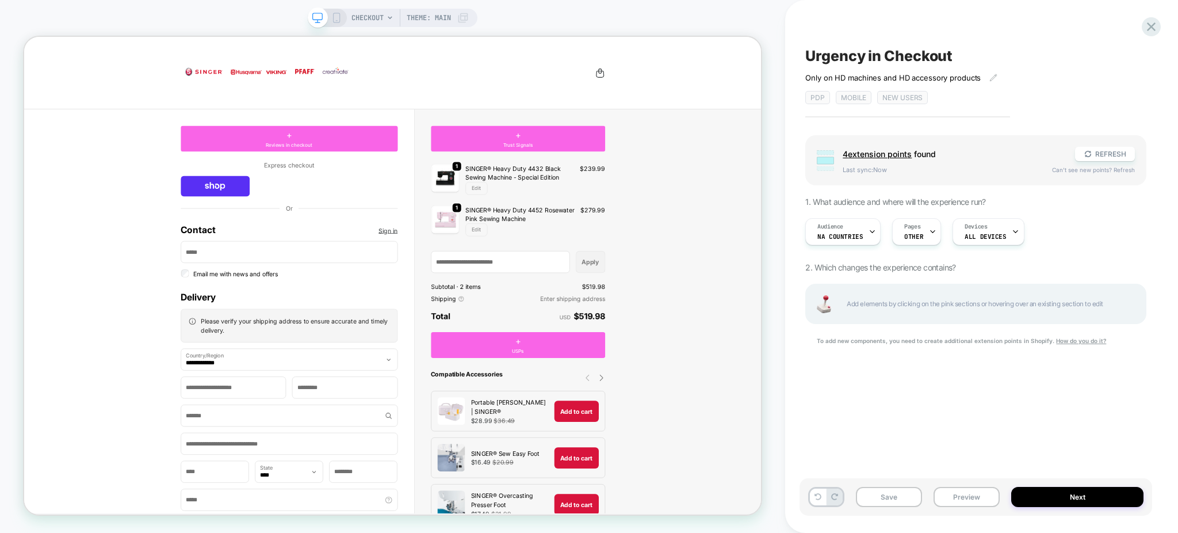
click at [1112, 155] on button "REFRESH" at bounding box center [1105, 154] width 60 height 14
click at [1127, 170] on span "Can't see new points? Refresh" at bounding box center [1093, 169] width 83 height 7
click at [1106, 155] on button "REFRESH" at bounding box center [1105, 154] width 60 height 14
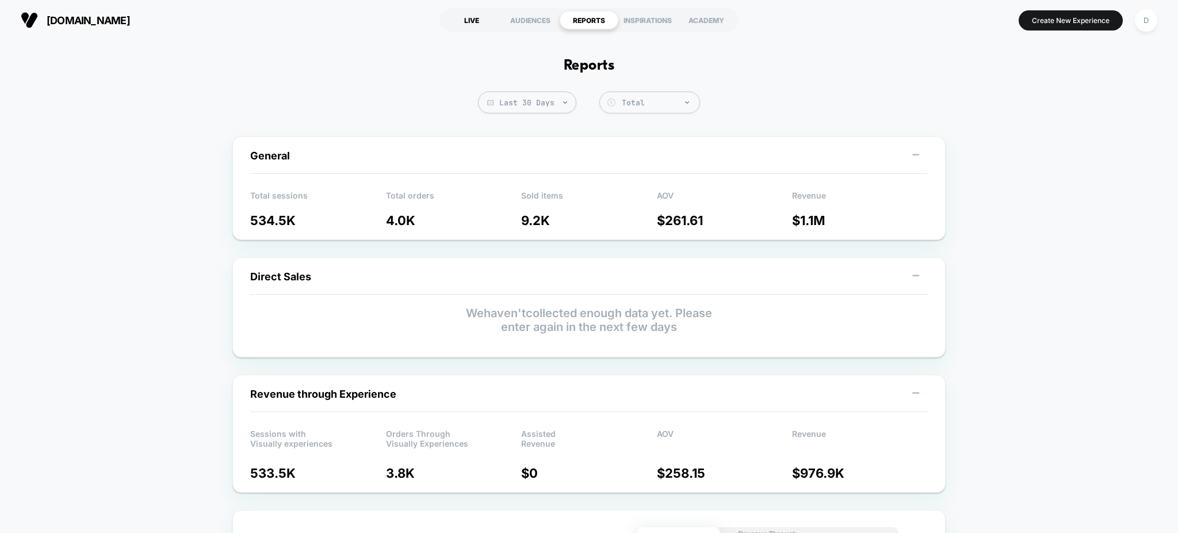
click at [461, 23] on div "LIVE" at bounding box center [471, 20] width 59 height 18
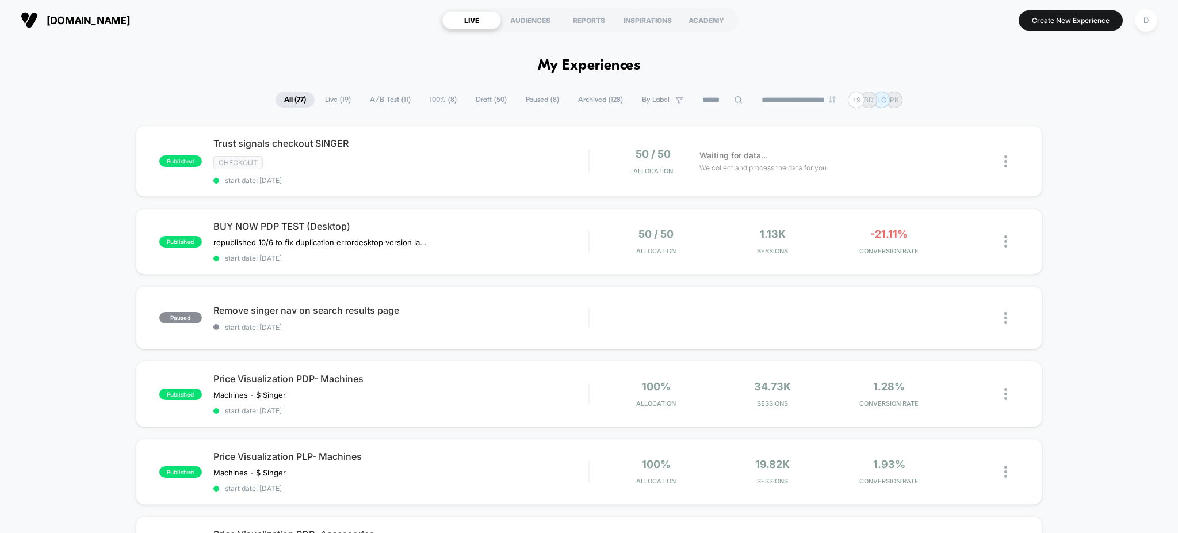
click at [493, 106] on span "Draft ( 50 )" at bounding box center [491, 100] width 48 height 16
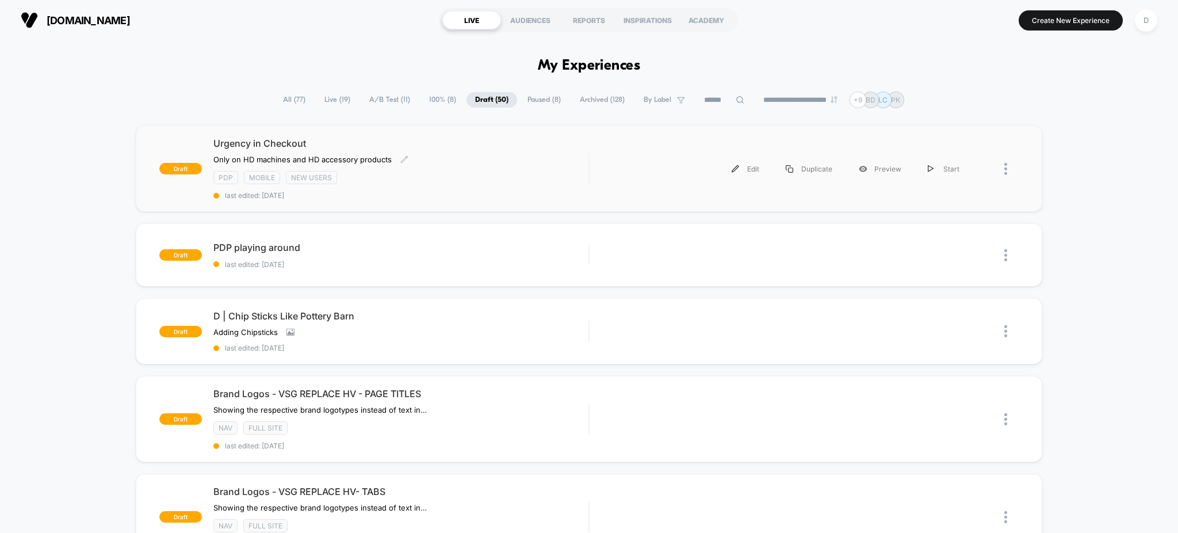
click at [474, 193] on span "last edited: 10/6/2025" at bounding box center [401, 195] width 376 height 9
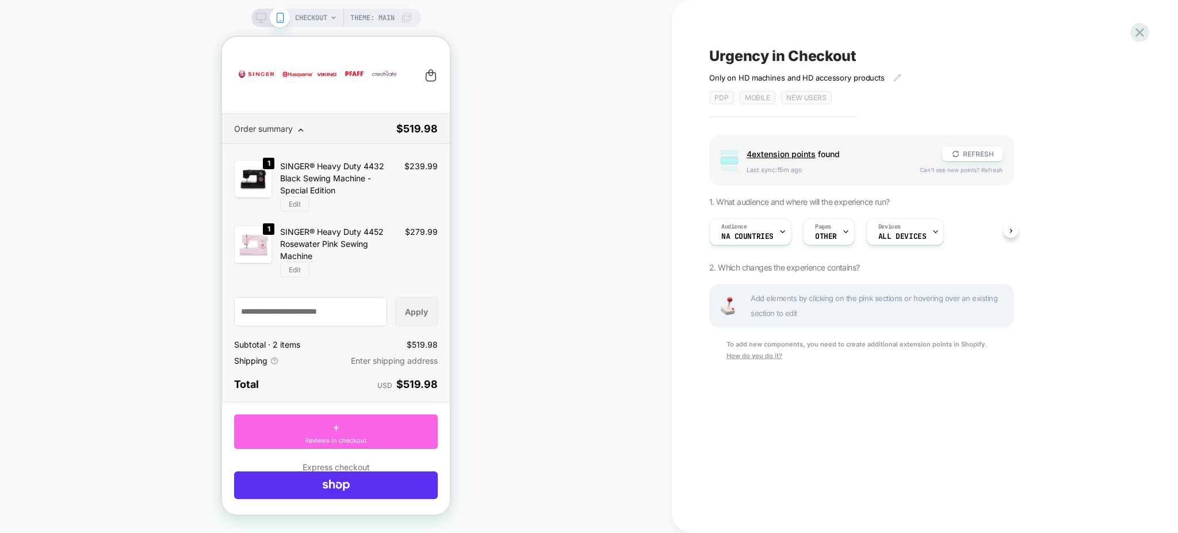
click at [256, 9] on div "CHECKOUT Theme: MAIN" at bounding box center [336, 18] width 170 height 18
click at [256, 20] on icon at bounding box center [261, 18] width 10 height 10
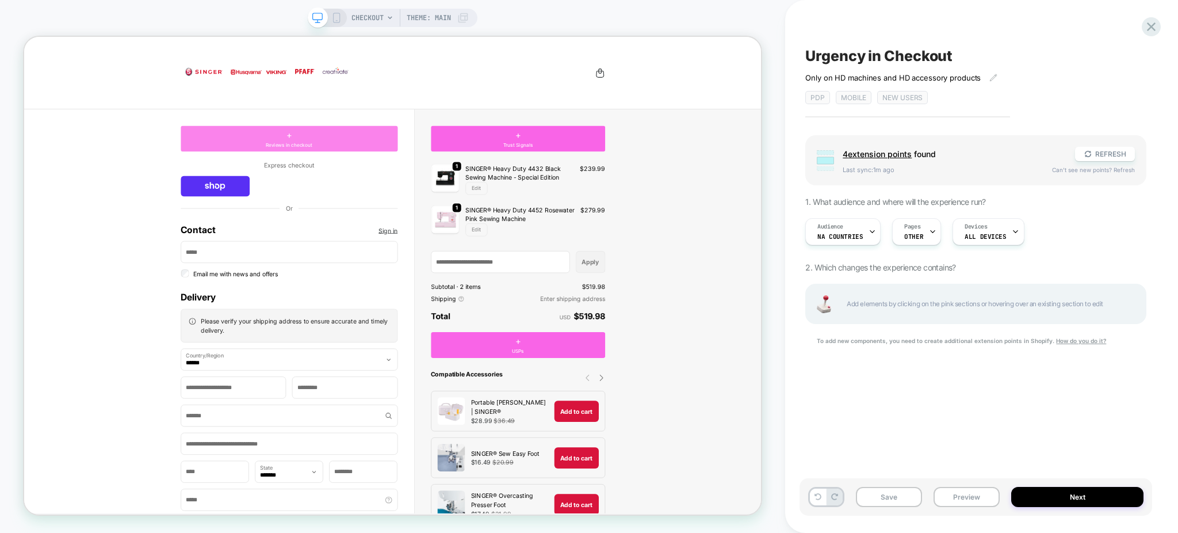
click at [448, 174] on div "+ Reviews in checkout" at bounding box center [377, 172] width 289 height 35
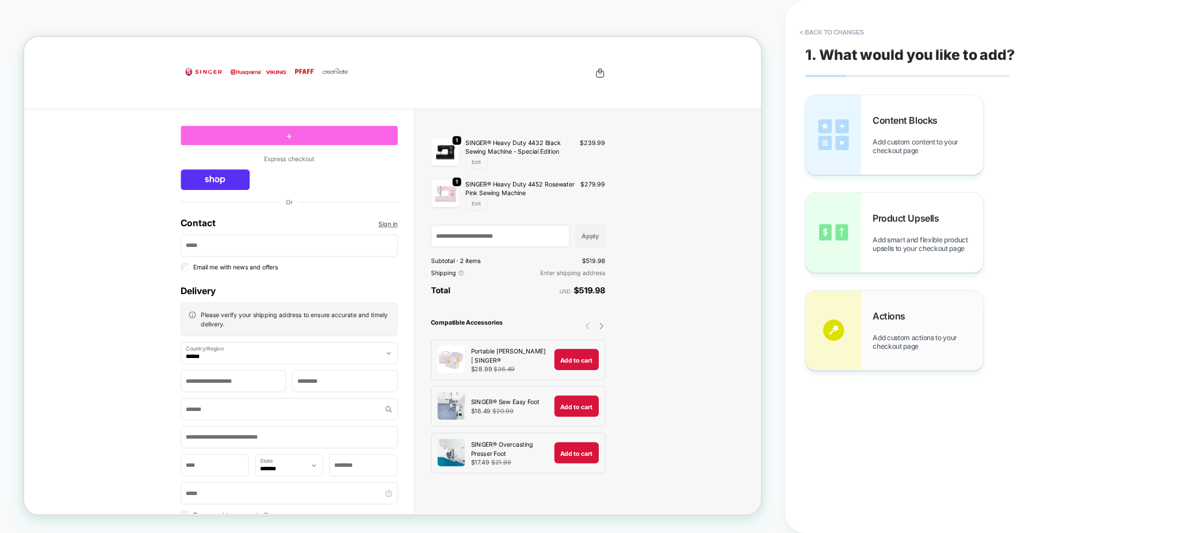
click at [918, 365] on div "Actions Add custom actions to your checkout page" at bounding box center [894, 330] width 177 height 79
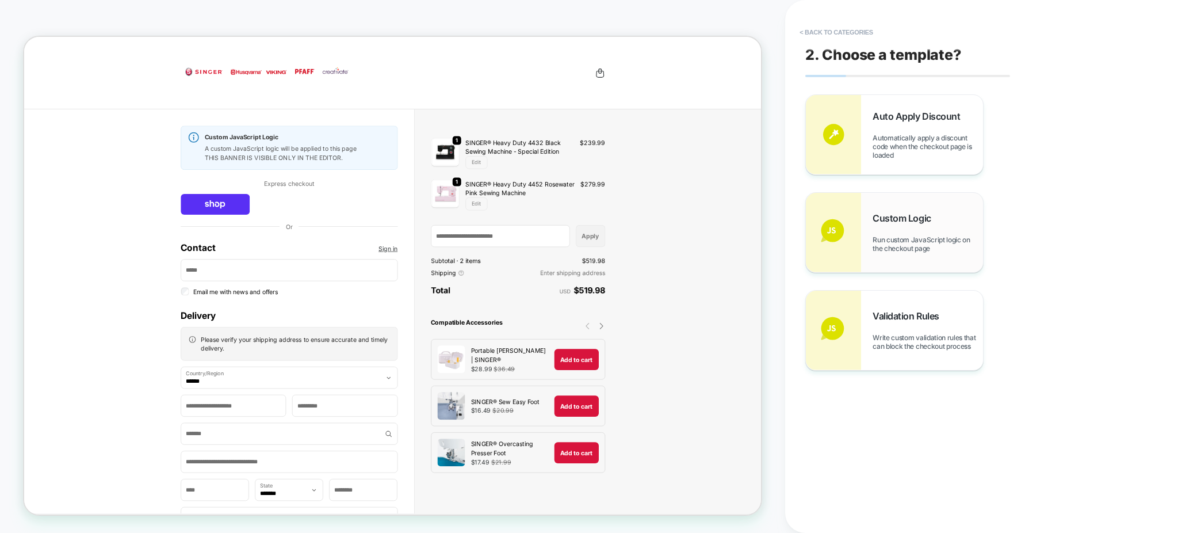
click at [889, 258] on div "Custom Logic Run custom JavaScript logic on the checkout page" at bounding box center [894, 232] width 177 height 79
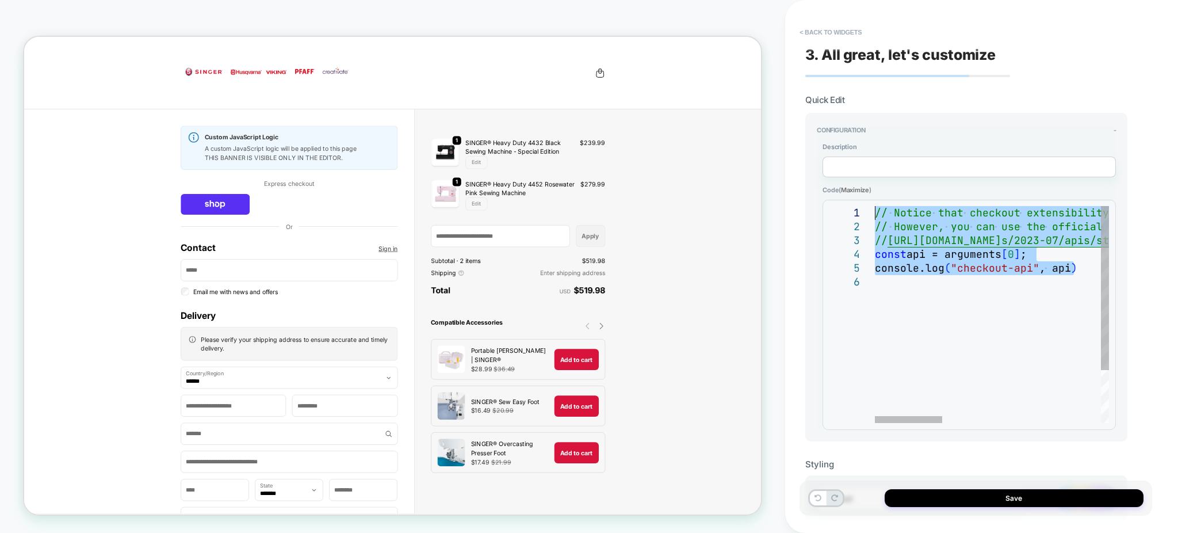
drag, startPoint x: 1078, startPoint y: 268, endPoint x: 825, endPoint y: 148, distance: 279.5
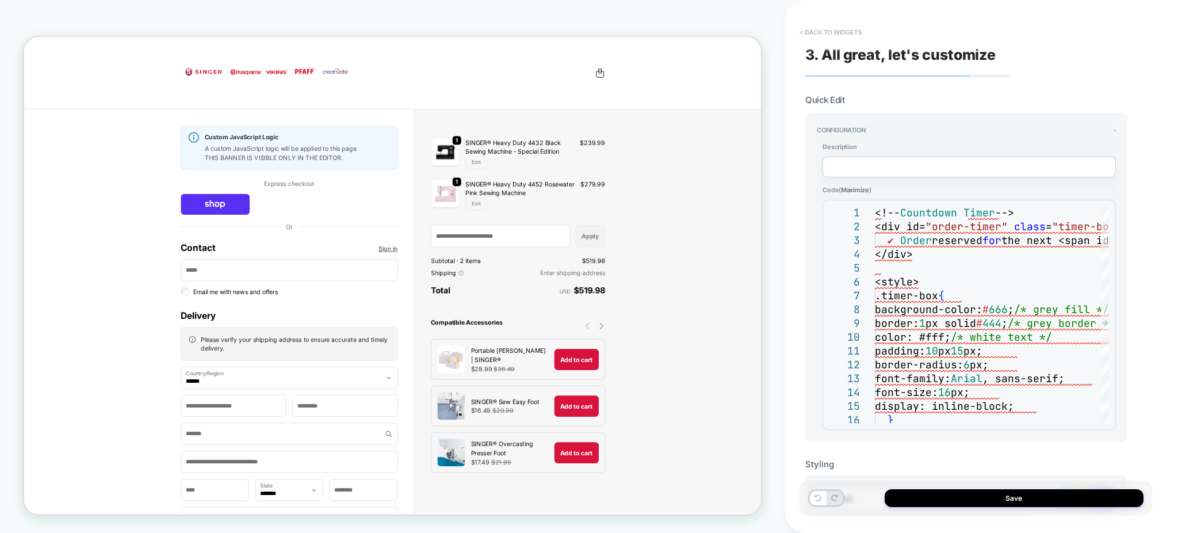
click at [840, 25] on button "< Back to widgets" at bounding box center [831, 32] width 74 height 18
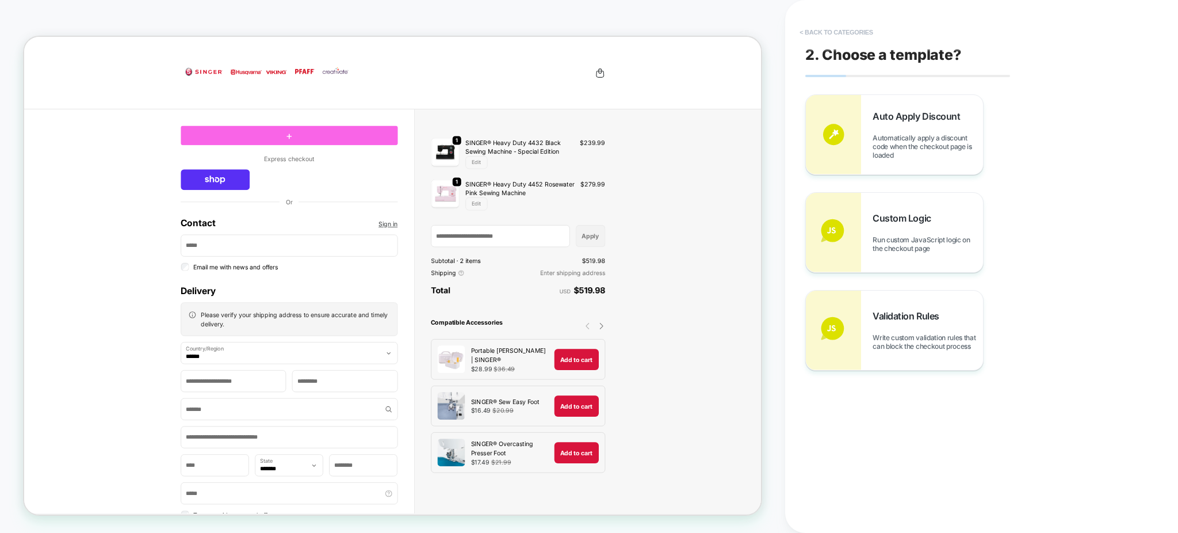
click at [843, 25] on button "< Back to categories" at bounding box center [836, 32] width 85 height 18
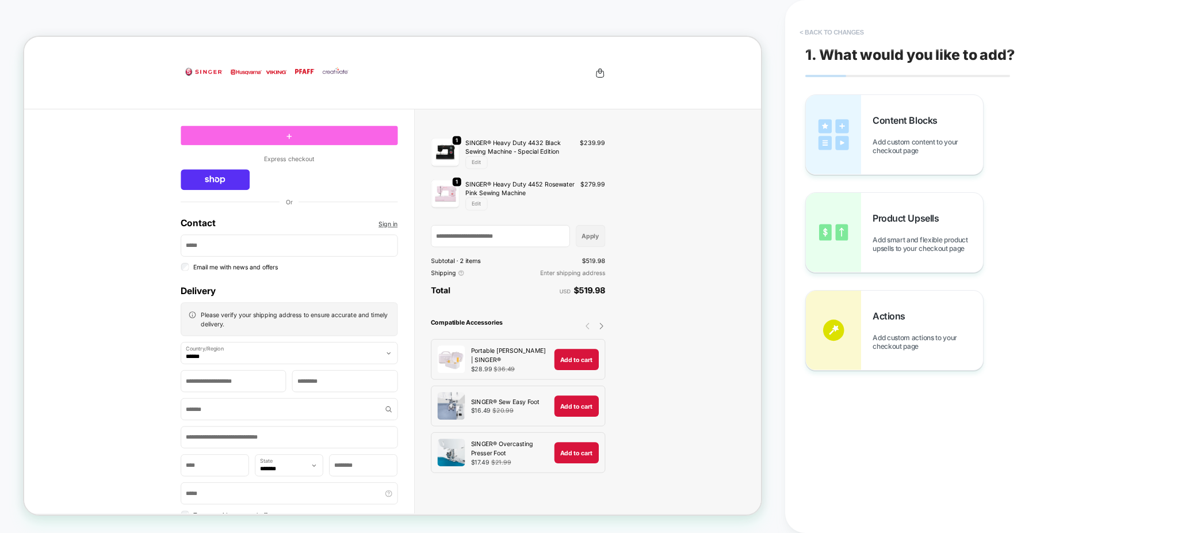
click at [834, 33] on button "< Back to changes" at bounding box center [832, 32] width 76 height 18
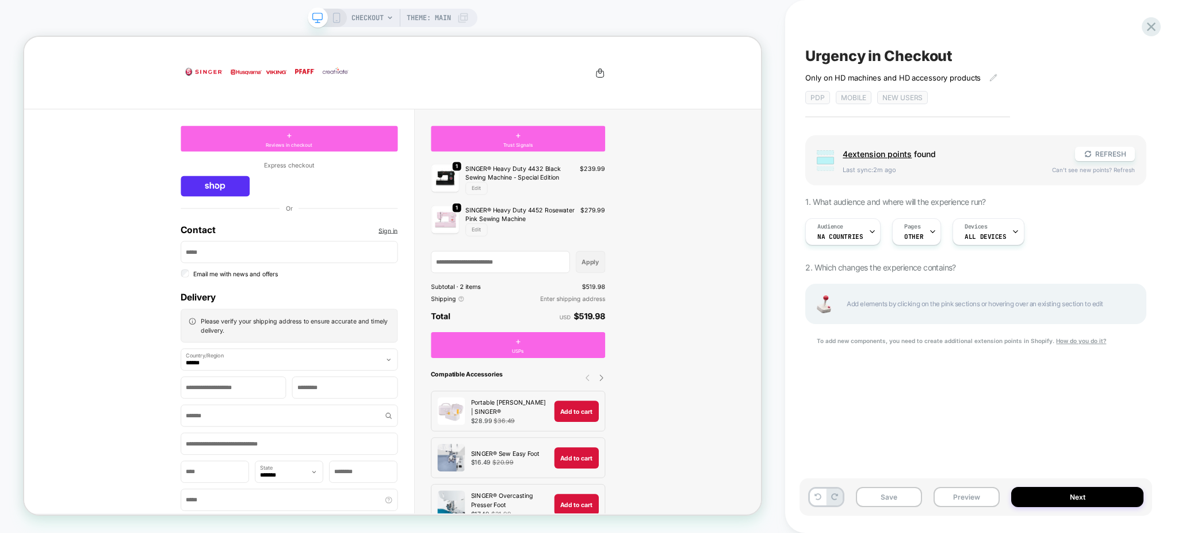
click at [884, 300] on span "Add elements by clicking on the pink sections or hovering over an existing sect…" at bounding box center [990, 303] width 287 height 13
click at [1101, 161] on button "REFRESH" at bounding box center [1105, 154] width 60 height 14
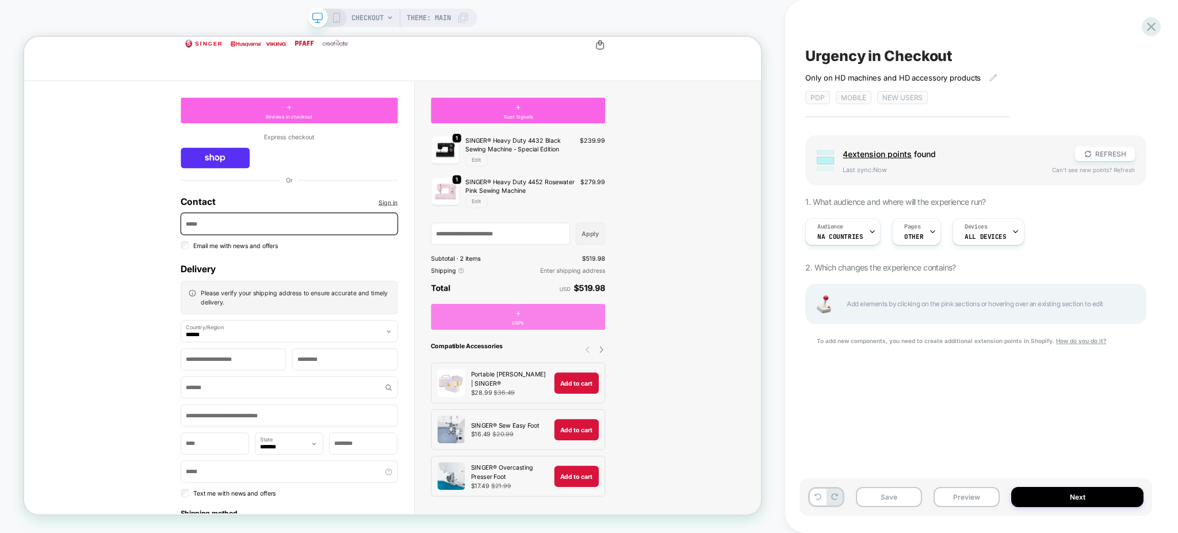
scroll to position [51, 0]
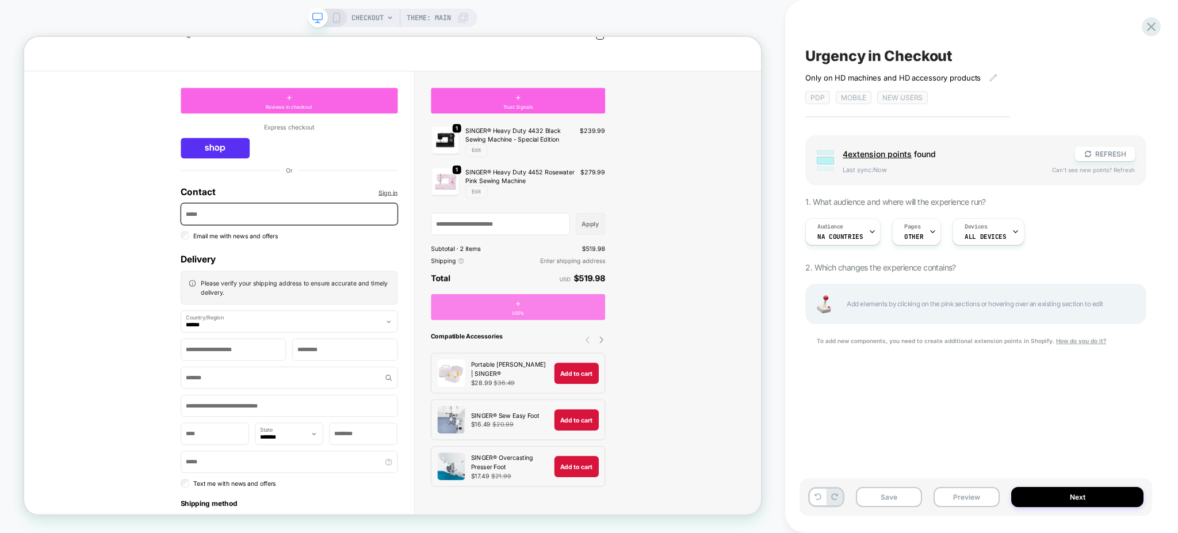
click at [701, 395] on div "+ USPs" at bounding box center [683, 397] width 232 height 35
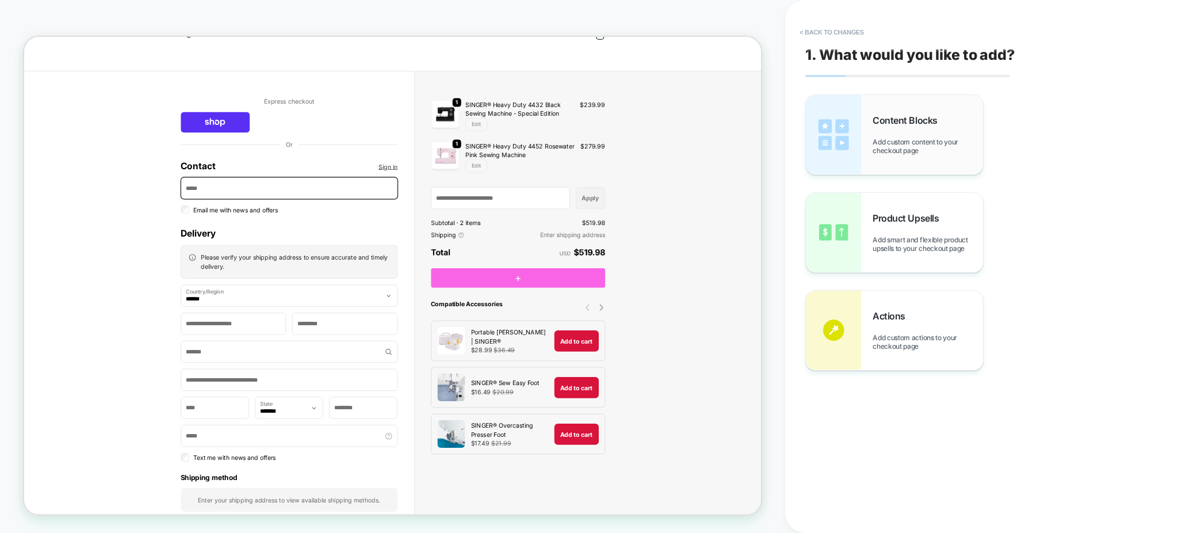
click at [908, 125] on span "Content Blocks" at bounding box center [908, 120] width 70 height 12
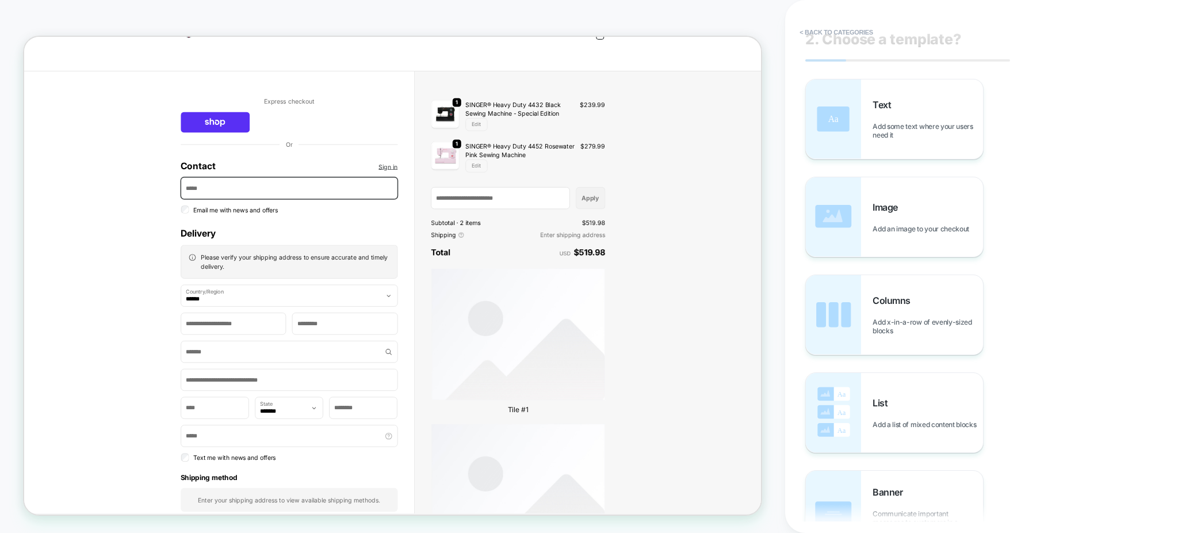
scroll to position [0, 0]
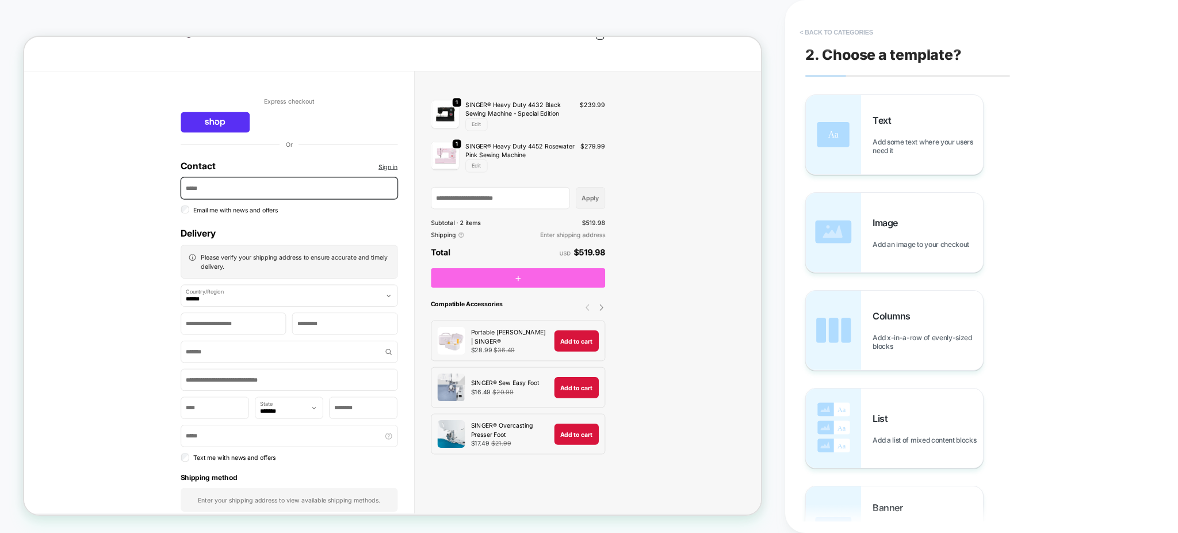
click at [822, 28] on button "< Back to categories" at bounding box center [836, 32] width 85 height 18
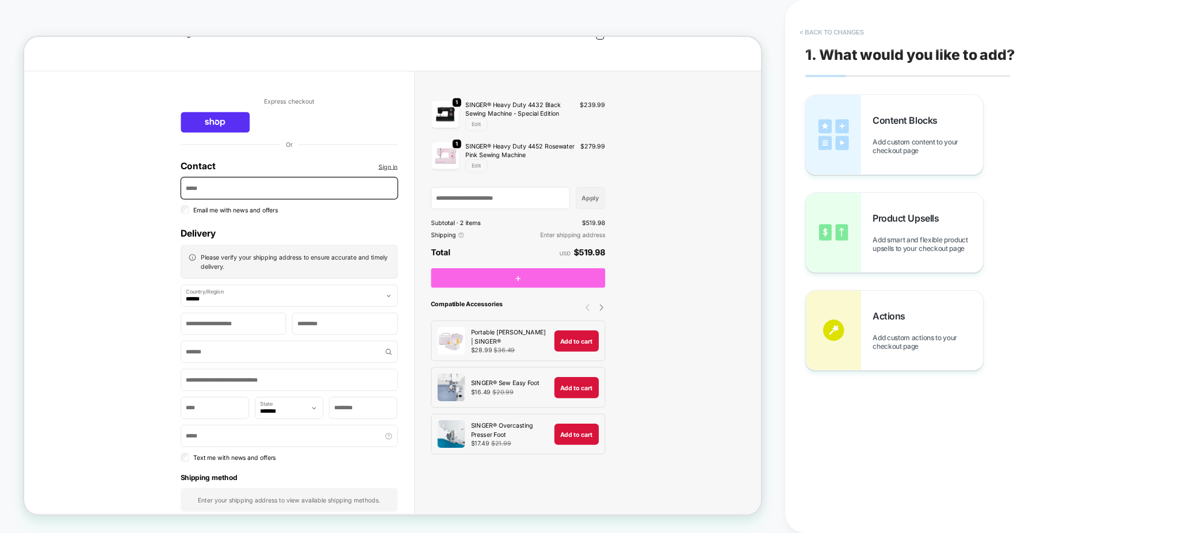
click at [834, 30] on button "< Back to changes" at bounding box center [832, 32] width 76 height 18
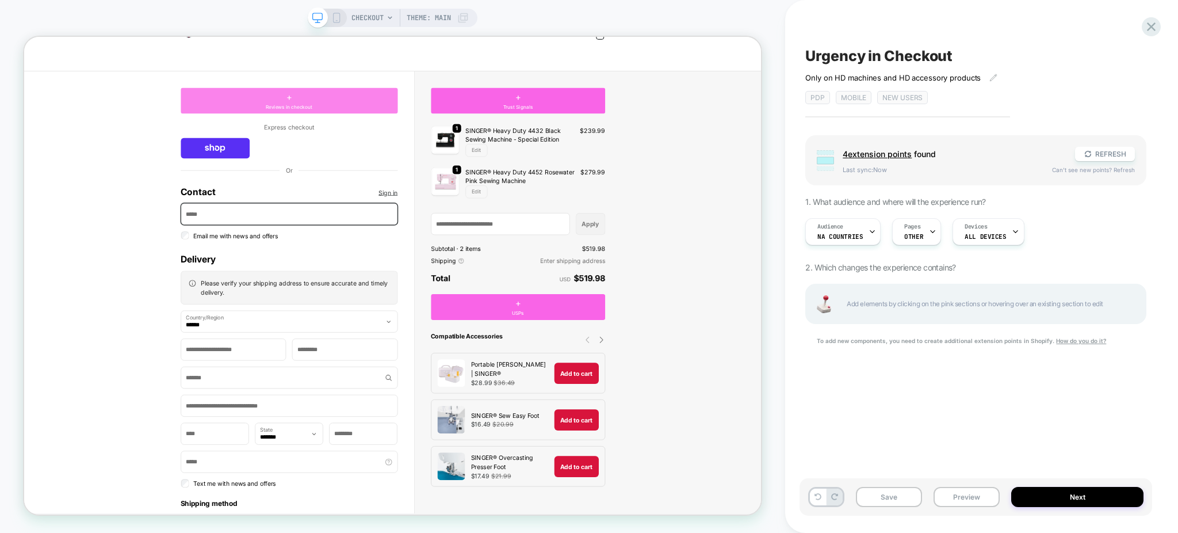
click at [492, 125] on div "+ Reviews in checkout" at bounding box center [377, 122] width 289 height 35
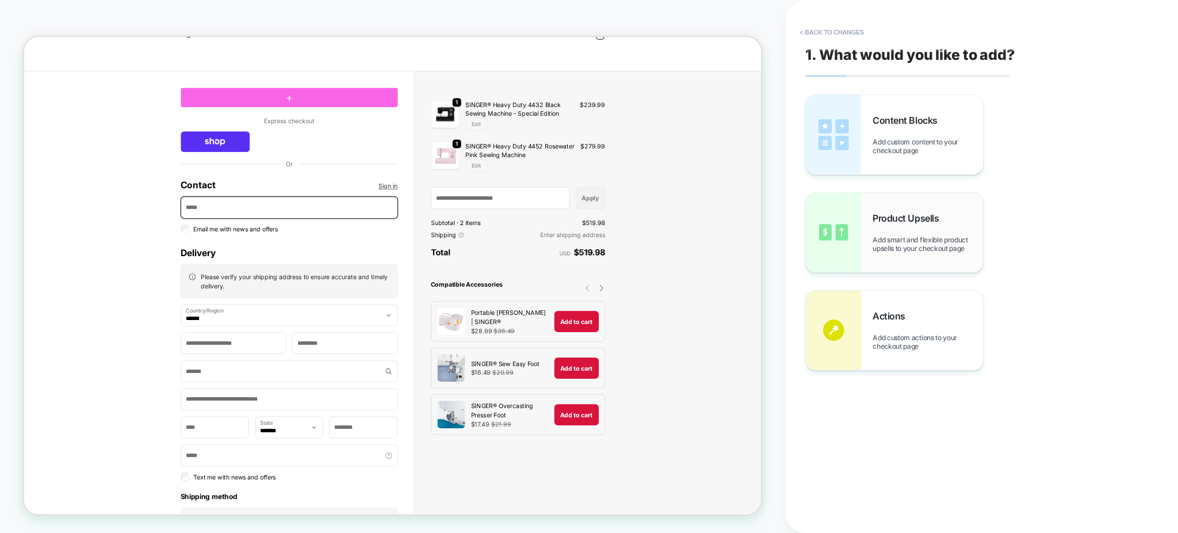
click at [936, 249] on span "Add smart and flexible product upsells to your checkout page" at bounding box center [928, 243] width 110 height 17
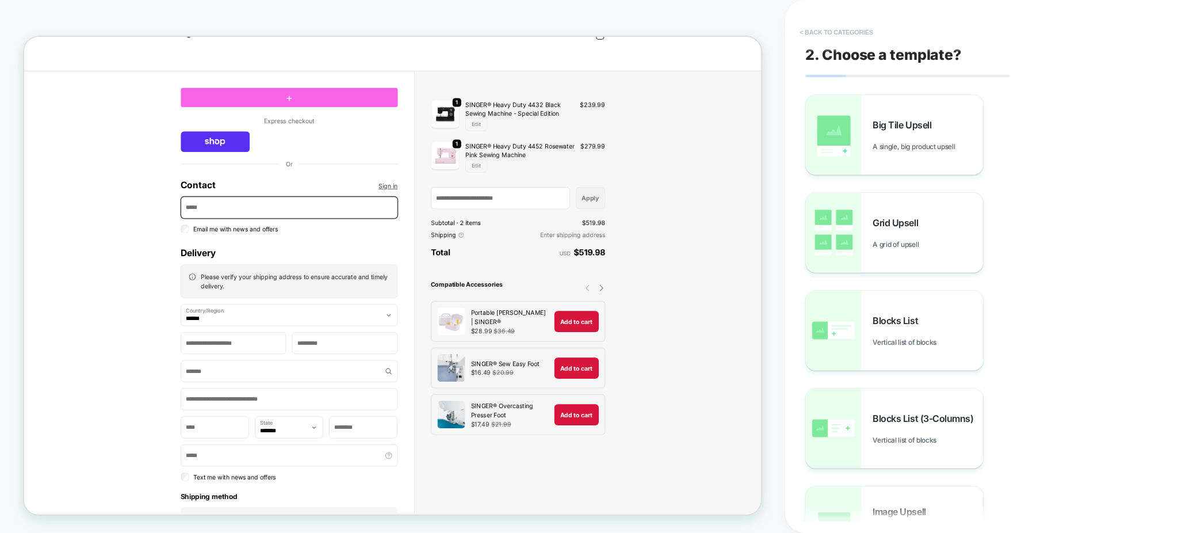
click at [820, 36] on button "< Back to categories" at bounding box center [836, 32] width 85 height 18
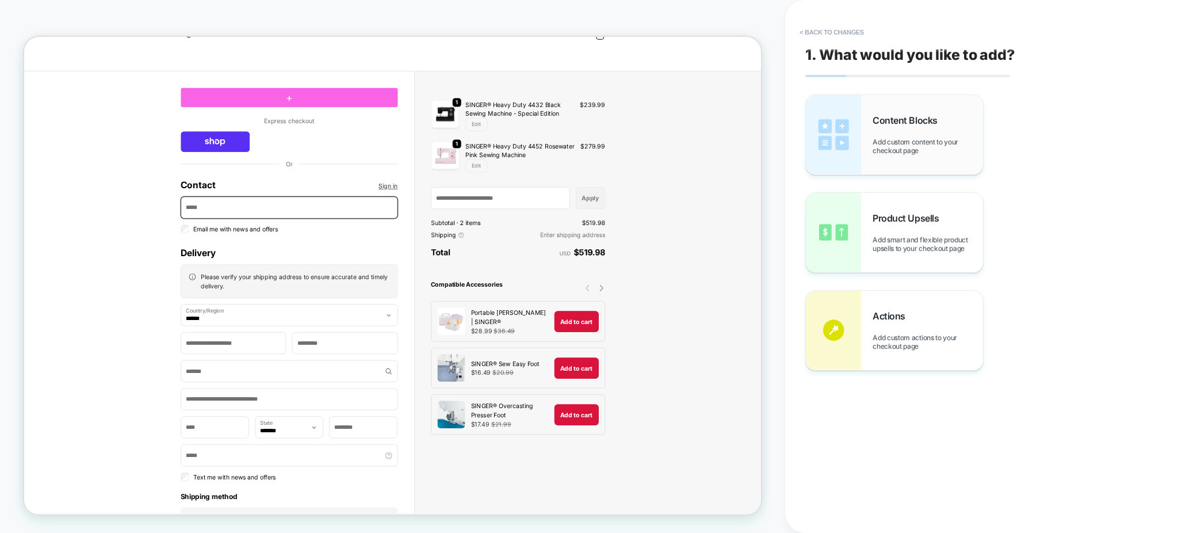
click at [893, 163] on div "Content Blocks Add custom content to your checkout page" at bounding box center [894, 134] width 177 height 79
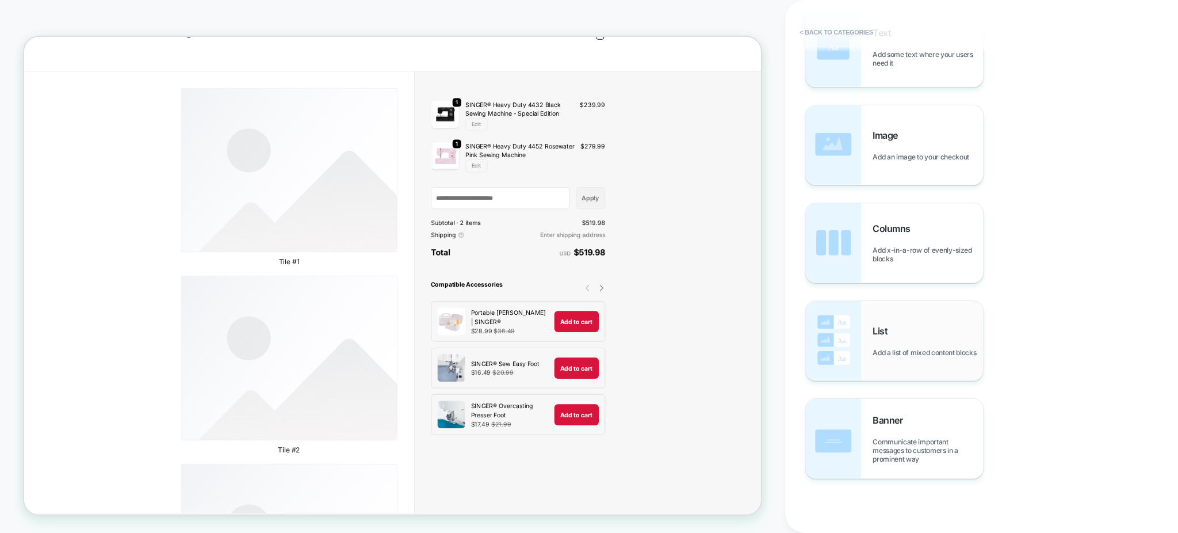
scroll to position [90, 0]
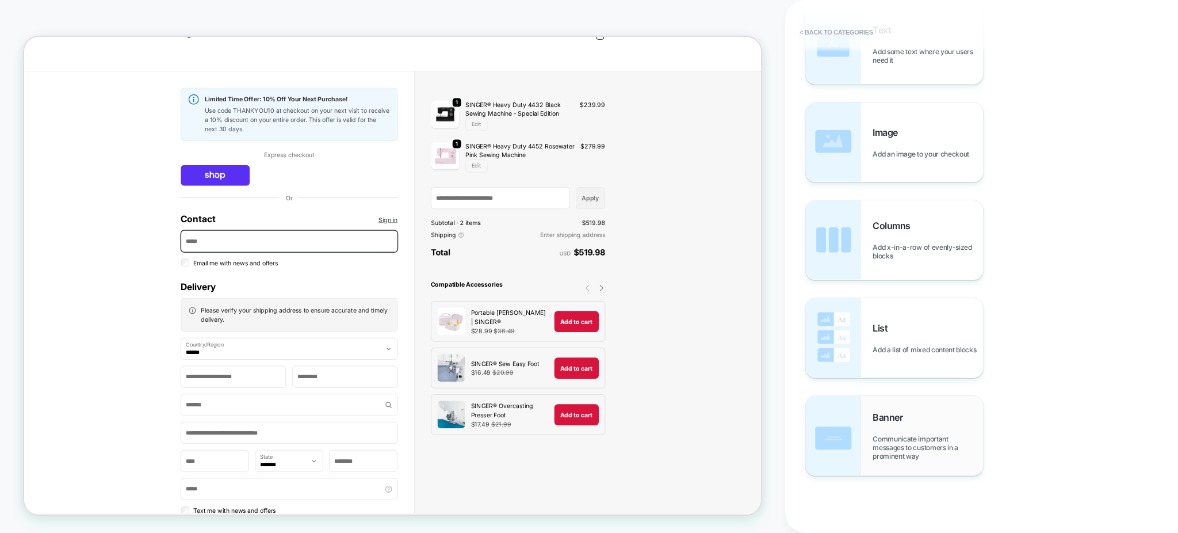
click at [924, 435] on span "Communicate important messages to customers in a prominent way" at bounding box center [928, 447] width 110 height 26
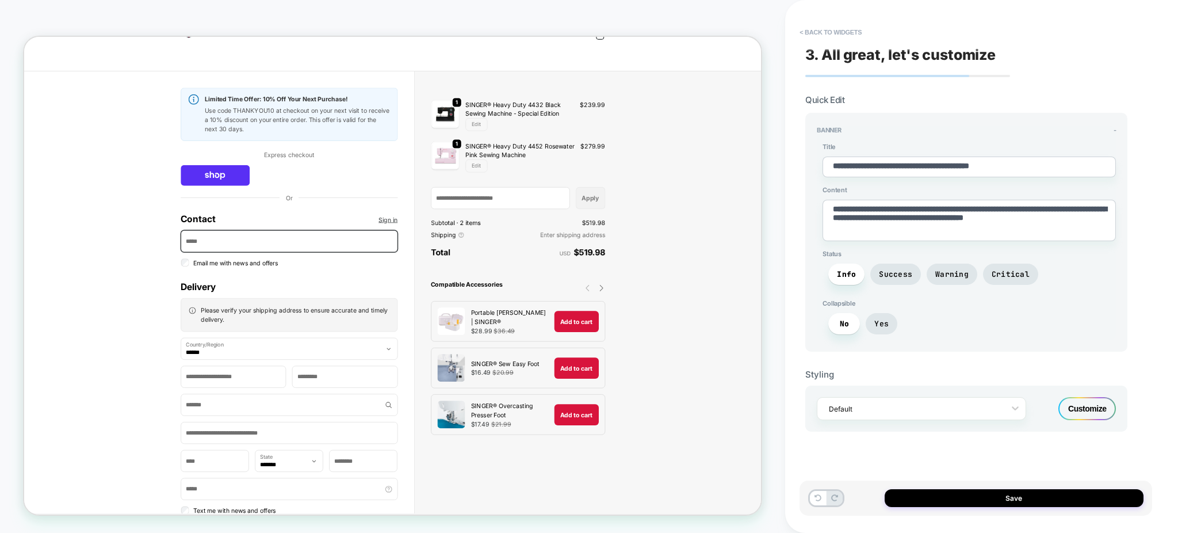
scroll to position [0, 0]
click at [1014, 269] on span "Critical" at bounding box center [1011, 274] width 38 height 10
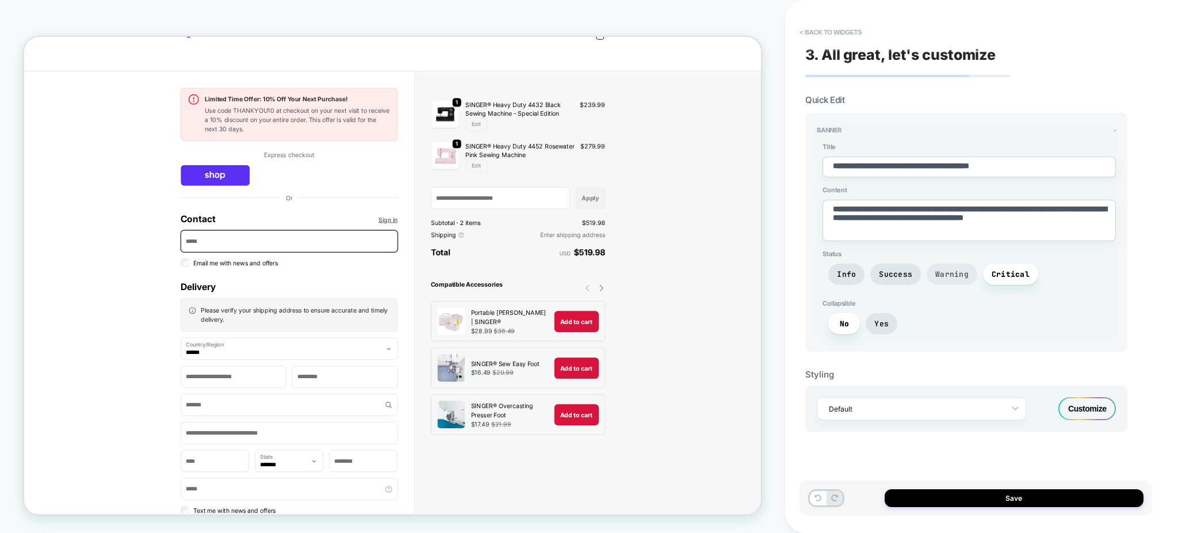
click at [960, 273] on span "Warning" at bounding box center [951, 274] width 33 height 10
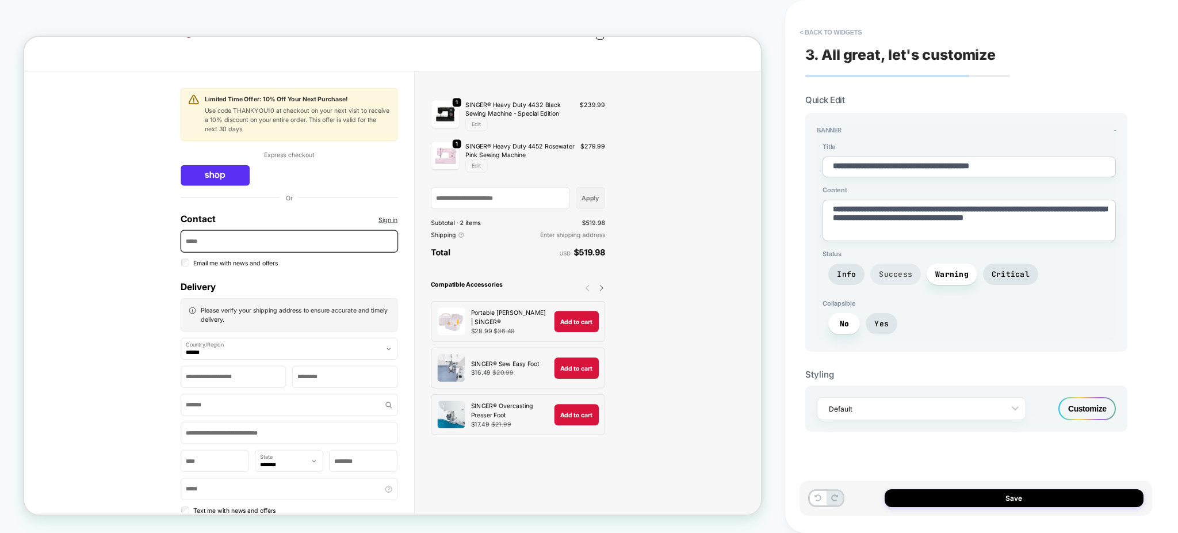
click at [901, 269] on span "Success" at bounding box center [895, 274] width 33 height 10
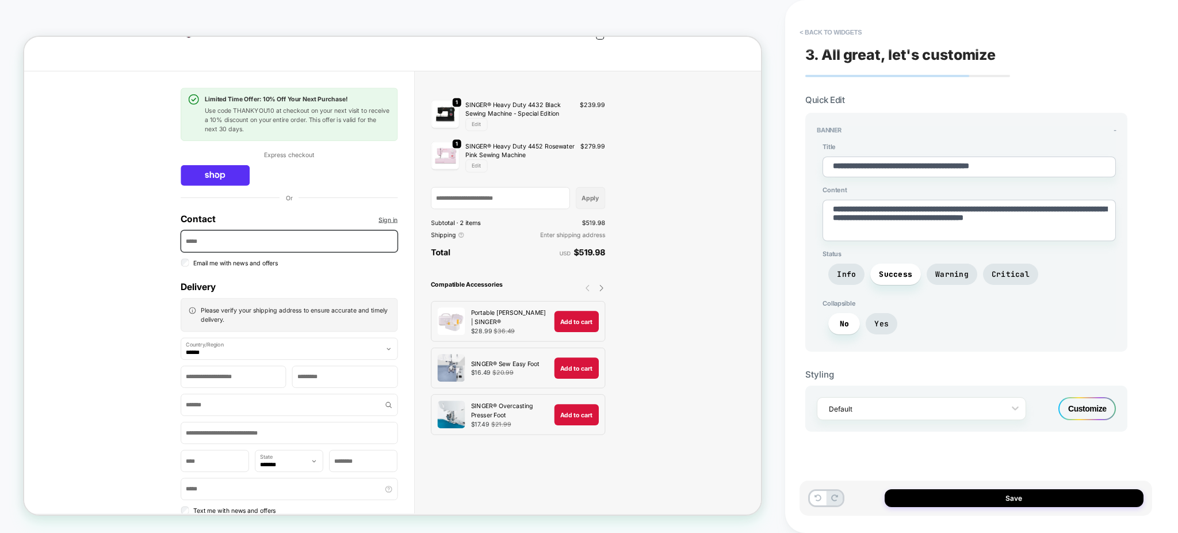
click at [868, 327] on div "No Yes" at bounding box center [969, 326] width 293 height 27
click at [875, 328] on span "Yes" at bounding box center [882, 323] width 32 height 21
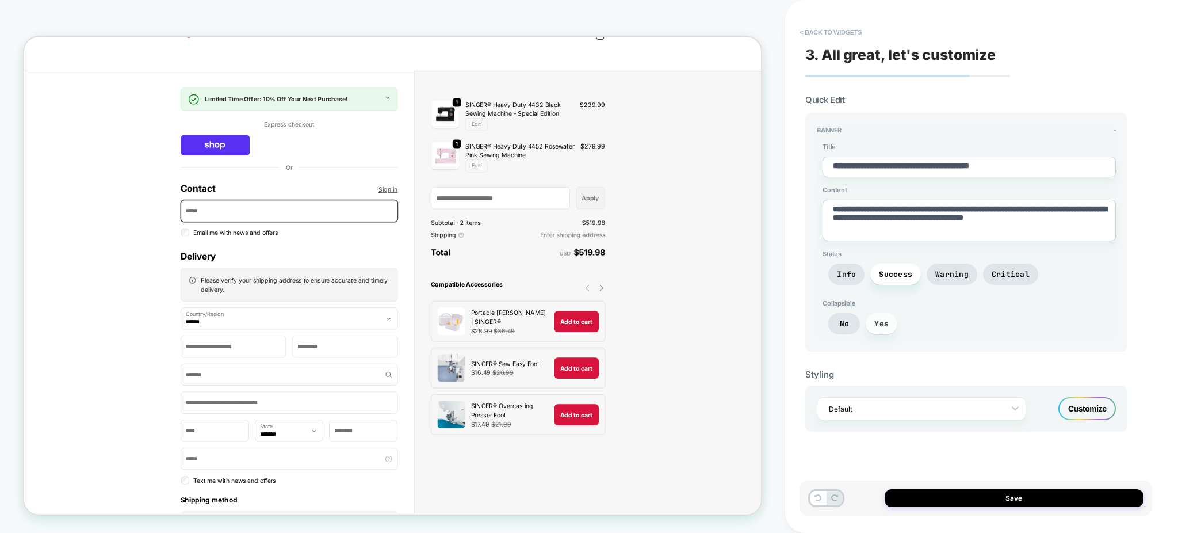
click at [875, 328] on span "Yes" at bounding box center [882, 323] width 32 height 21
click at [853, 321] on span "No" at bounding box center [844, 323] width 32 height 21
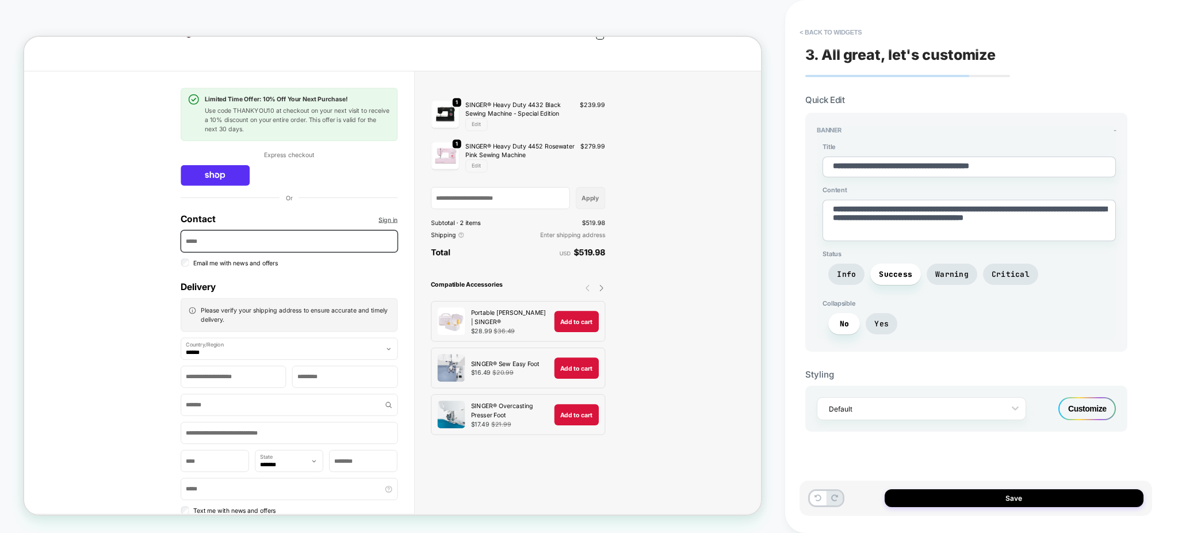
click at [1099, 397] on div "Customize" at bounding box center [1088, 408] width 58 height 23
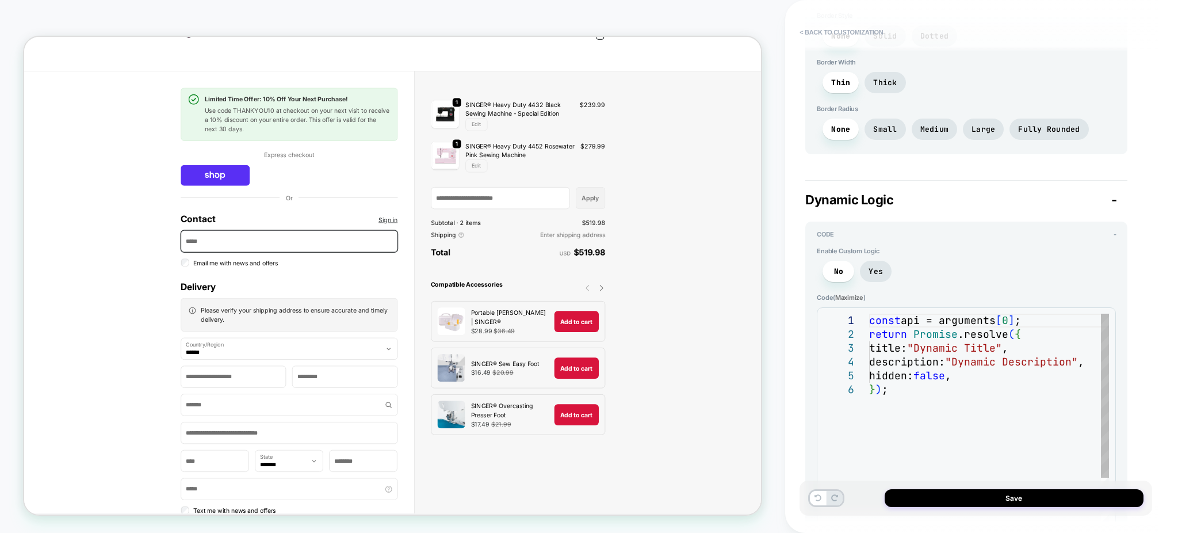
scroll to position [0, 17]
click at [948, 314] on div "const api = arguments [ 0 ] ; return Promise .resolve ( { title: "Dynamic Title…" at bounding box center [1006, 457] width 275 height 286
click at [871, 266] on span "Yes" at bounding box center [876, 271] width 14 height 10
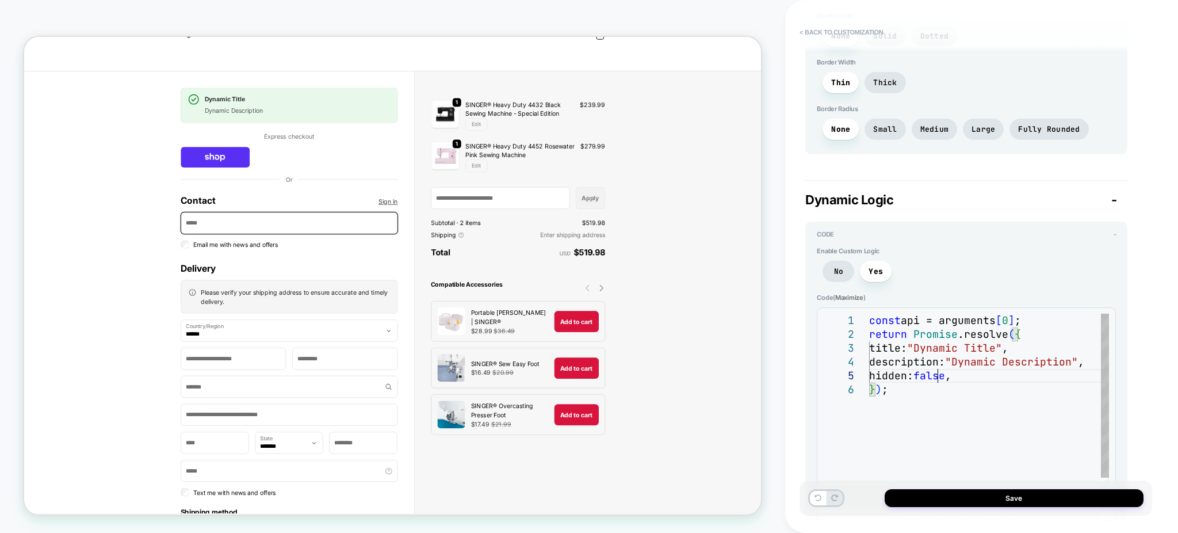
scroll to position [0, 80]
click at [935, 362] on div "const api = arguments [ 0 ] ; return Promise .resolve ( { title: "Dynamic Title…" at bounding box center [1006, 457] width 275 height 286
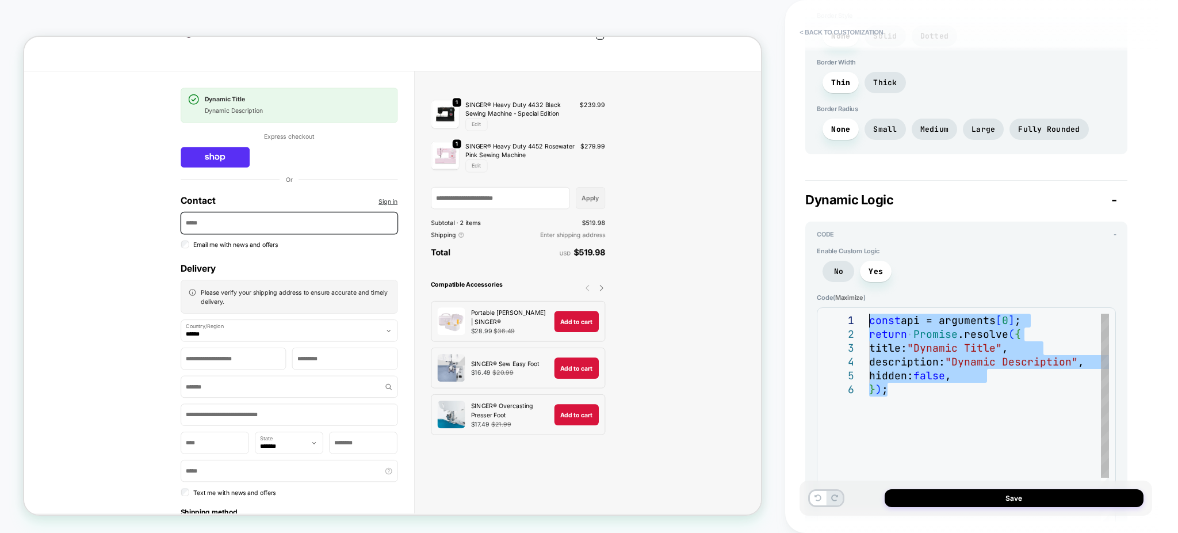
drag, startPoint x: 911, startPoint y: 376, endPoint x: 848, endPoint y: 258, distance: 133.8
click at [869, 314] on div "const api = arguments [ 0 ] ; return Promise .resolve ( { title: "Dynamic Title…" at bounding box center [1006, 457] width 275 height 286
drag, startPoint x: 901, startPoint y: 387, endPoint x: 980, endPoint y: 365, distance: 81.8
click at [869, 314] on div "const api = arguments [ 0 ] ; return Promise .resolve ( { title: "Dynamic Title…" at bounding box center [1006, 457] width 275 height 286
type textarea "*"
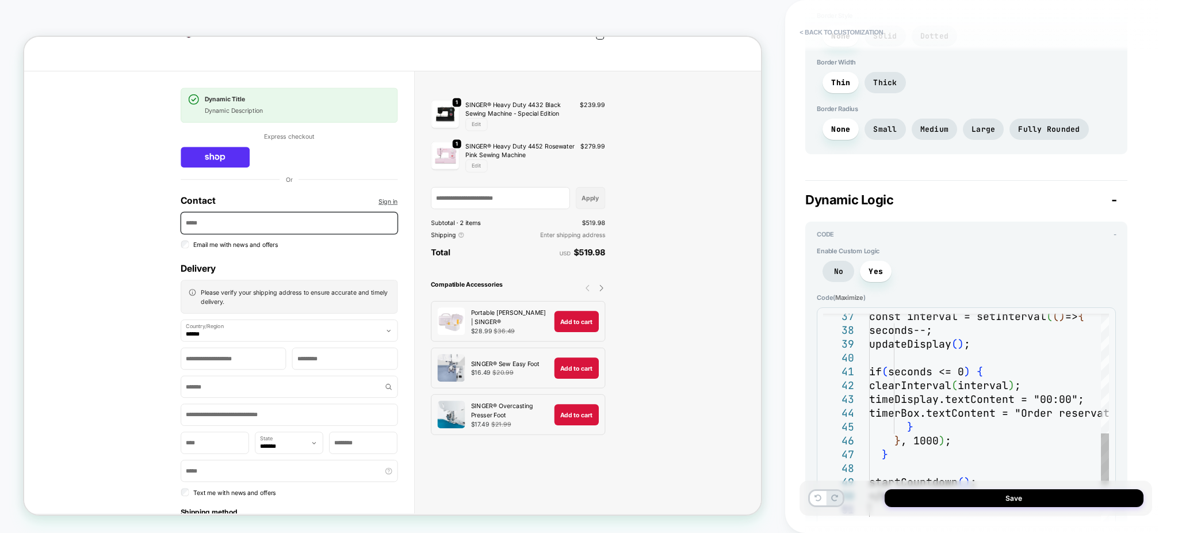
scroll to position [0, 0]
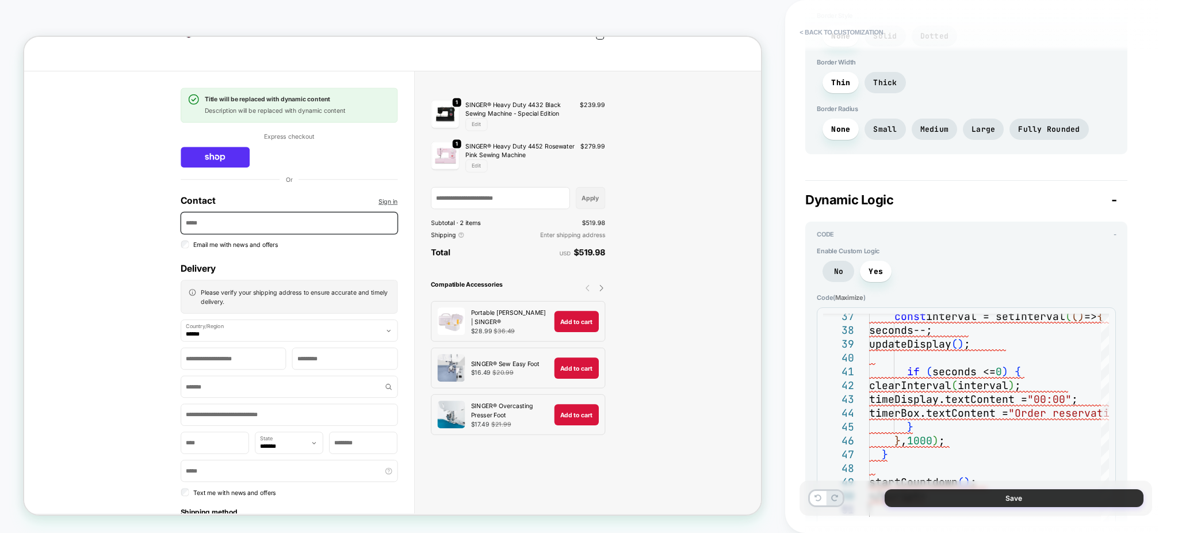
click at [1017, 494] on button "Save" at bounding box center [1014, 498] width 259 height 18
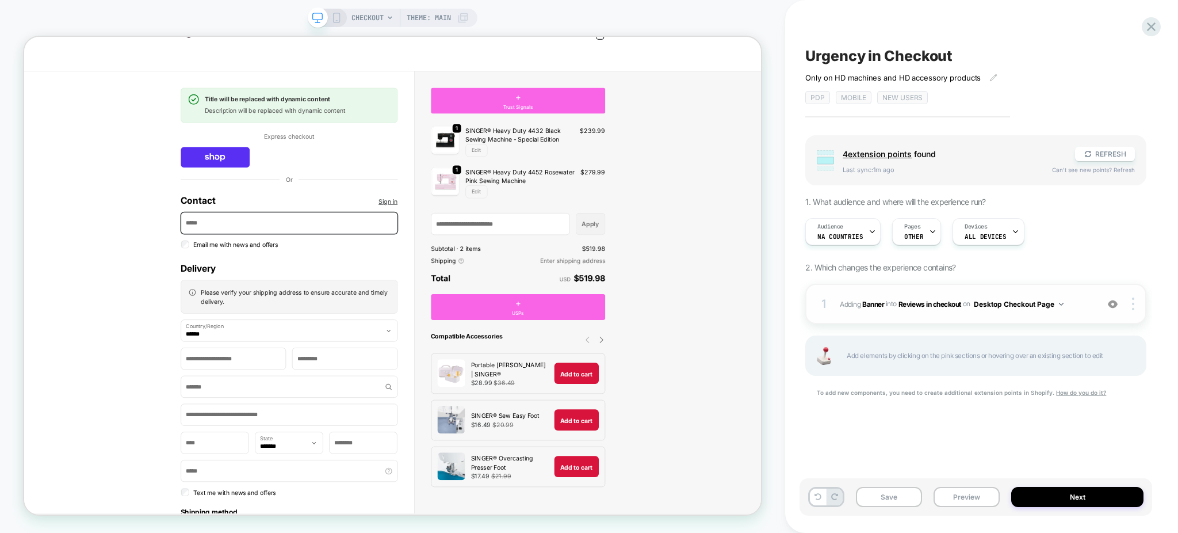
click at [1027, 303] on button "Desktop Checkout Page" at bounding box center [1019, 304] width 90 height 14
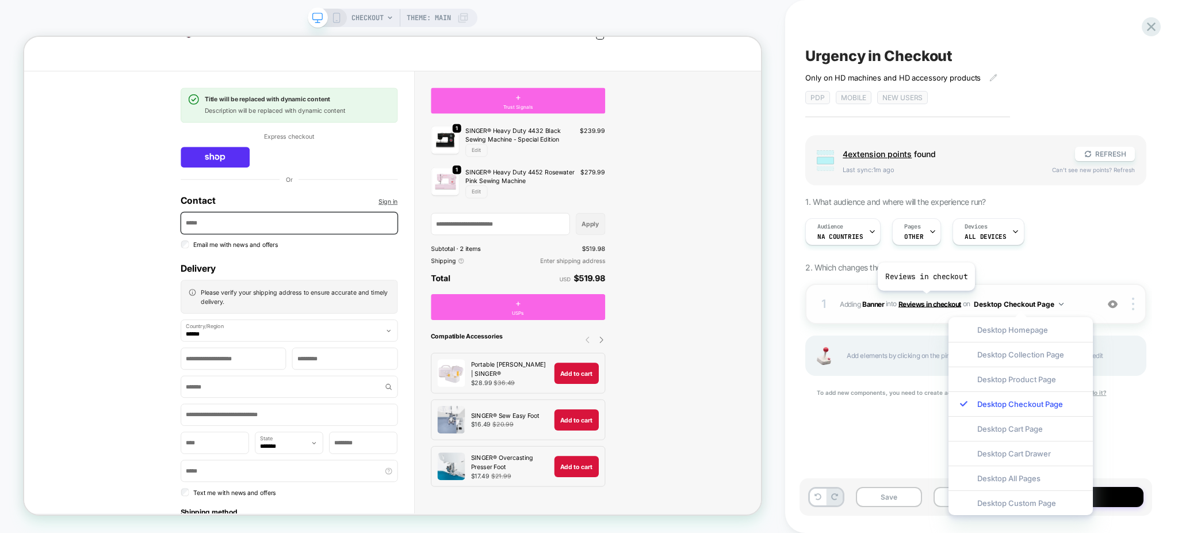
click at [926, 299] on span "Reviews in checkout" at bounding box center [930, 303] width 63 height 9
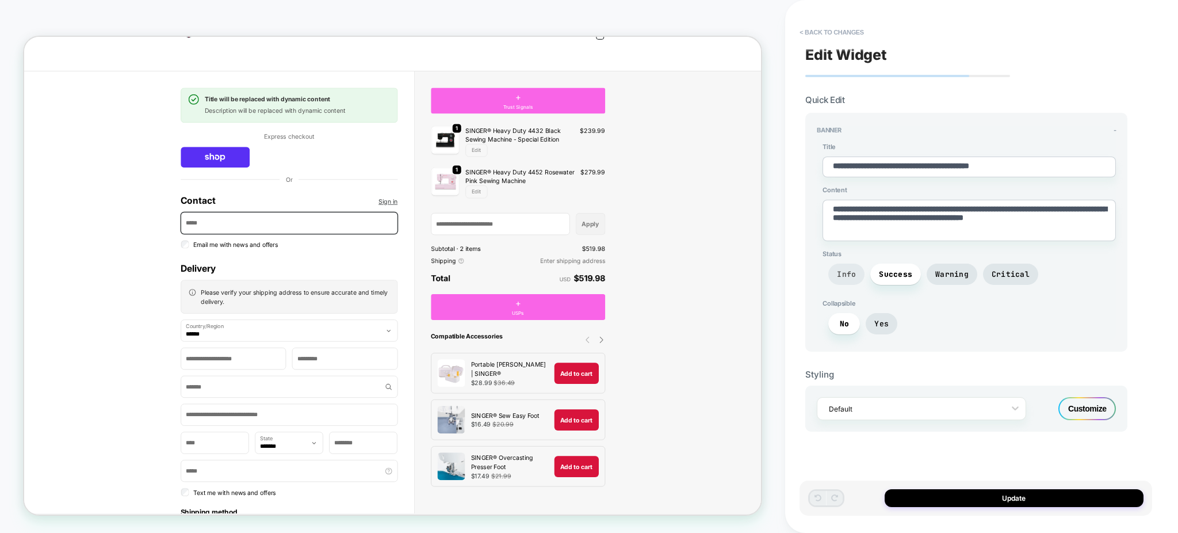
click at [848, 269] on span "Info" at bounding box center [846, 274] width 19 height 10
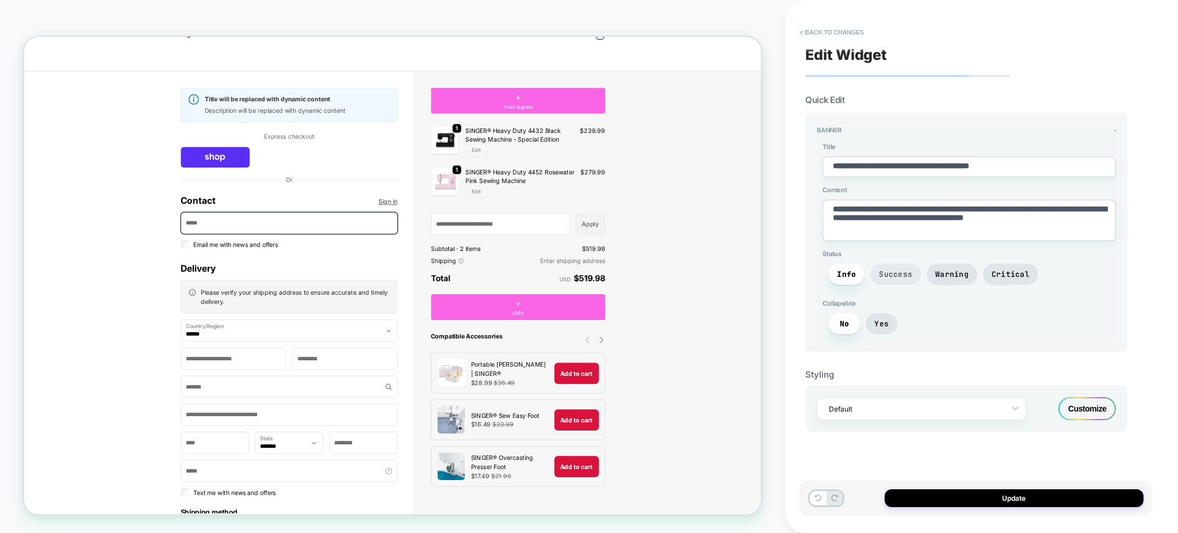
click at [917, 275] on span "Success" at bounding box center [895, 273] width 51 height 21
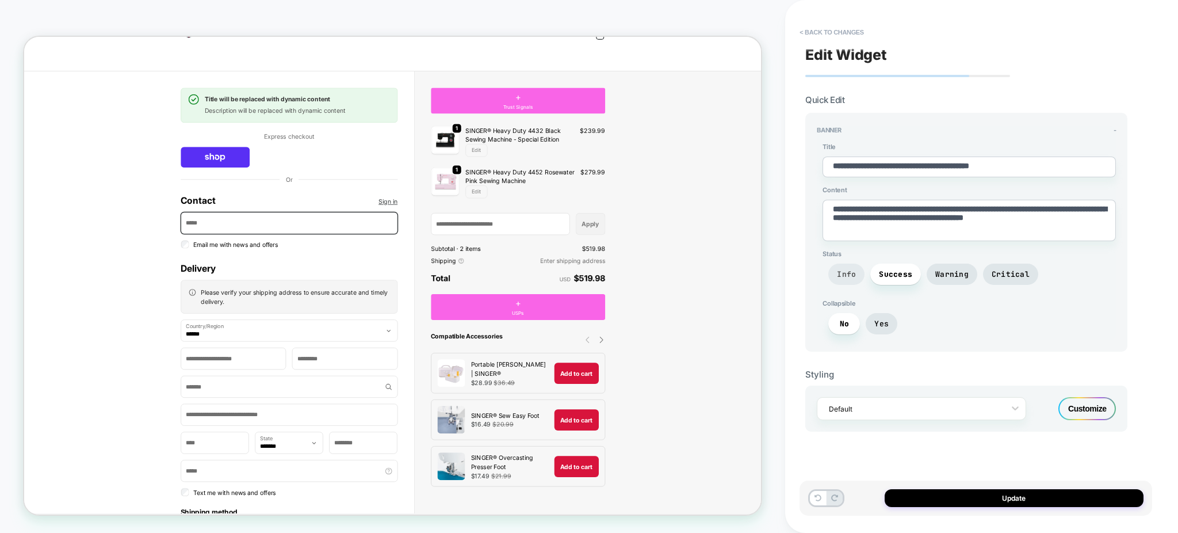
click at [848, 272] on span "Info" at bounding box center [846, 274] width 19 height 10
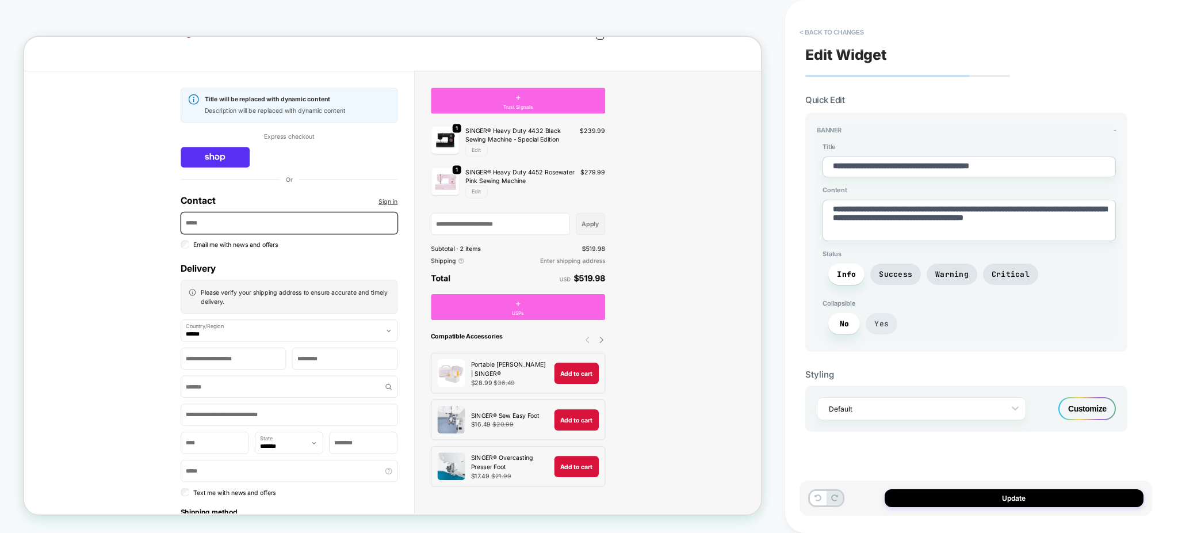
click at [888, 324] on span "Yes" at bounding box center [881, 324] width 14 height 10
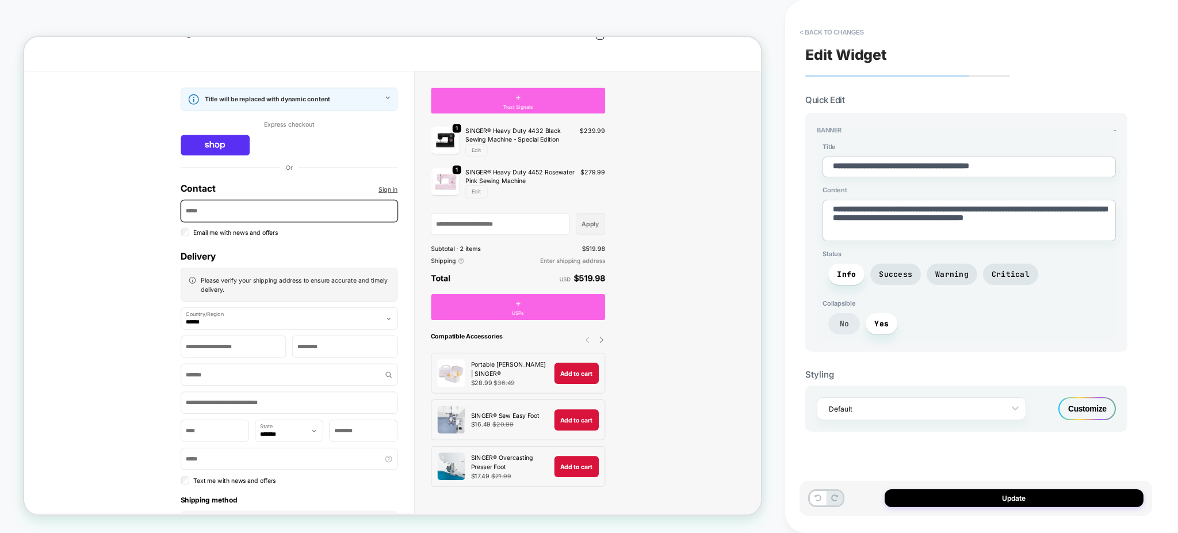
click at [853, 326] on span "No" at bounding box center [844, 323] width 32 height 21
type textarea "*"
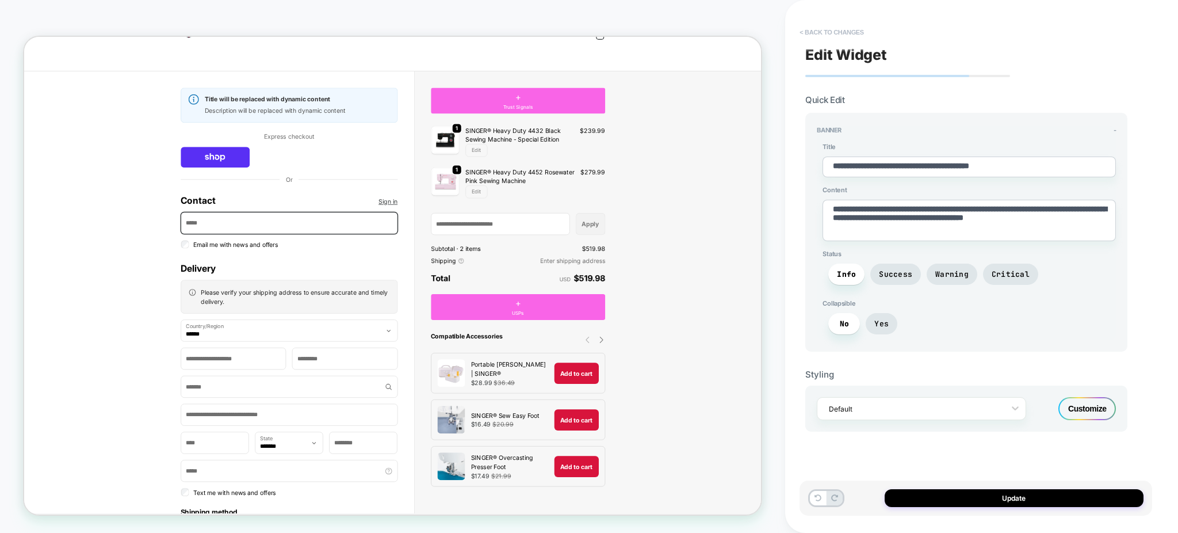
click at [808, 32] on button "< Back to changes" at bounding box center [832, 32] width 76 height 18
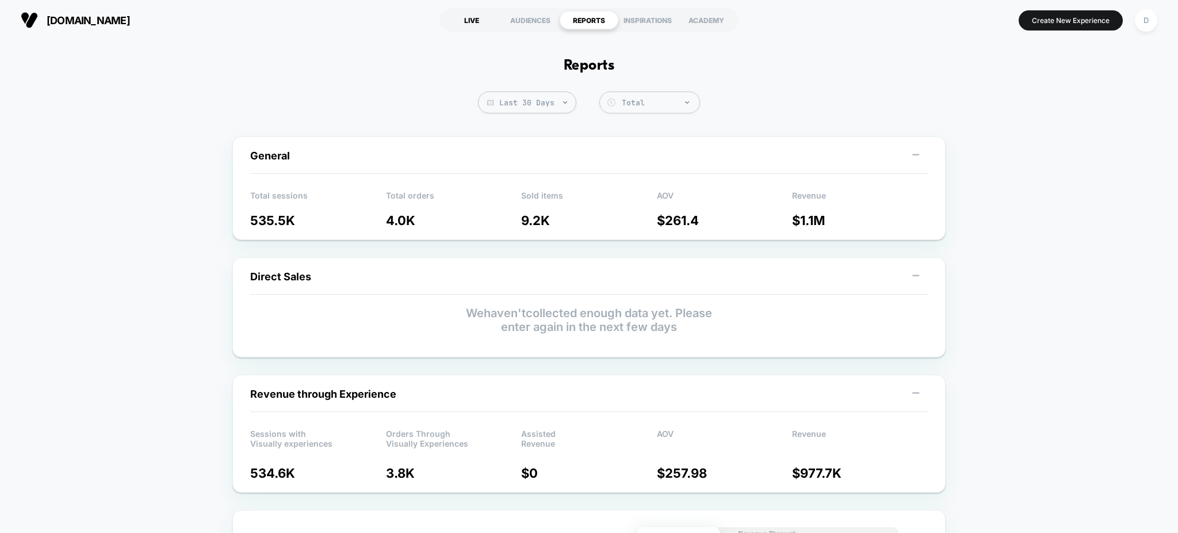
click at [476, 17] on div "LIVE" at bounding box center [471, 20] width 59 height 18
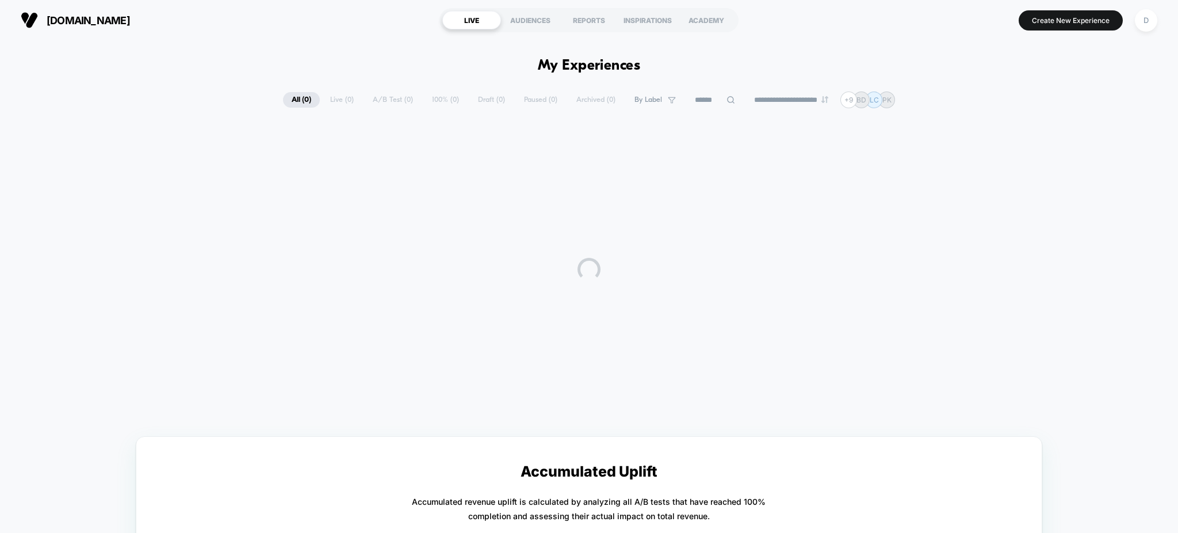
click at [375, 101] on div "**********" at bounding box center [589, 99] width 612 height 17
click at [389, 96] on div "**********" at bounding box center [589, 99] width 612 height 17
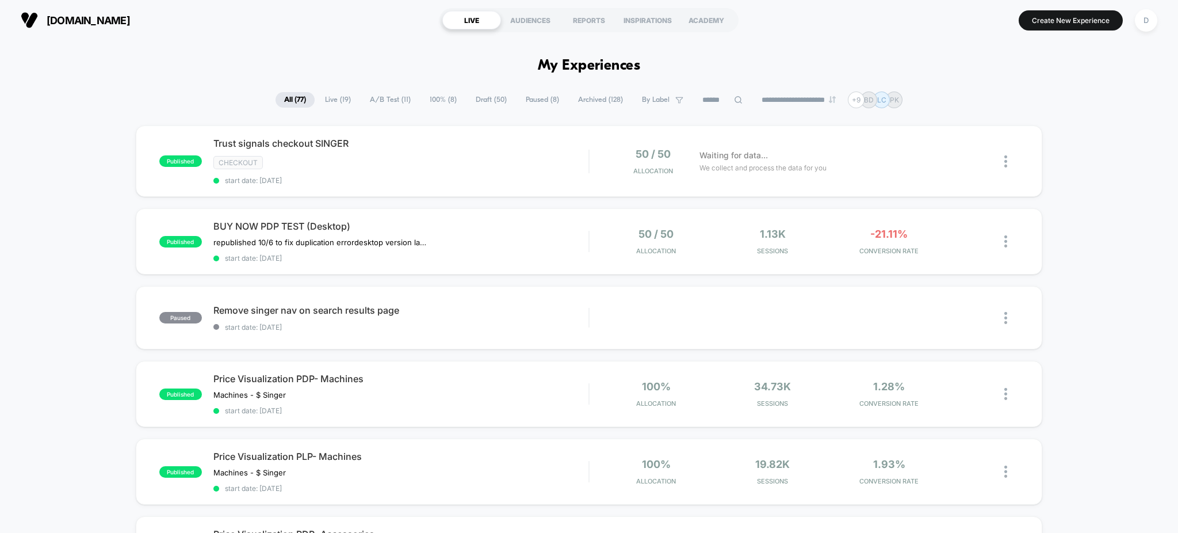
click at [538, 97] on span "Paused ( 8 )" at bounding box center [542, 100] width 51 height 16
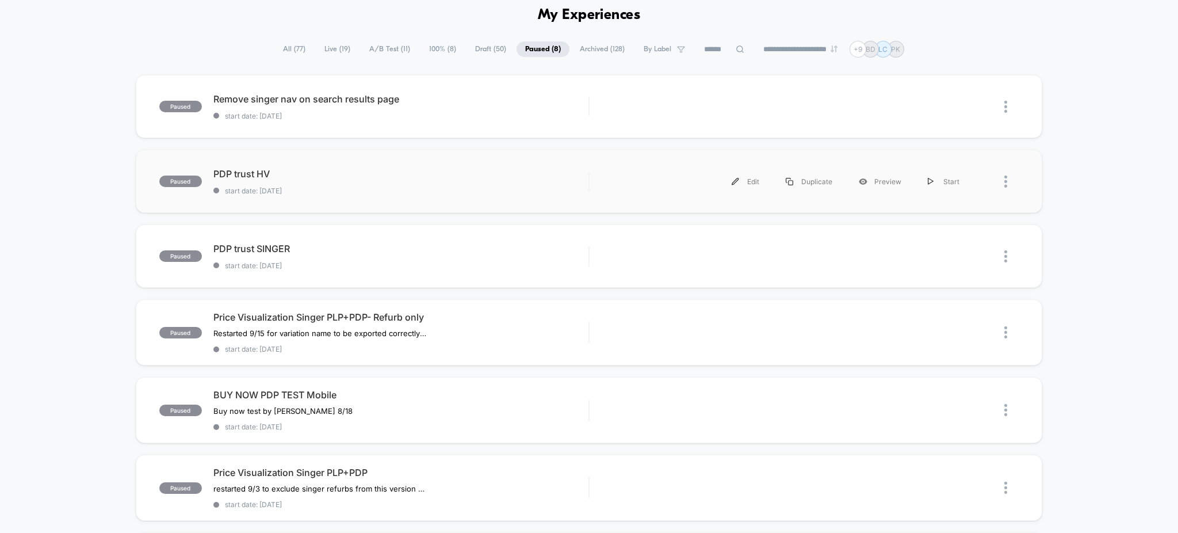
scroll to position [49, 0]
